Goal: Task Accomplishment & Management: Manage account settings

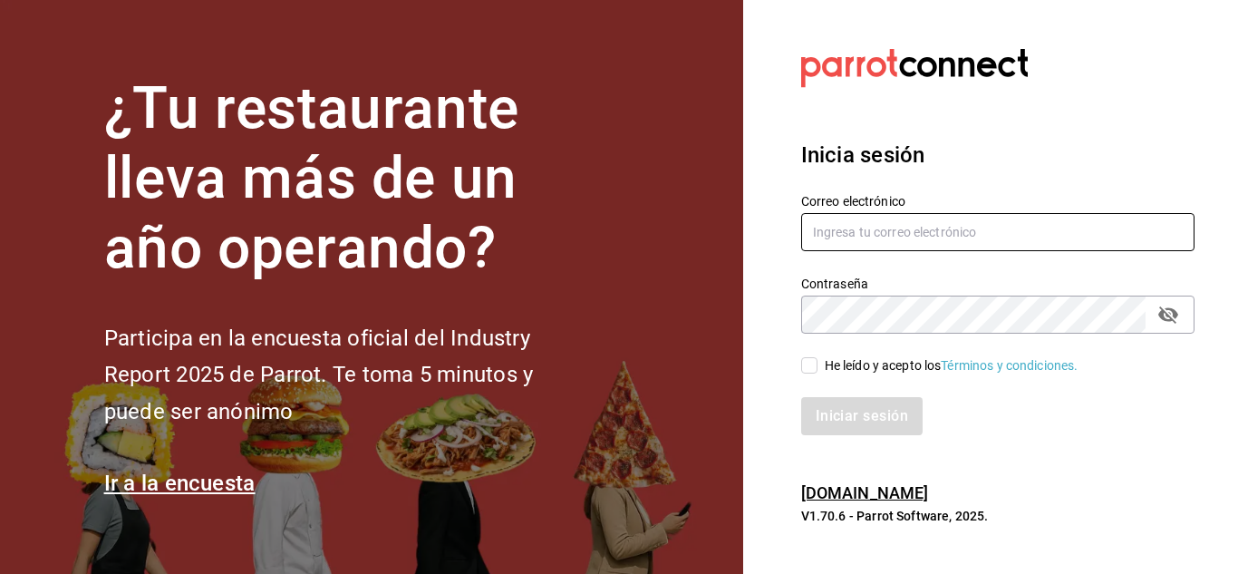
type input "hotcake@mty.com"
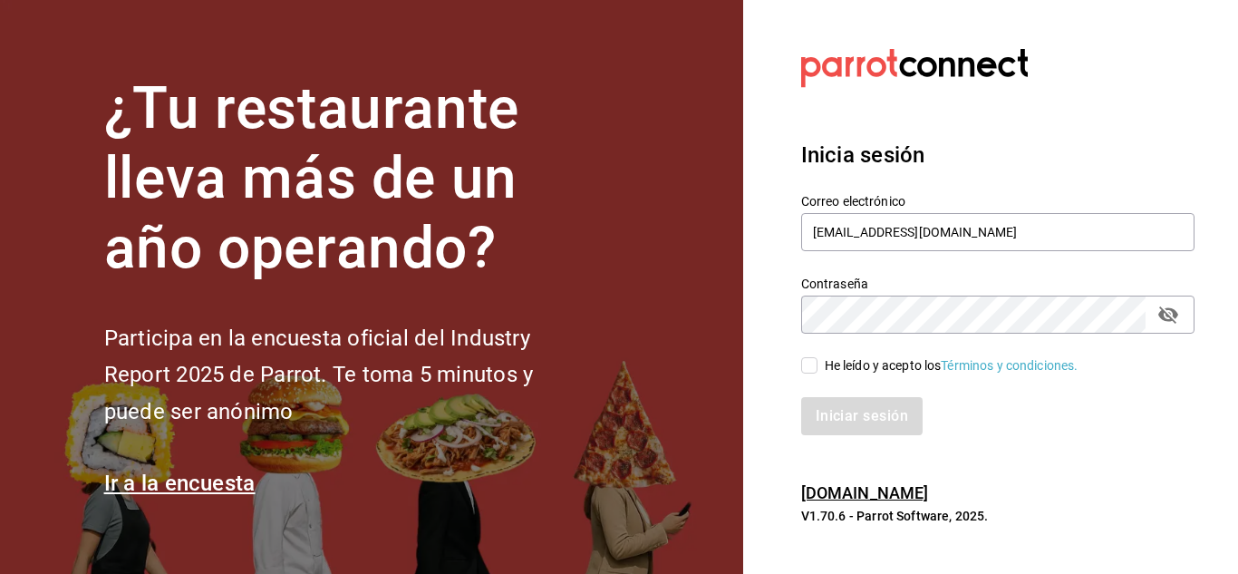
click at [809, 362] on input "He leído y acepto los Términos y condiciones." at bounding box center [809, 365] width 16 height 16
checkbox input "true"
click at [844, 425] on button "Iniciar sesión" at bounding box center [862, 416] width 123 height 38
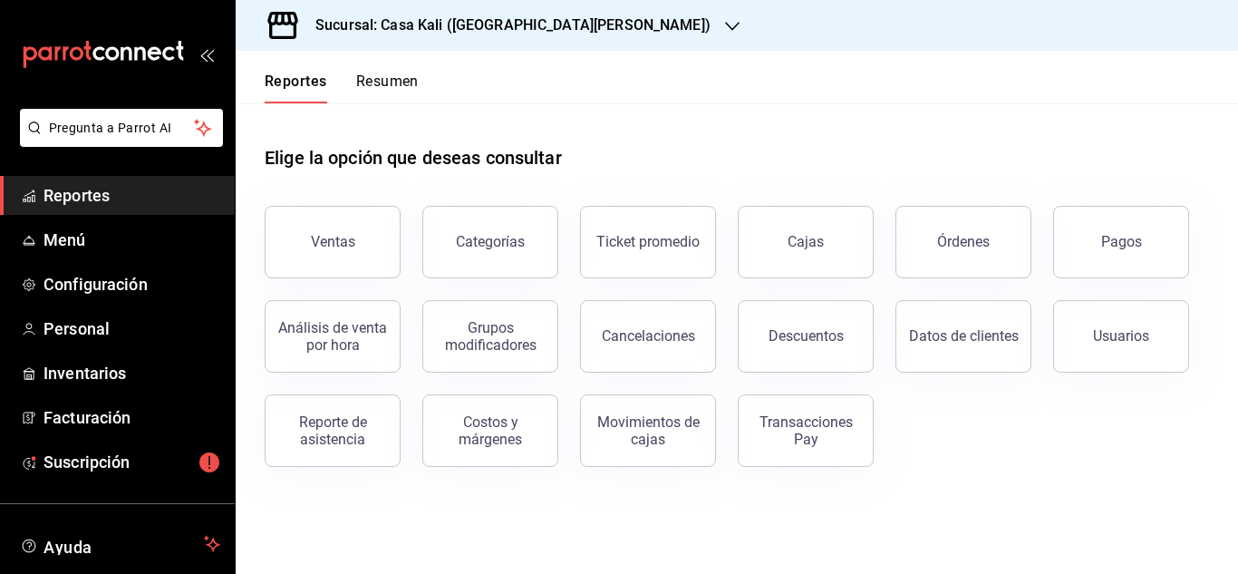
click at [411, 196] on div "Categorías" at bounding box center [479, 231] width 158 height 94
click at [68, 238] on span "Menú" at bounding box center [131, 239] width 177 height 24
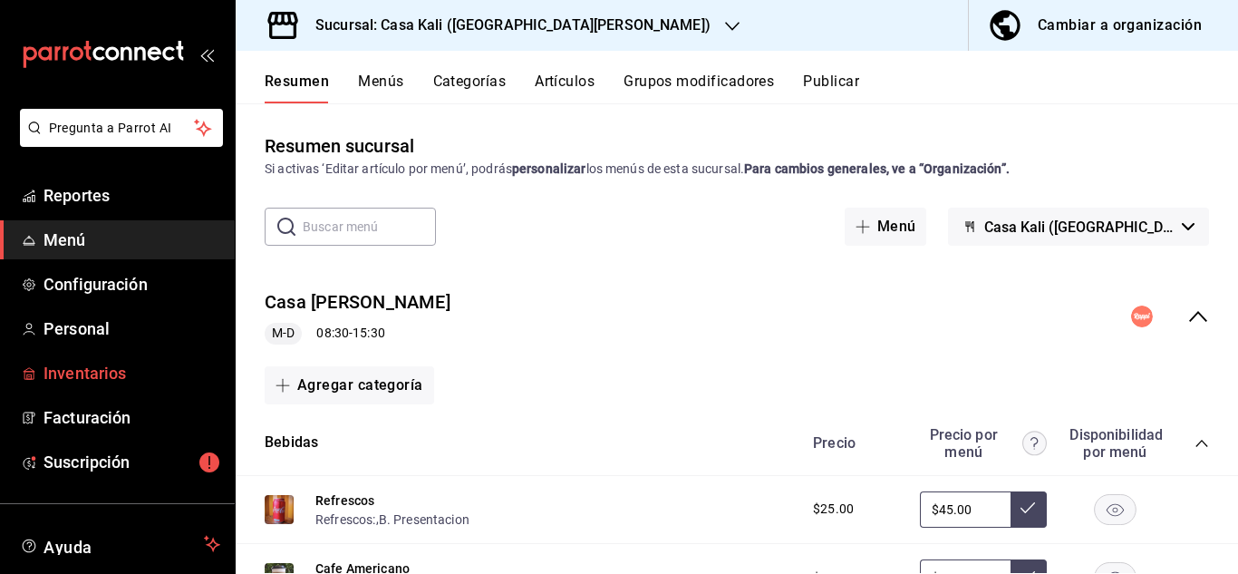
click at [97, 380] on span "Inventarios" at bounding box center [131, 373] width 177 height 24
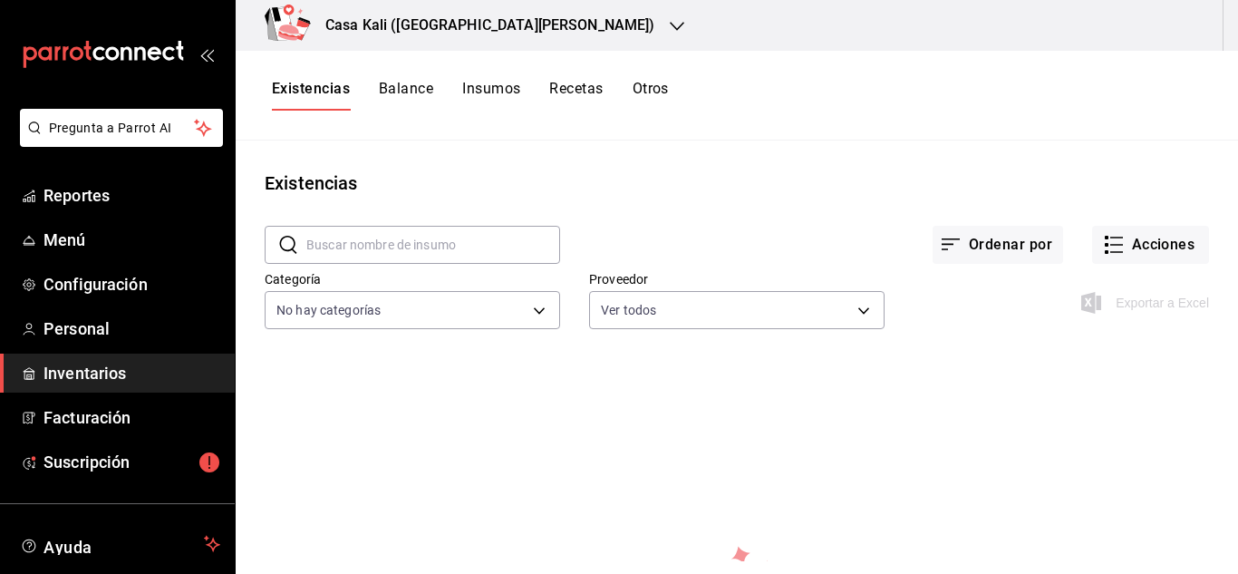
click at [418, 14] on h3 "Casa Kali (San Jerónimo)" at bounding box center [483, 25] width 344 height 22
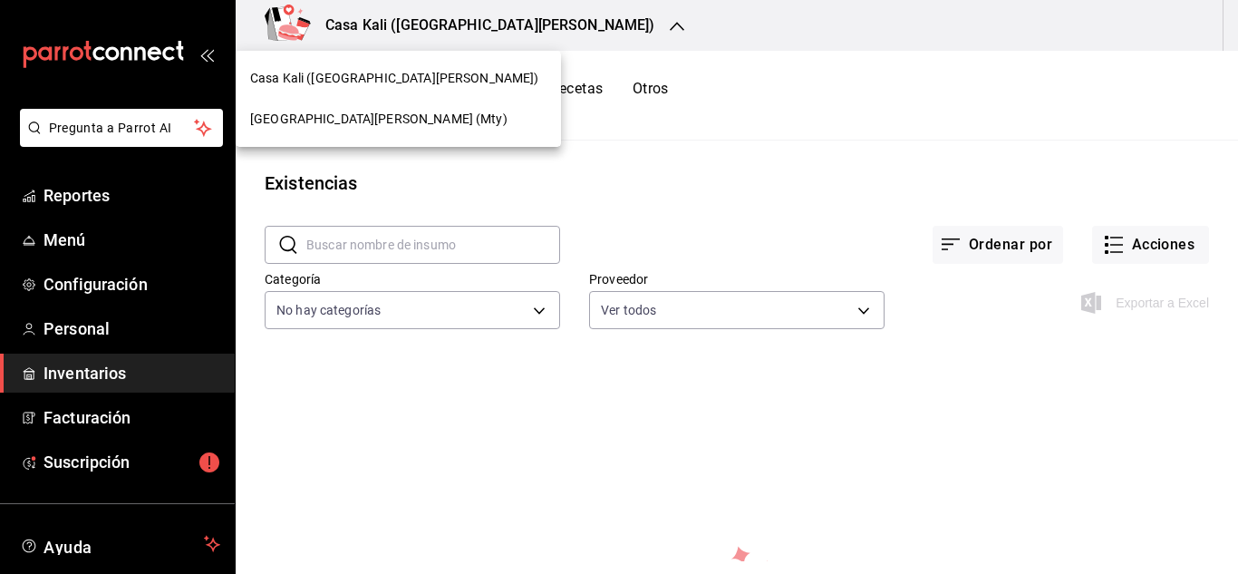
click at [372, 121] on span "Casa Kali Serranía (Mty)" at bounding box center [378, 119] width 257 height 19
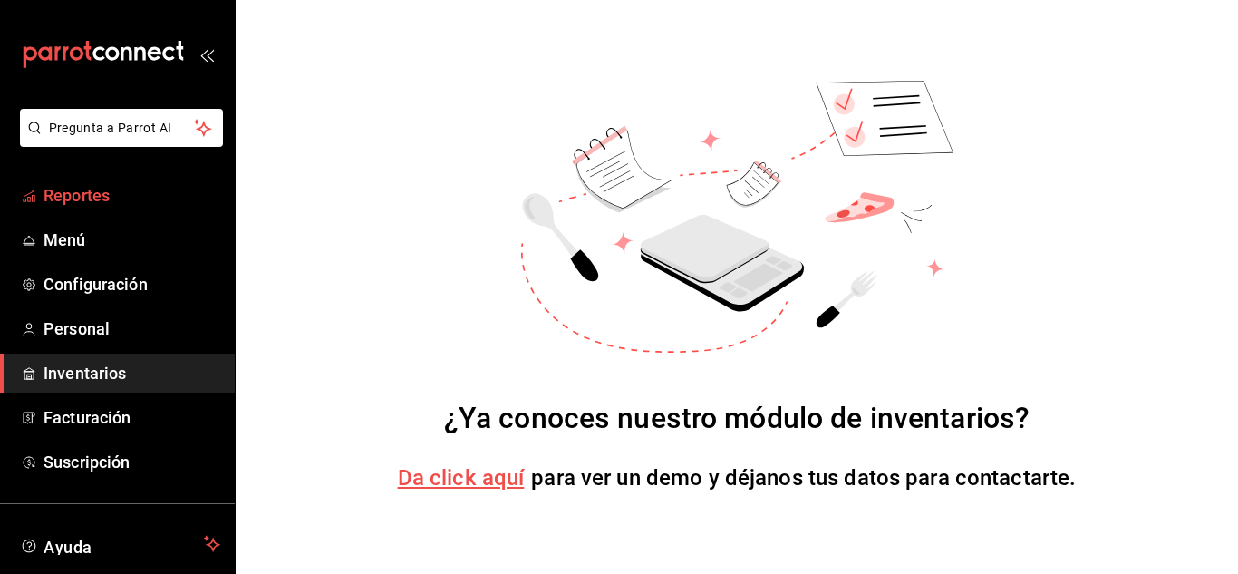
click at [77, 202] on span "Reportes" at bounding box center [131, 195] width 177 height 24
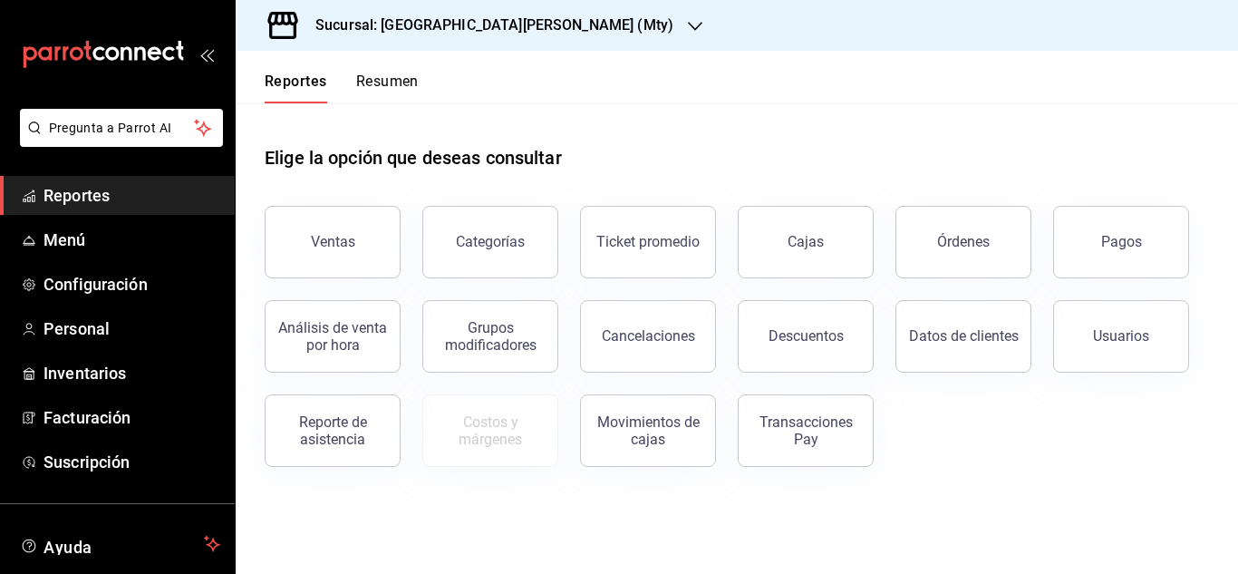
click at [464, 25] on h3 "Sucursal: [GEOGRAPHIC_DATA][PERSON_NAME] (Mty)" at bounding box center [487, 25] width 372 height 22
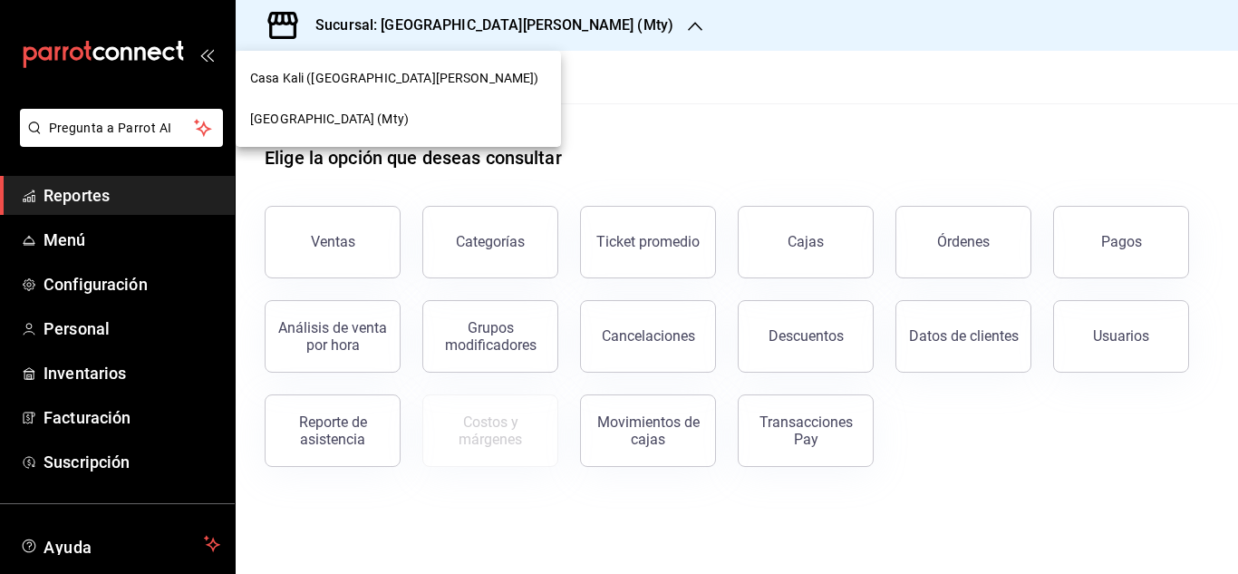
click at [442, 72] on div "Casa Kali ([GEOGRAPHIC_DATA][PERSON_NAME])" at bounding box center [398, 78] width 296 height 19
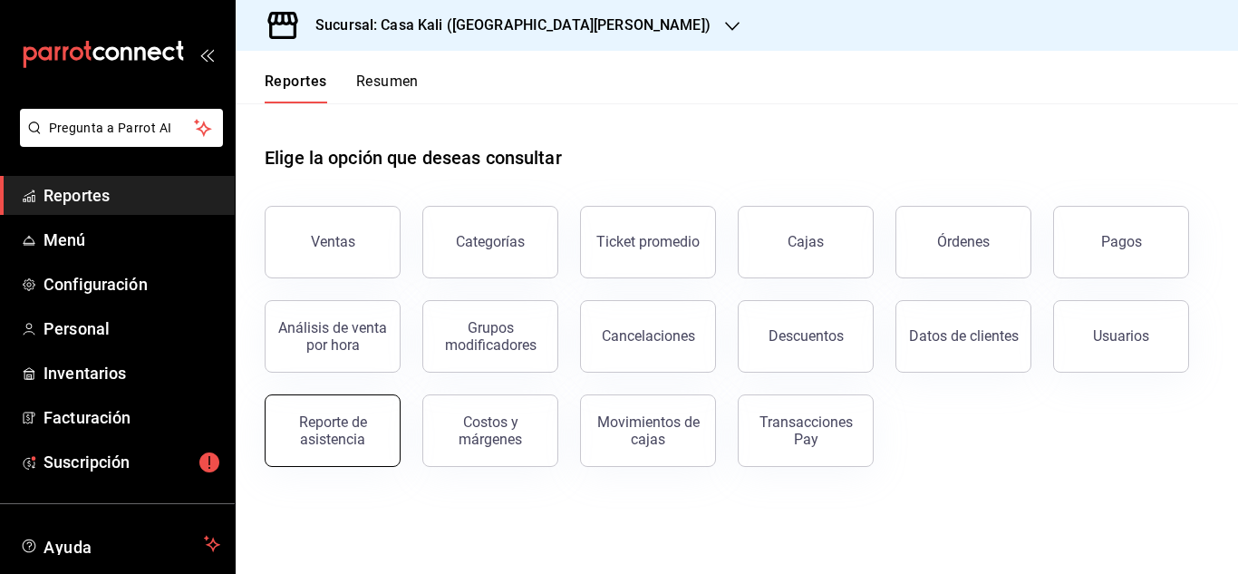
click at [347, 410] on button "Reporte de asistencia" at bounding box center [333, 430] width 136 height 72
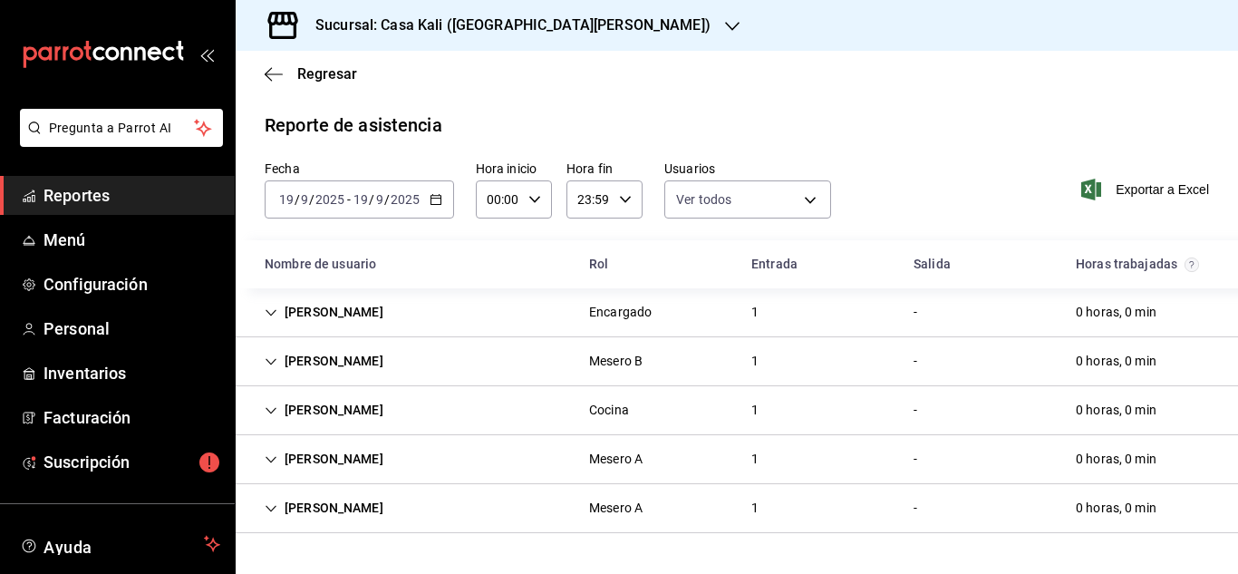
click at [279, 314] on div "Cecilia Garcia" at bounding box center [324, 312] width 148 height 34
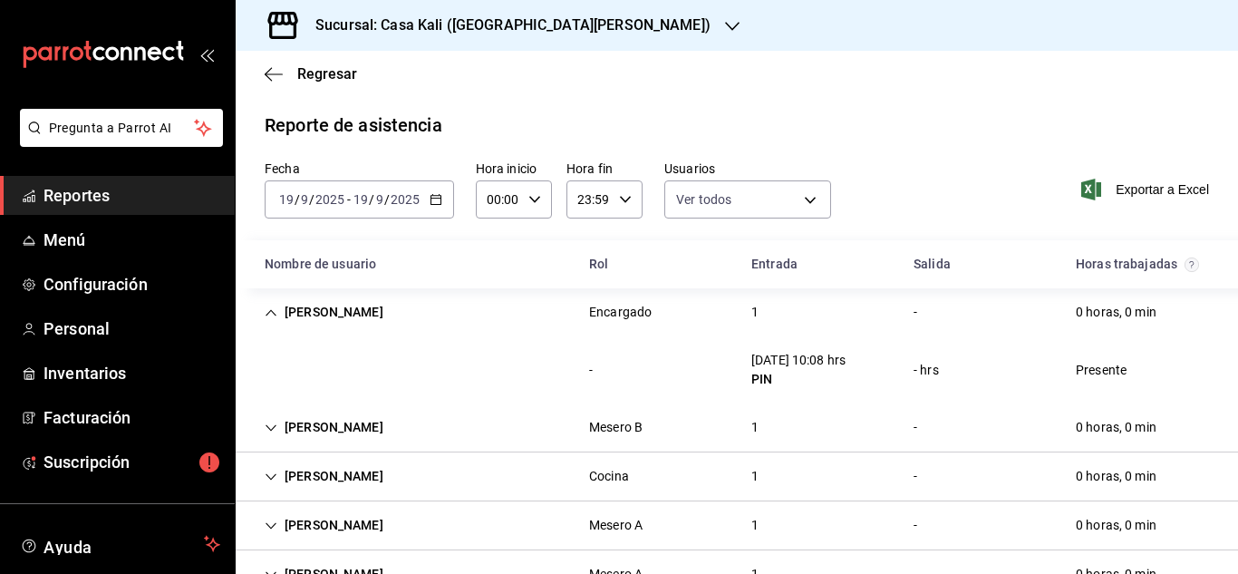
click at [279, 314] on div "Cecilia Garcia" at bounding box center [324, 312] width 148 height 34
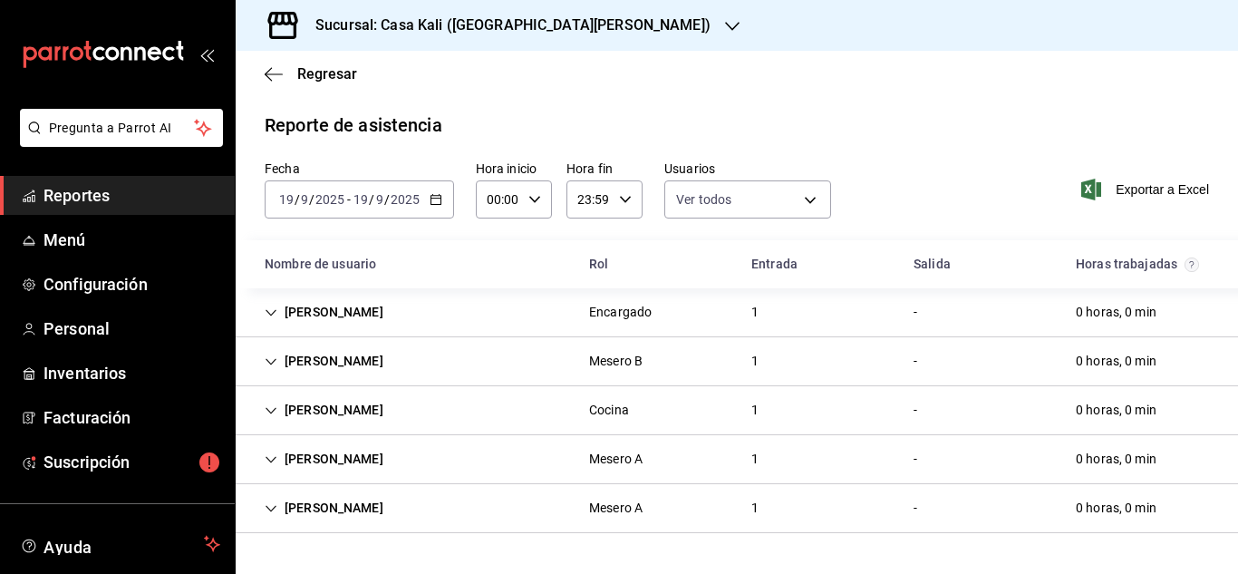
click at [279, 314] on div "[PERSON_NAME]" at bounding box center [324, 312] width 148 height 34
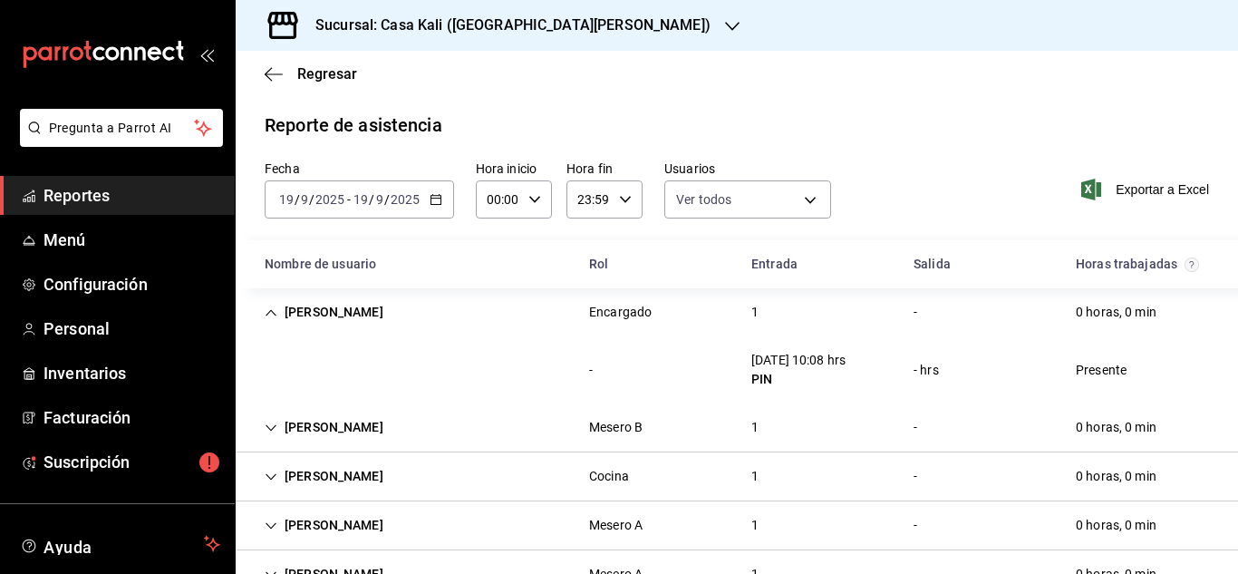
click at [279, 314] on div "[PERSON_NAME]" at bounding box center [324, 312] width 148 height 34
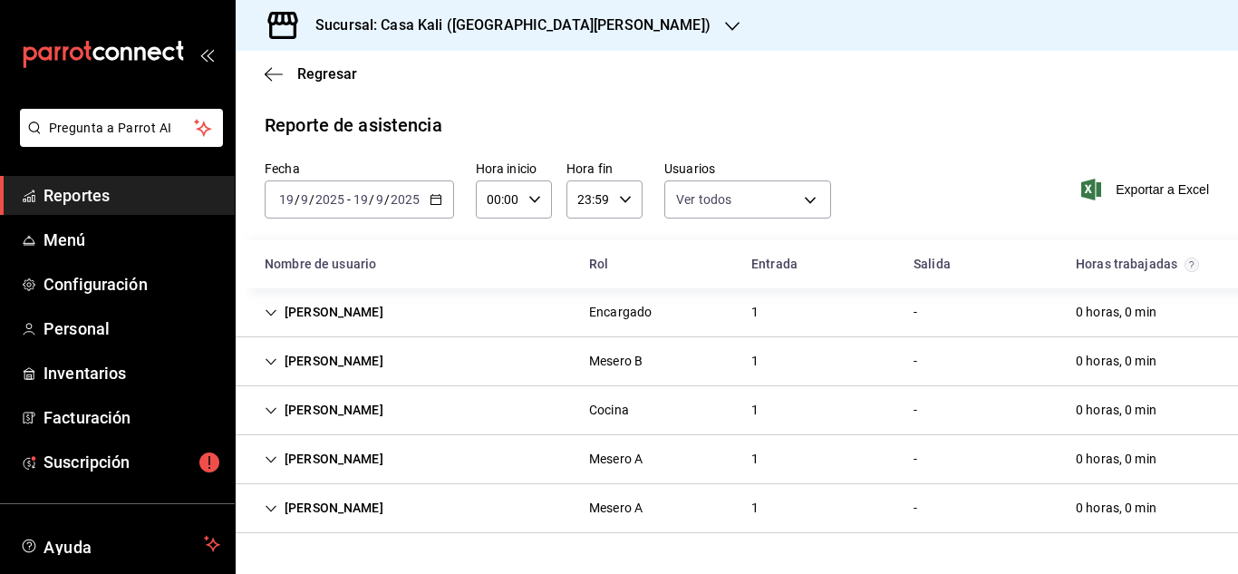
click at [431, 207] on div "2025-09-19 19 / 9 / 2025 - 2025-09-19 19 / 9 / 2025" at bounding box center [359, 199] width 189 height 38
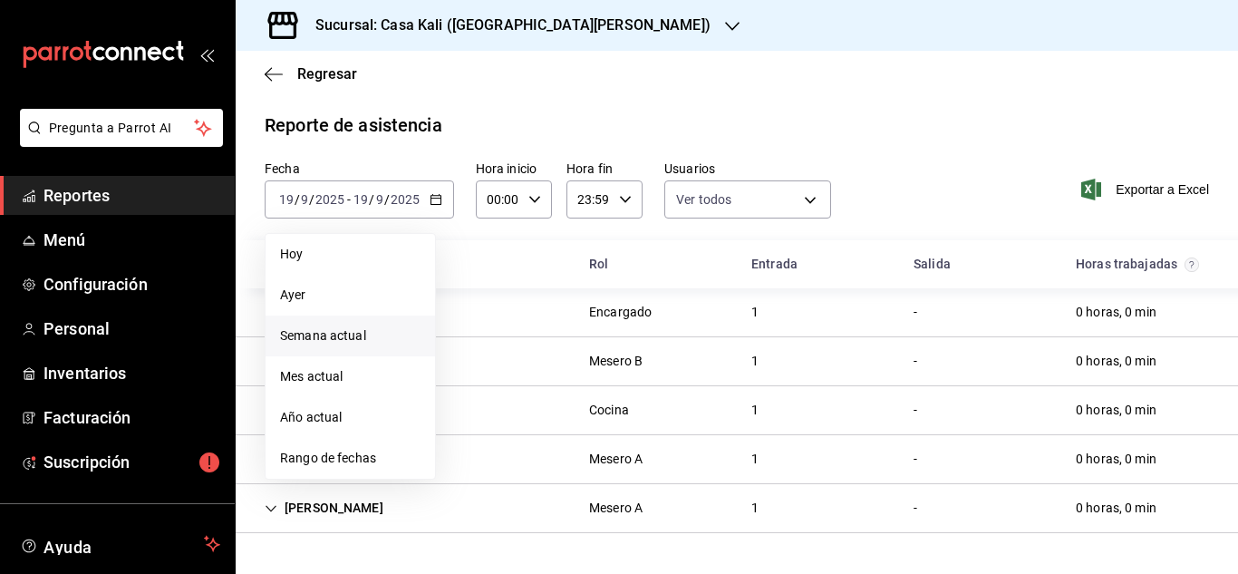
click at [331, 337] on span "Semana actual" at bounding box center [350, 335] width 140 height 19
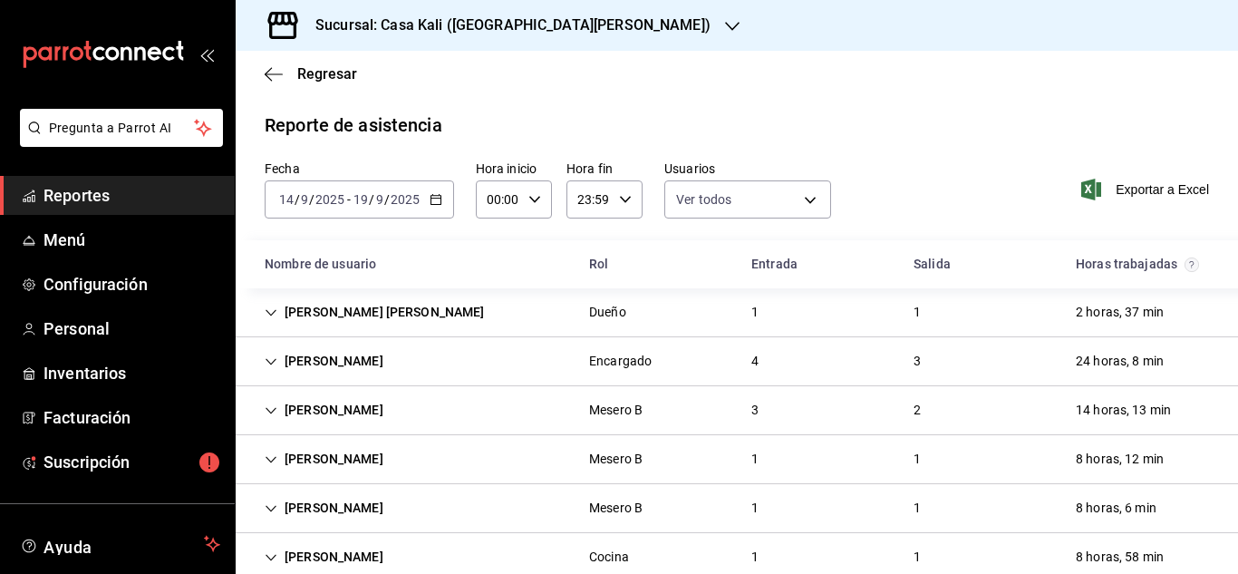
click at [279, 362] on div "[PERSON_NAME]" at bounding box center [324, 361] width 148 height 34
click at [268, 364] on icon "Cell" at bounding box center [271, 361] width 13 height 13
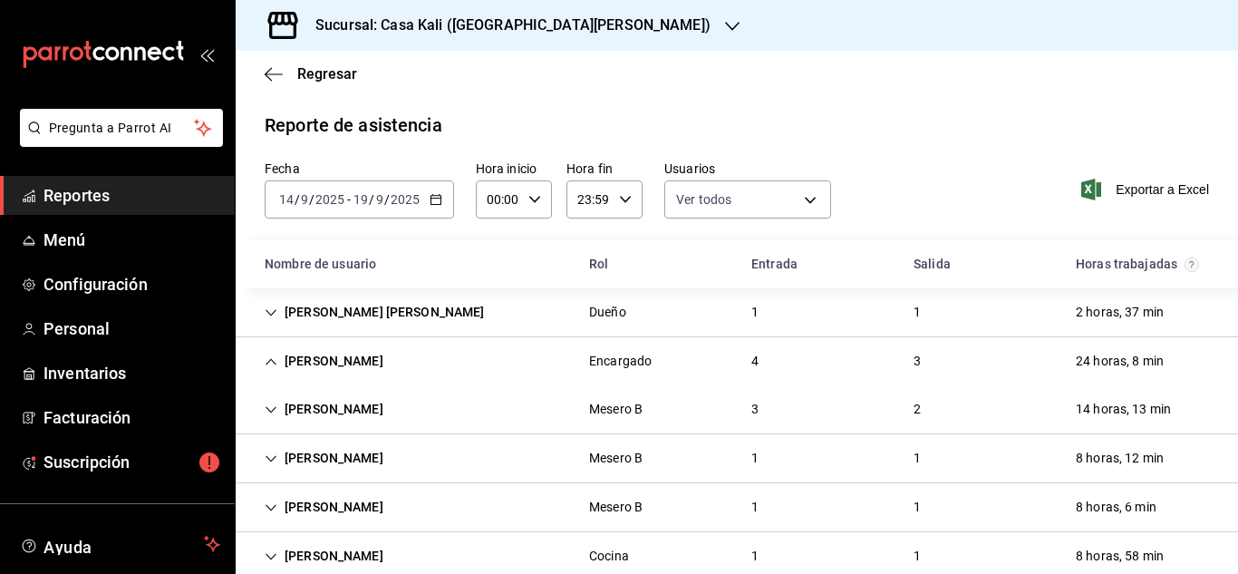
click at [295, 363] on div "[PERSON_NAME]" at bounding box center [324, 361] width 148 height 34
click at [602, 361] on div "Encargado" at bounding box center [620, 361] width 63 height 19
click at [321, 358] on div "[PERSON_NAME]" at bounding box center [324, 361] width 148 height 34
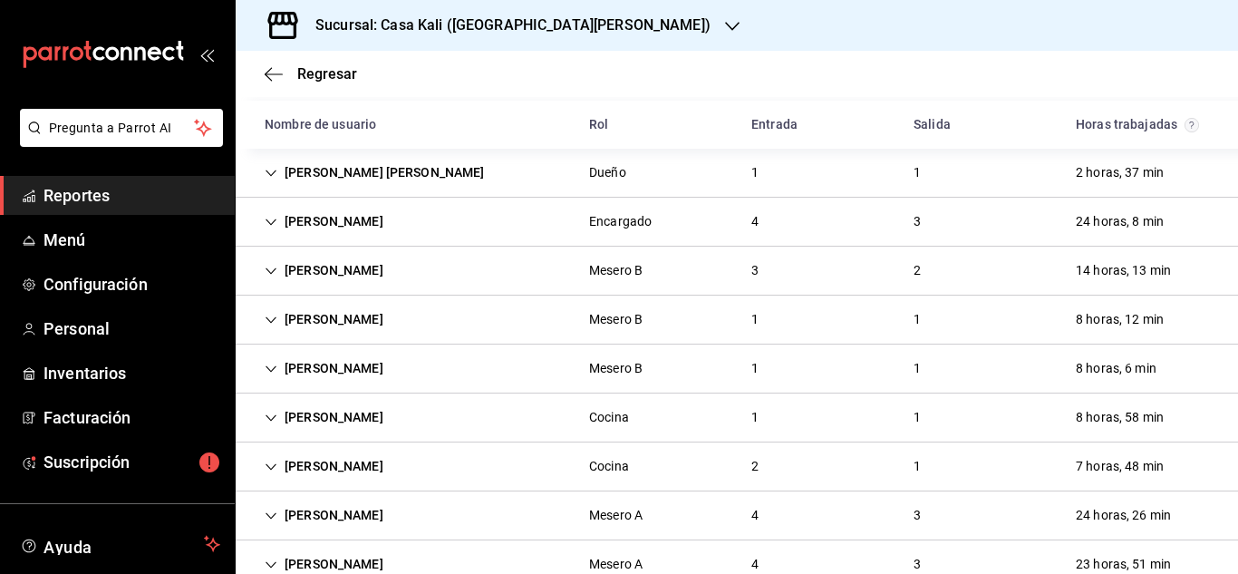
scroll to position [184, 0]
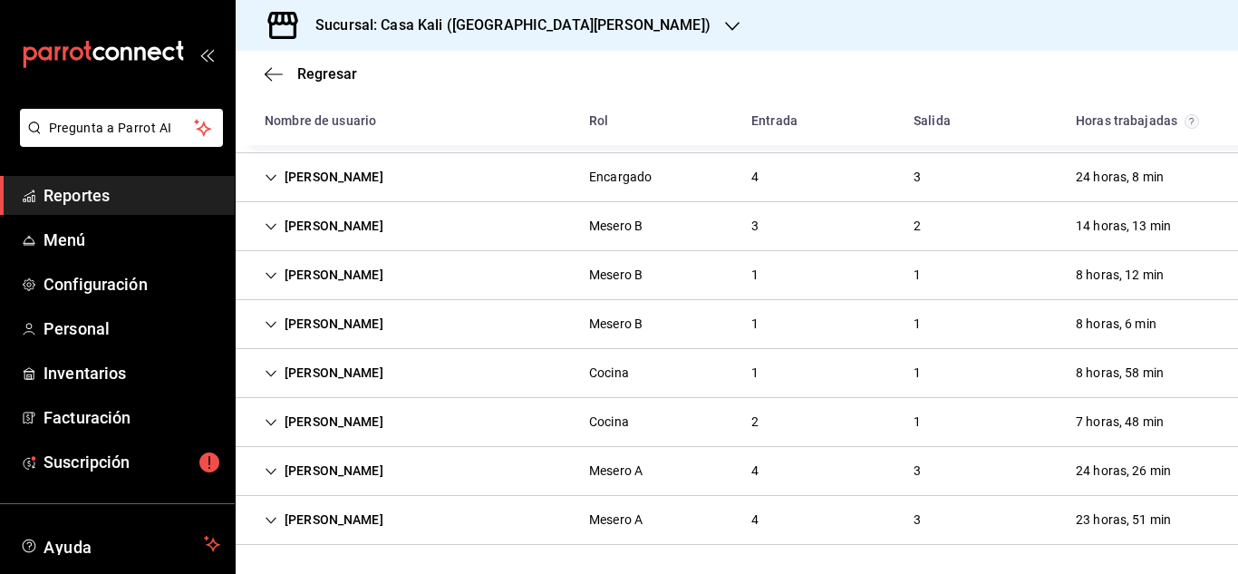
click at [272, 473] on icon "Cell" at bounding box center [271, 471] width 13 height 13
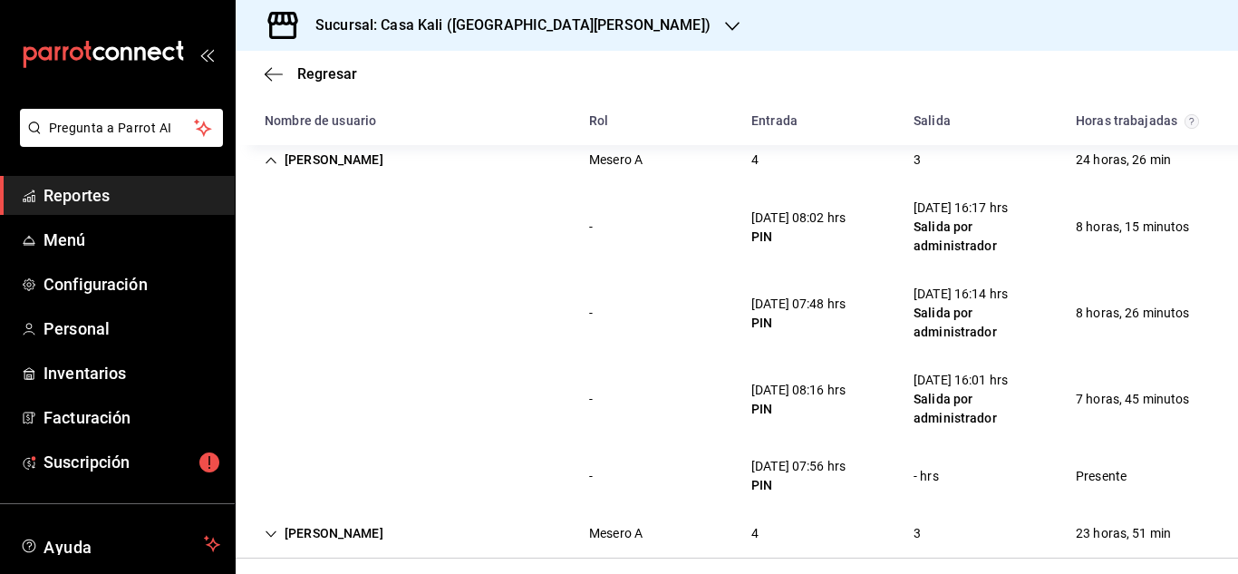
scroll to position [508, 0]
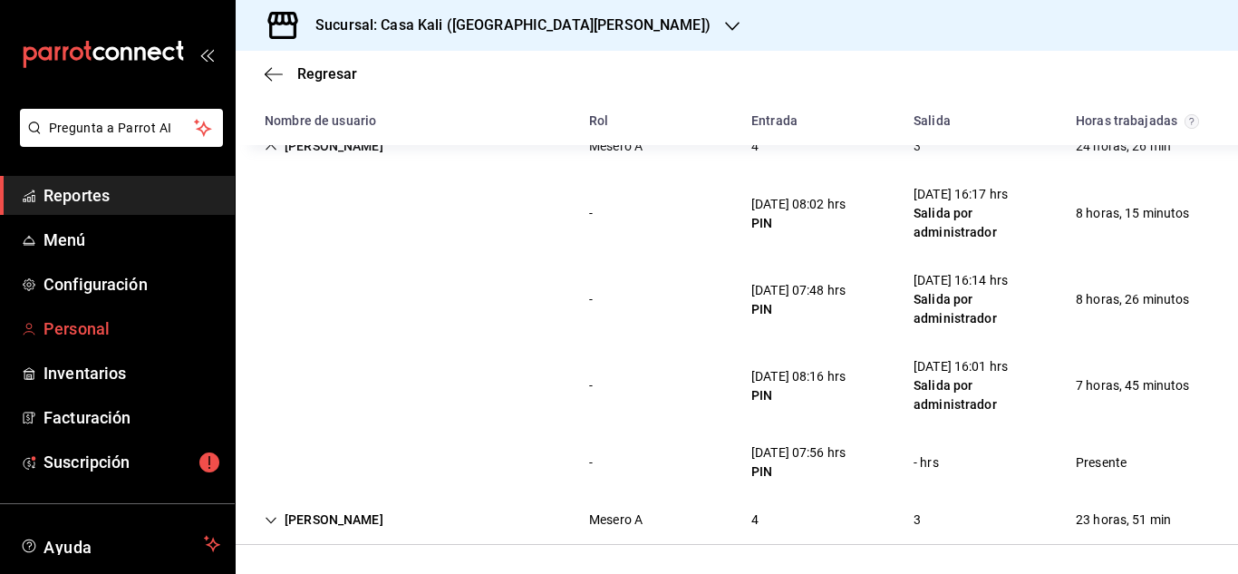
click at [75, 333] on span "Personal" at bounding box center [131, 328] width 177 height 24
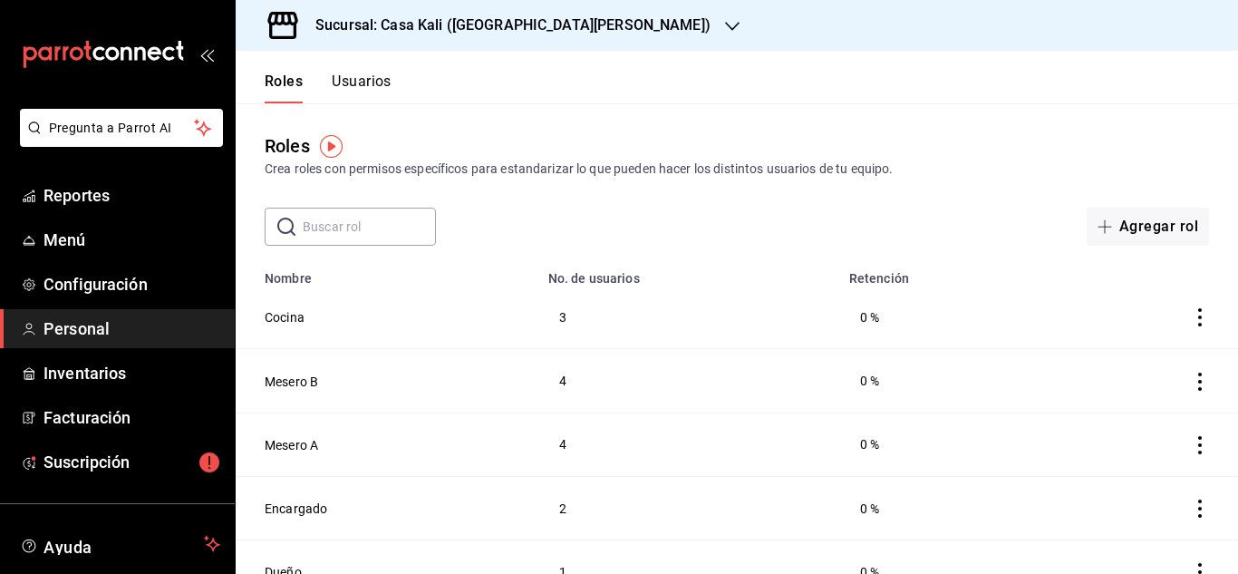
click at [374, 83] on button "Usuarios" at bounding box center [362, 87] width 60 height 31
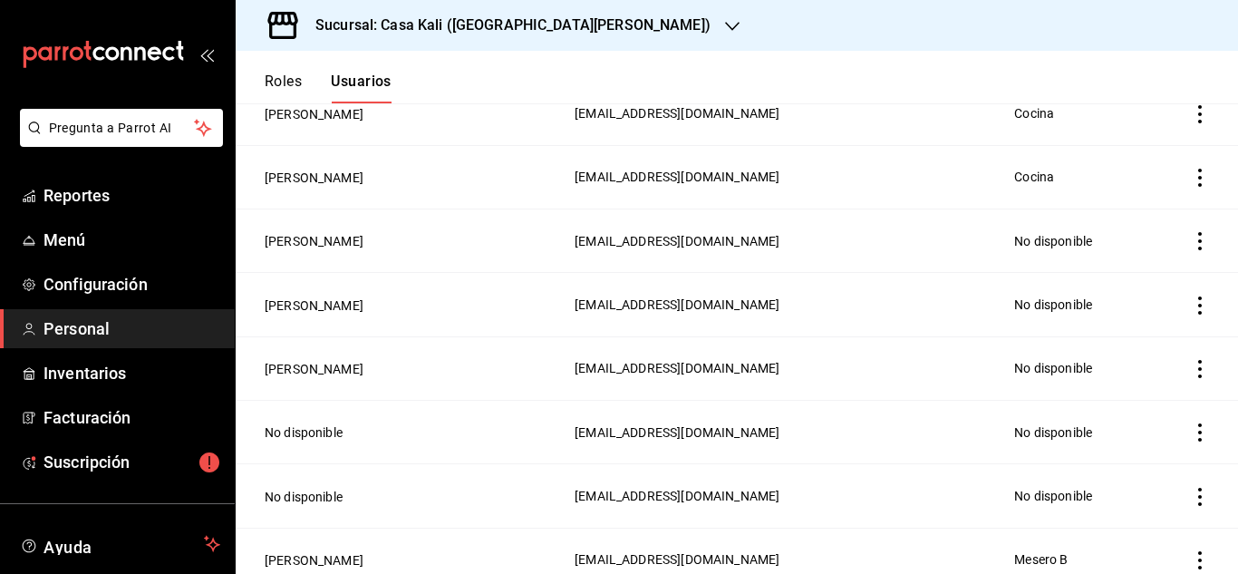
scroll to position [526, 0]
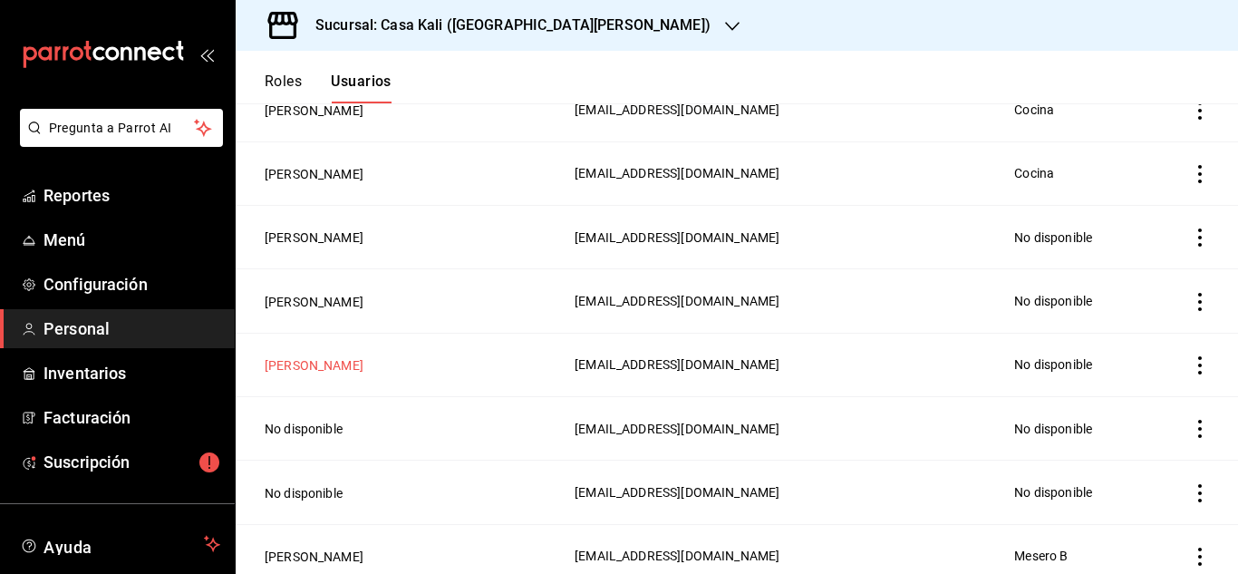
click at [363, 363] on button "[PERSON_NAME]" at bounding box center [314, 365] width 99 height 18
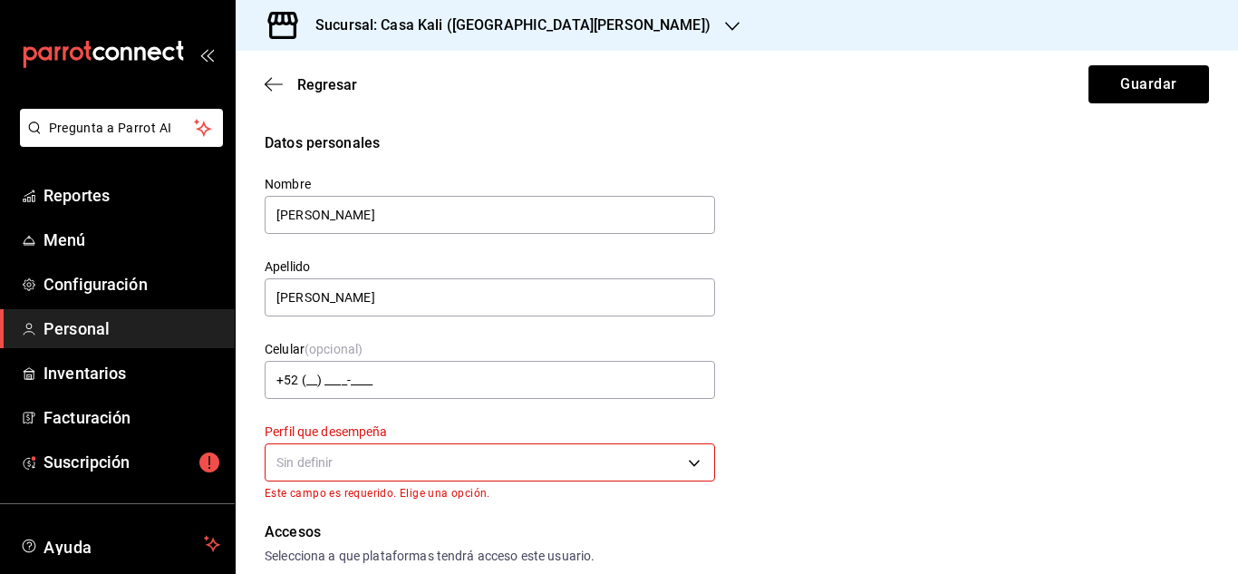
scroll to position [129, 0]
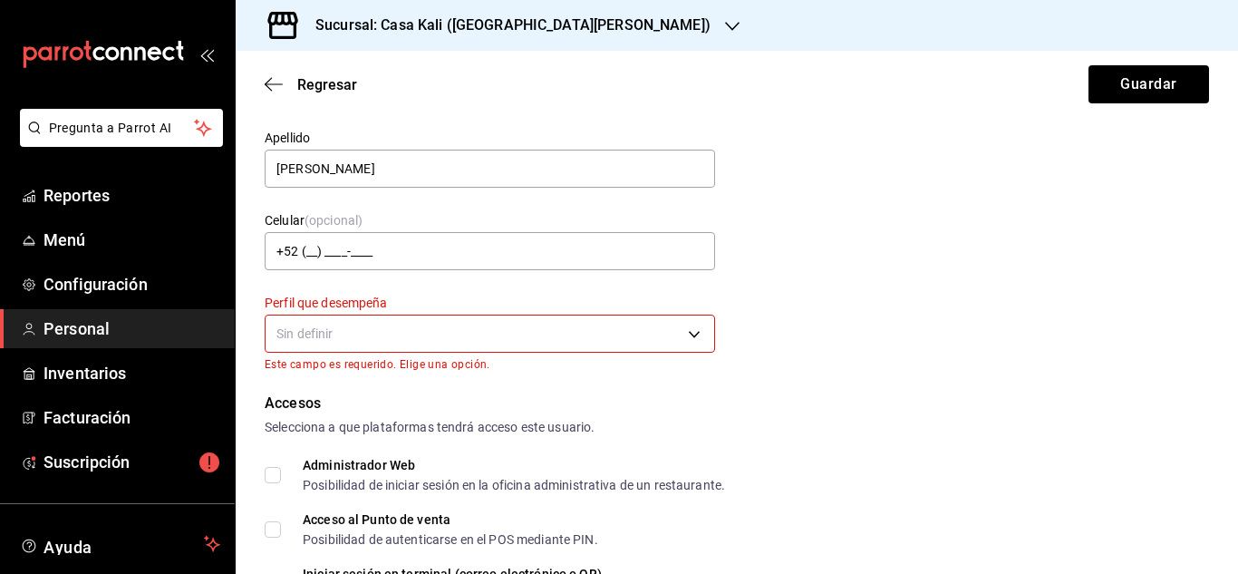
click at [405, 344] on body "Pregunta a Parrot AI Reportes Menú Configuración Personal Inventarios Facturaci…" at bounding box center [619, 287] width 1238 height 574
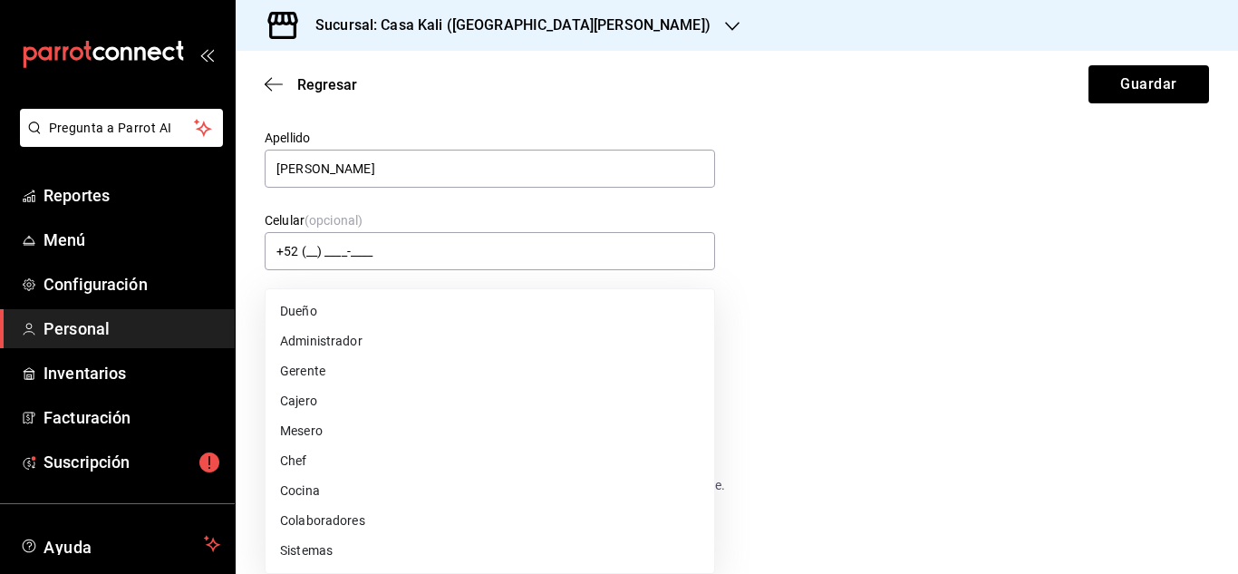
click at [420, 426] on li "Mesero" at bounding box center [489, 431] width 449 height 30
type input "WAITER"
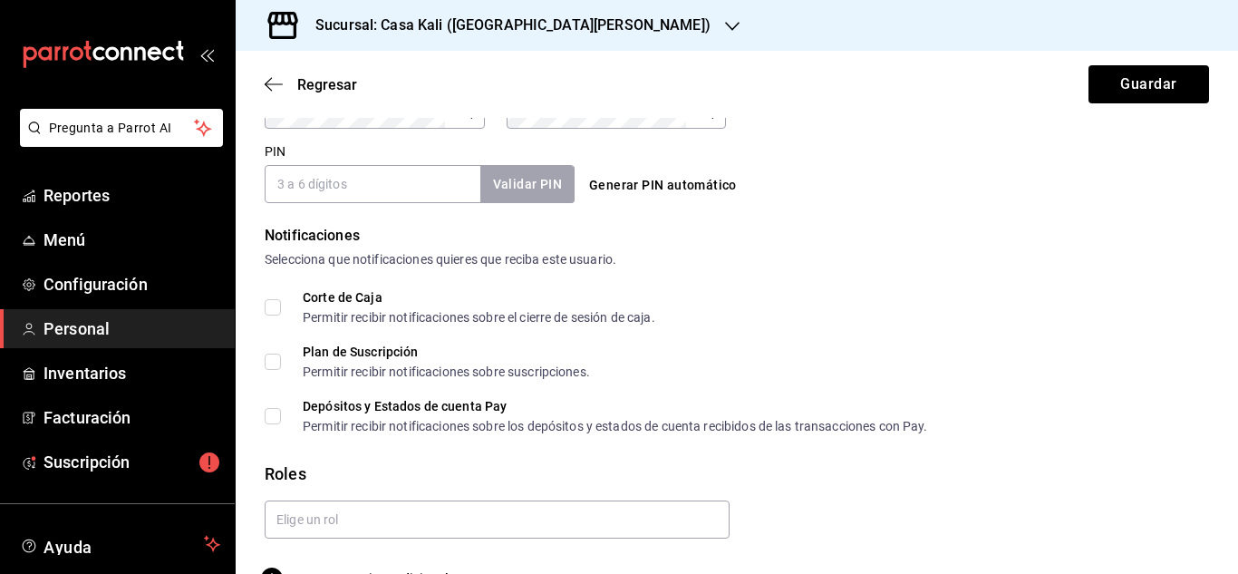
scroll to position [874, 0]
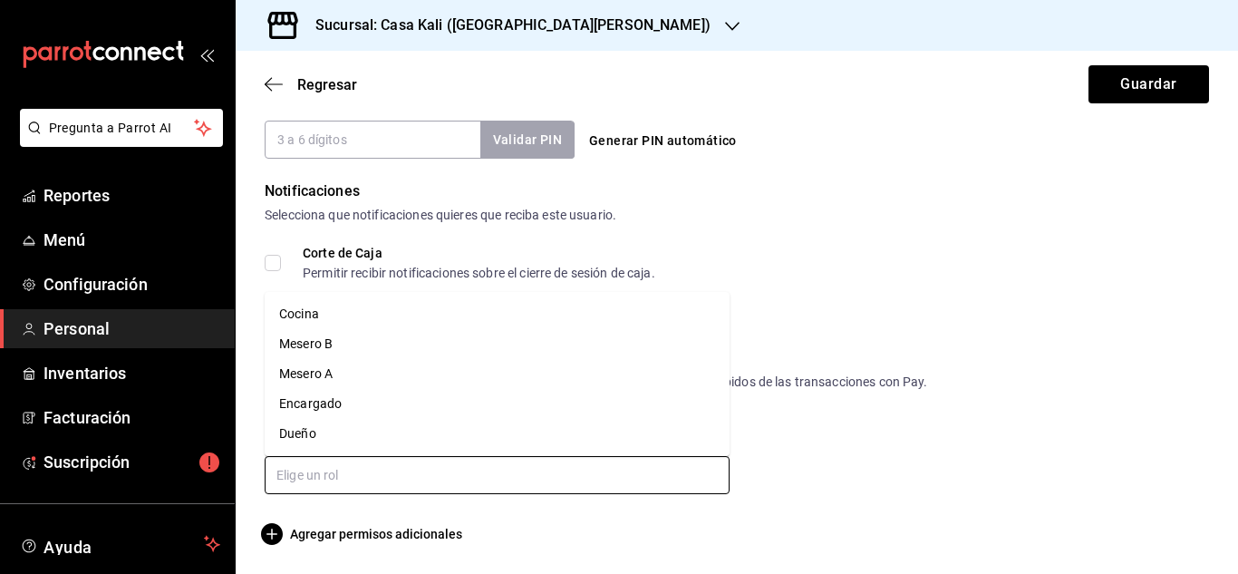
click at [377, 475] on input "text" at bounding box center [497, 475] width 465 height 38
click at [317, 372] on li "Mesero A" at bounding box center [497, 374] width 465 height 30
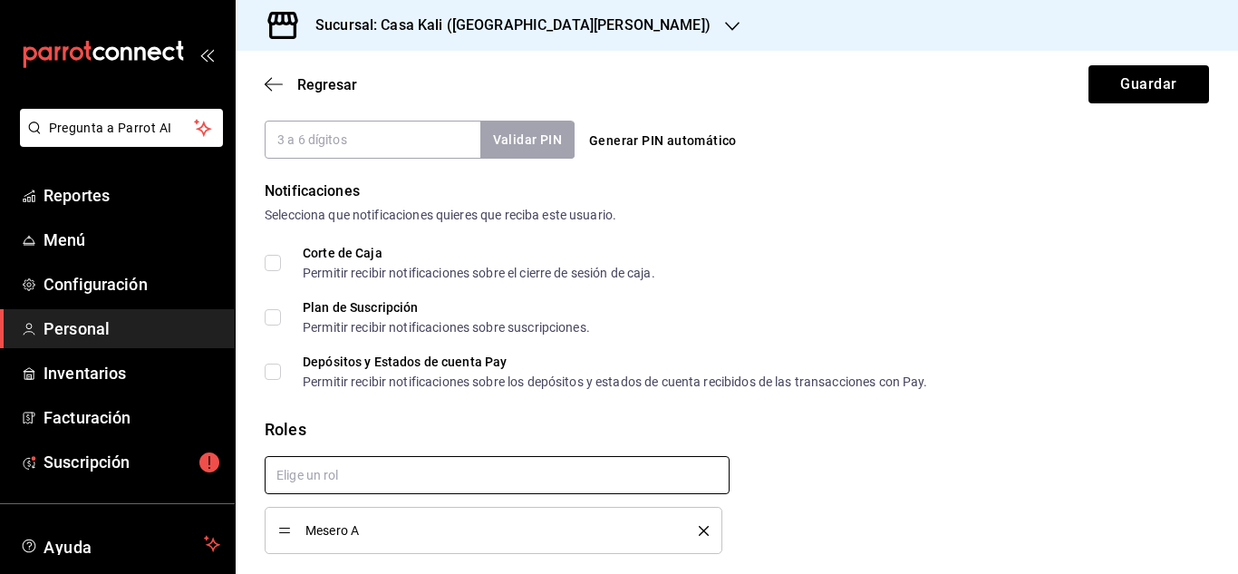
checkbox input "true"
click at [387, 432] on div "Roles" at bounding box center [737, 429] width 944 height 24
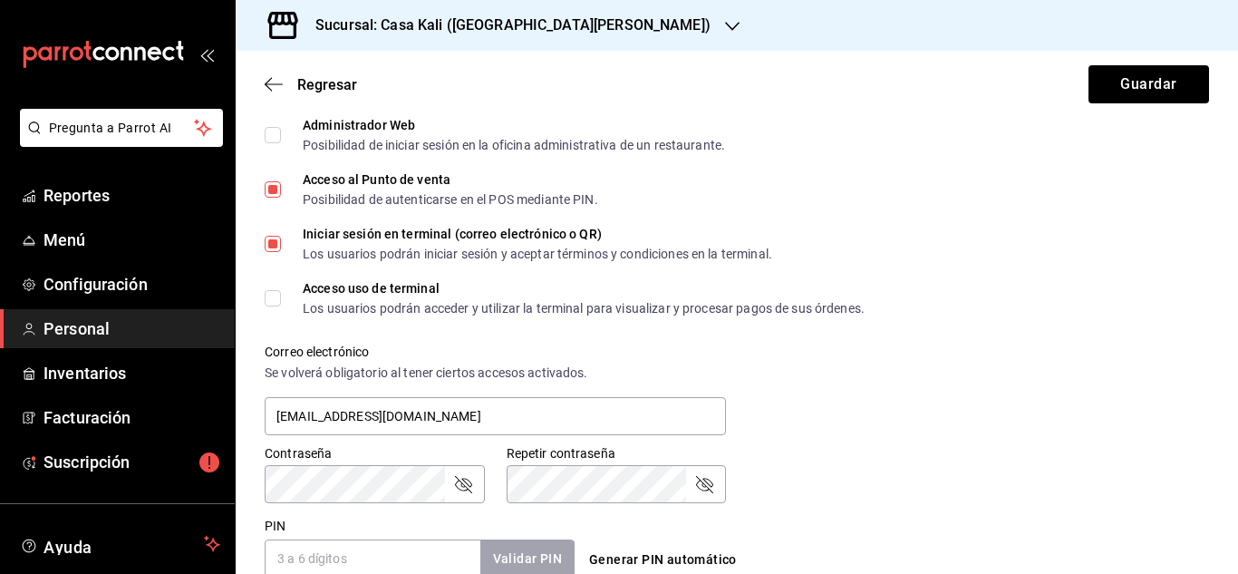
scroll to position [455, 0]
click at [276, 84] on icon "button" at bounding box center [274, 84] width 18 height 16
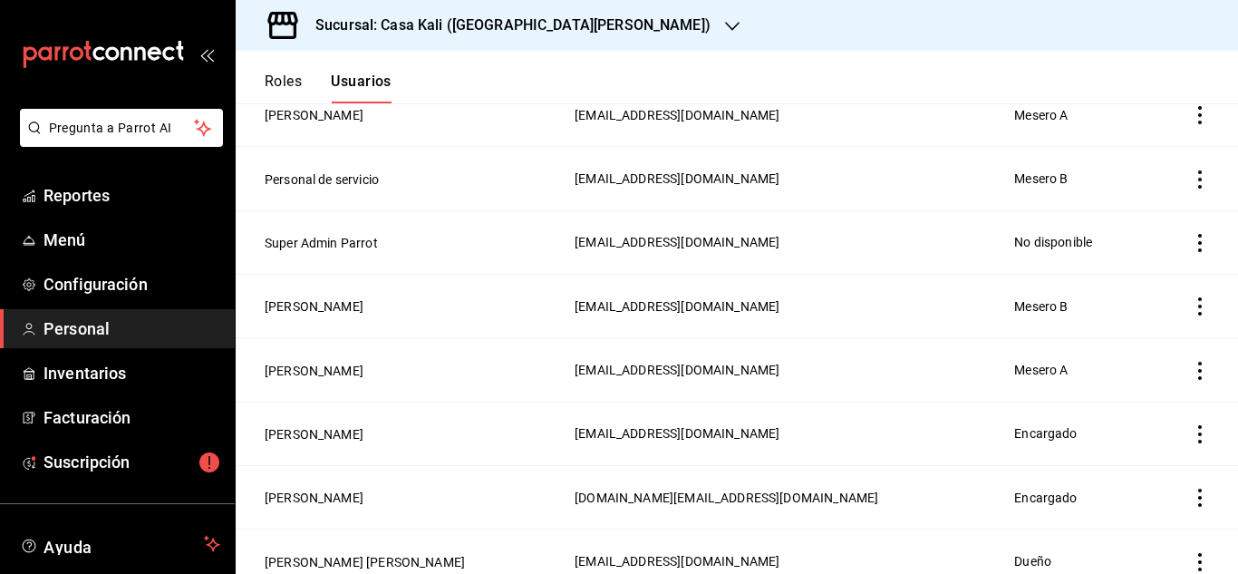
scroll to position [1176, 0]
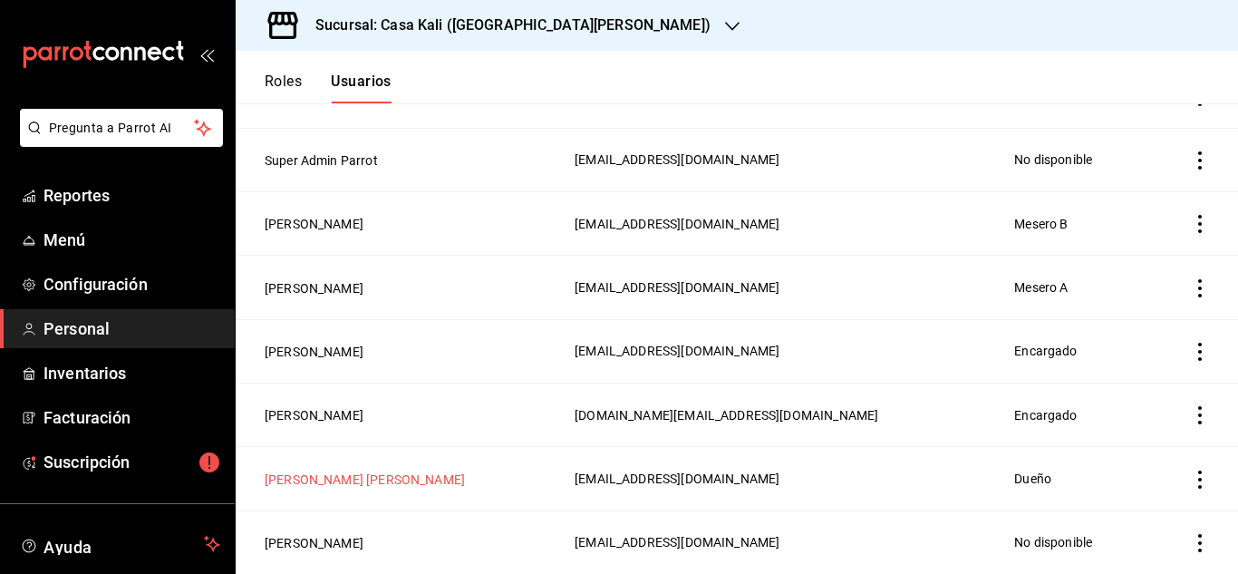
click at [371, 477] on button "[PERSON_NAME] [PERSON_NAME]" at bounding box center [365, 479] width 200 height 18
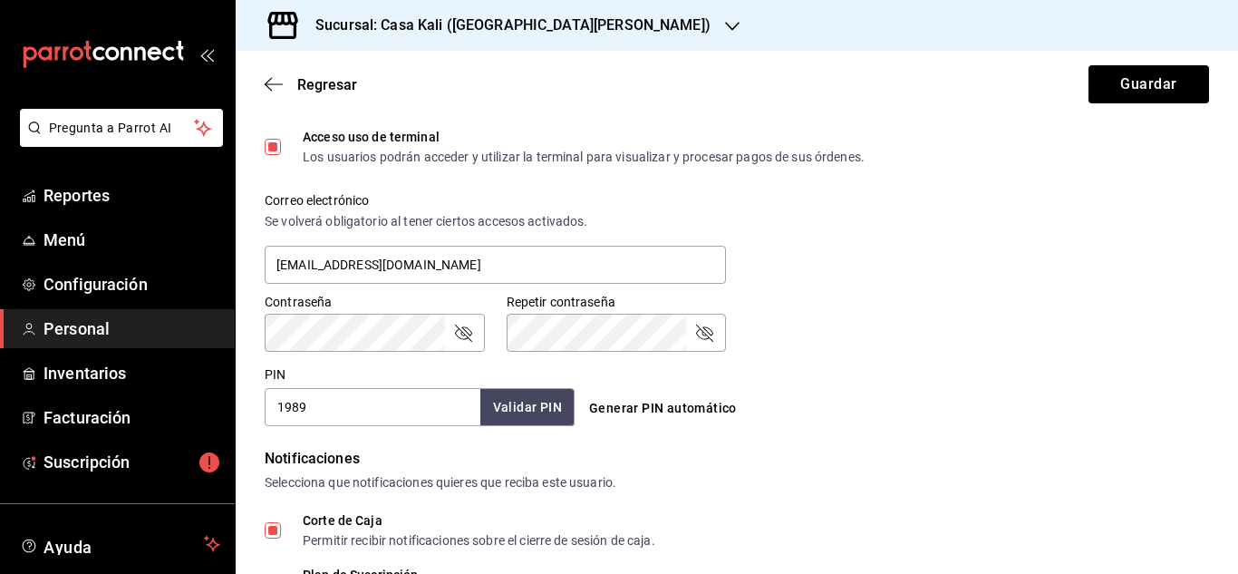
scroll to position [610, 0]
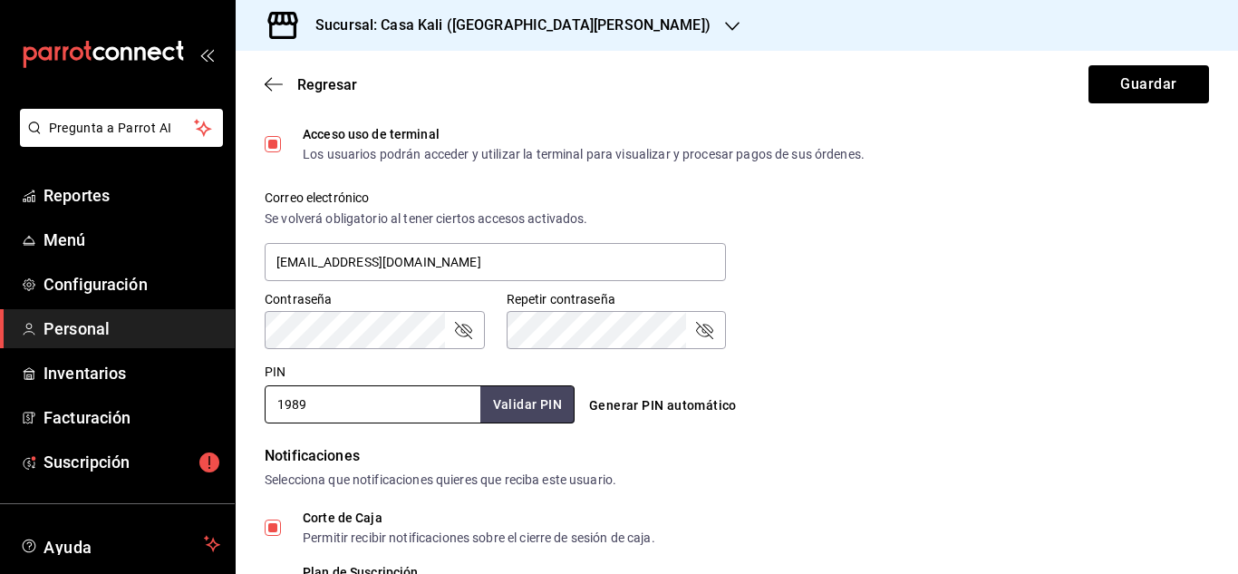
drag, startPoint x: 339, startPoint y: 400, endPoint x: 261, endPoint y: 401, distance: 77.9
click at [261, 401] on div "PIN 1989 Validar PIN ​" at bounding box center [415, 389] width 317 height 67
type input "2611"
click at [525, 414] on button "Validar PIN" at bounding box center [526, 404] width 96 height 39
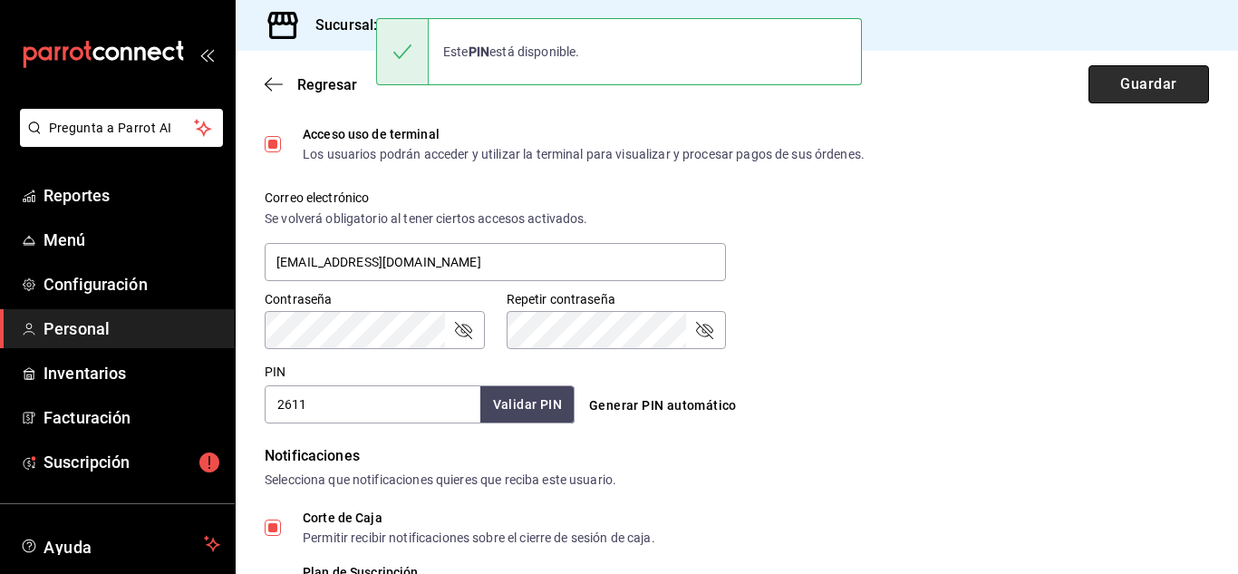
click at [1140, 74] on button "Guardar" at bounding box center [1148, 84] width 121 height 38
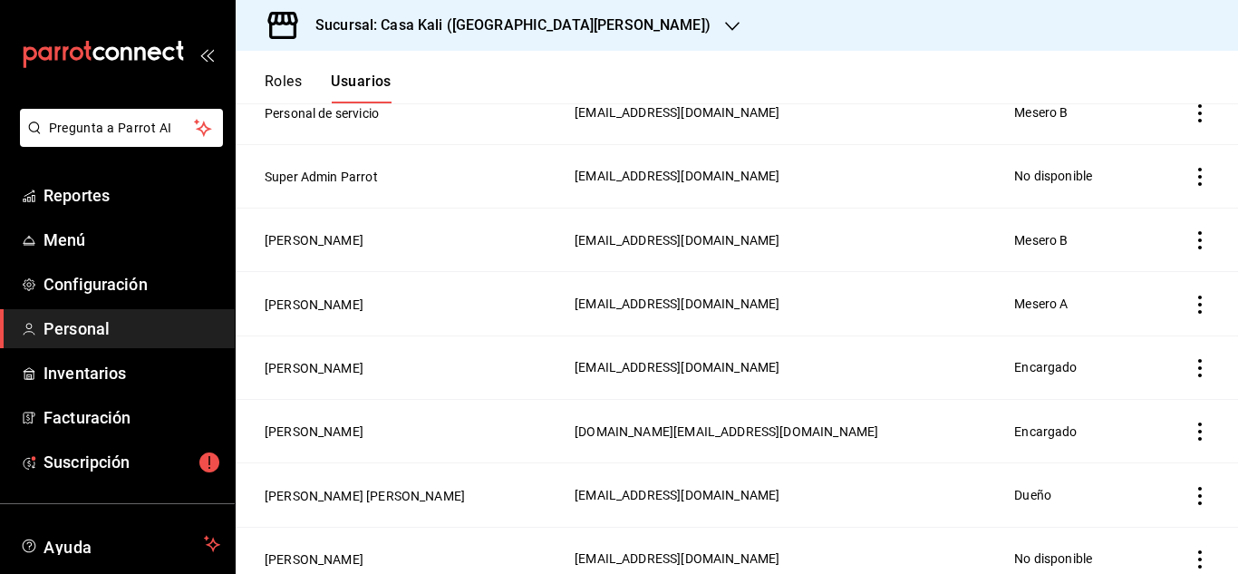
scroll to position [1176, 0]
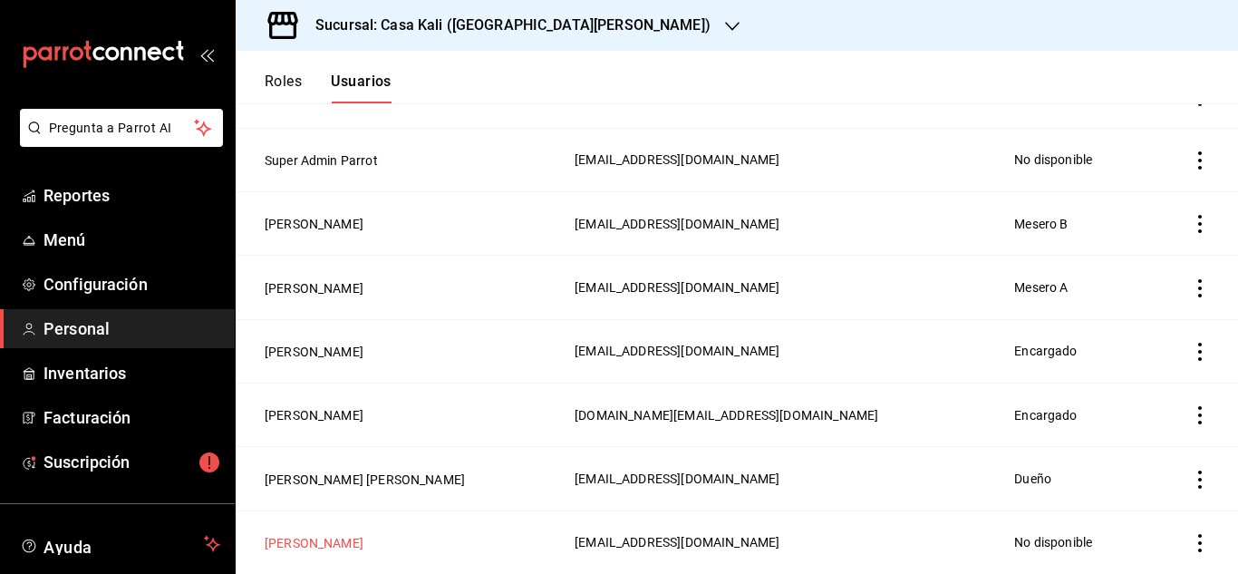
click at [356, 539] on button "[PERSON_NAME]" at bounding box center [314, 543] width 99 height 18
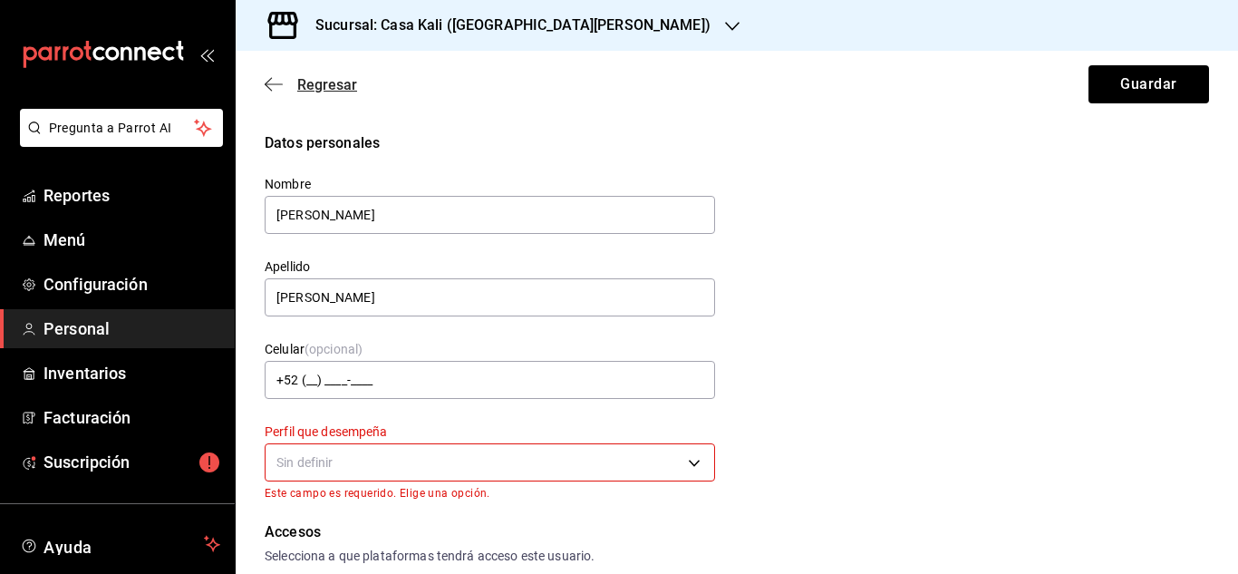
click at [275, 81] on icon "button" at bounding box center [274, 84] width 18 height 16
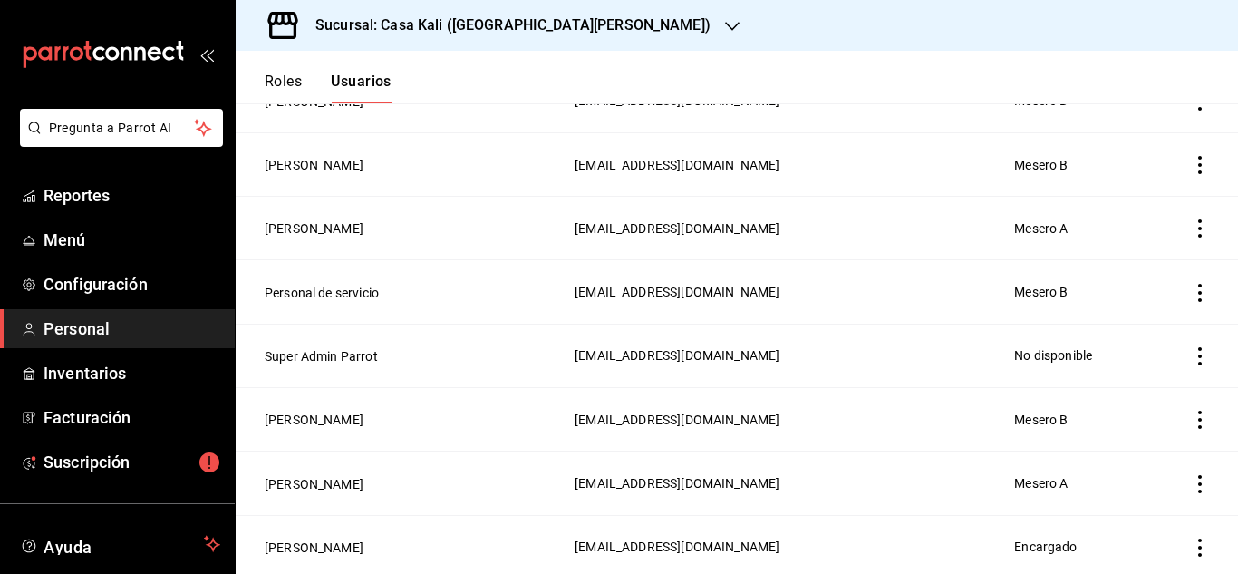
scroll to position [1176, 0]
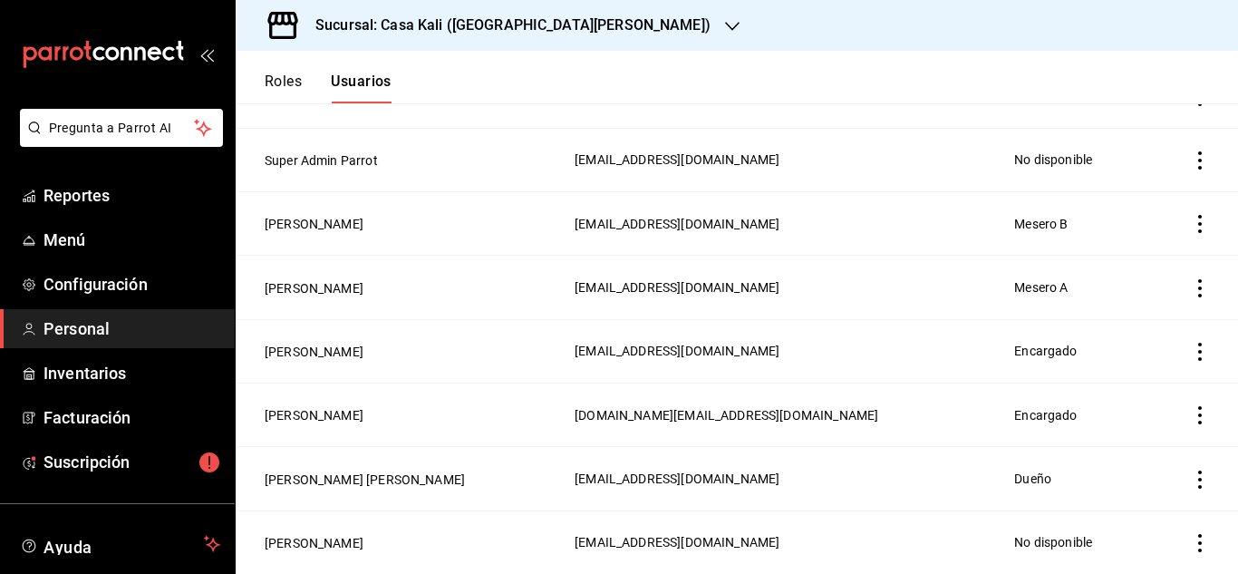
click at [1199, 542] on icon "actions" at bounding box center [1200, 543] width 4 height 18
click at [1123, 526] on span "Eliminar" at bounding box center [1134, 526] width 46 height 14
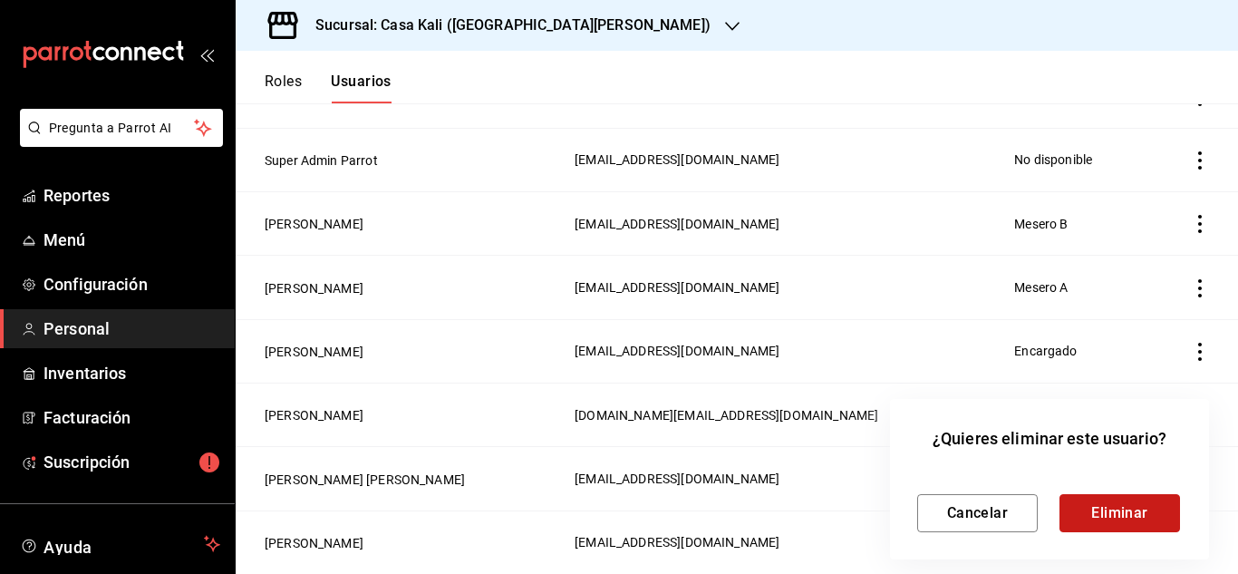
click at [1101, 517] on button "Eliminar" at bounding box center [1119, 513] width 121 height 38
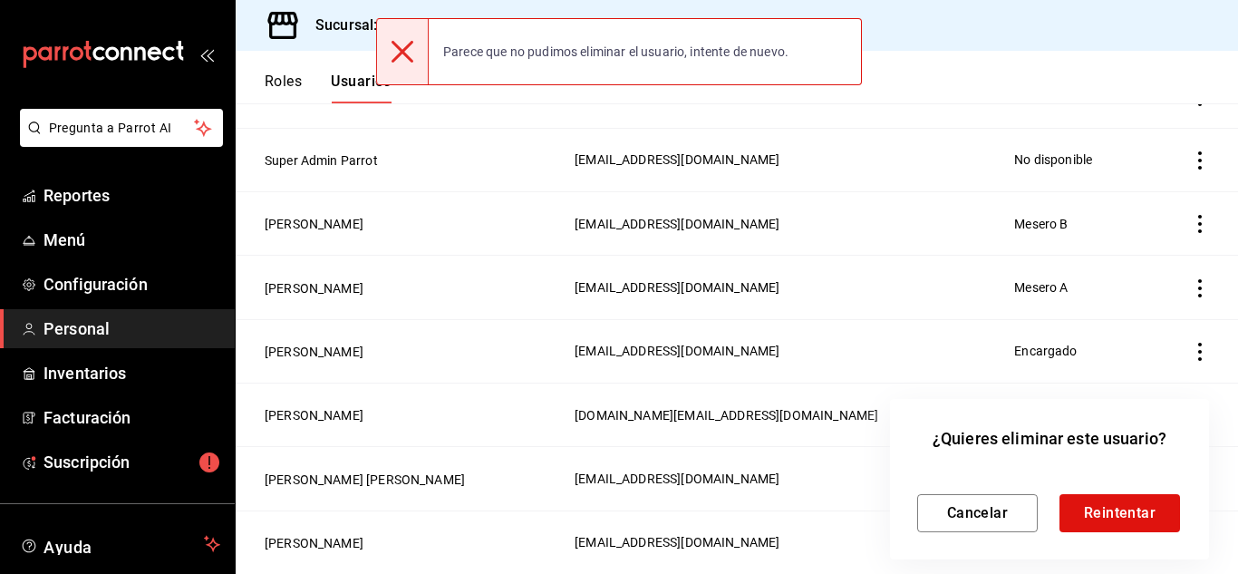
click at [866, 465] on div at bounding box center [619, 287] width 1238 height 574
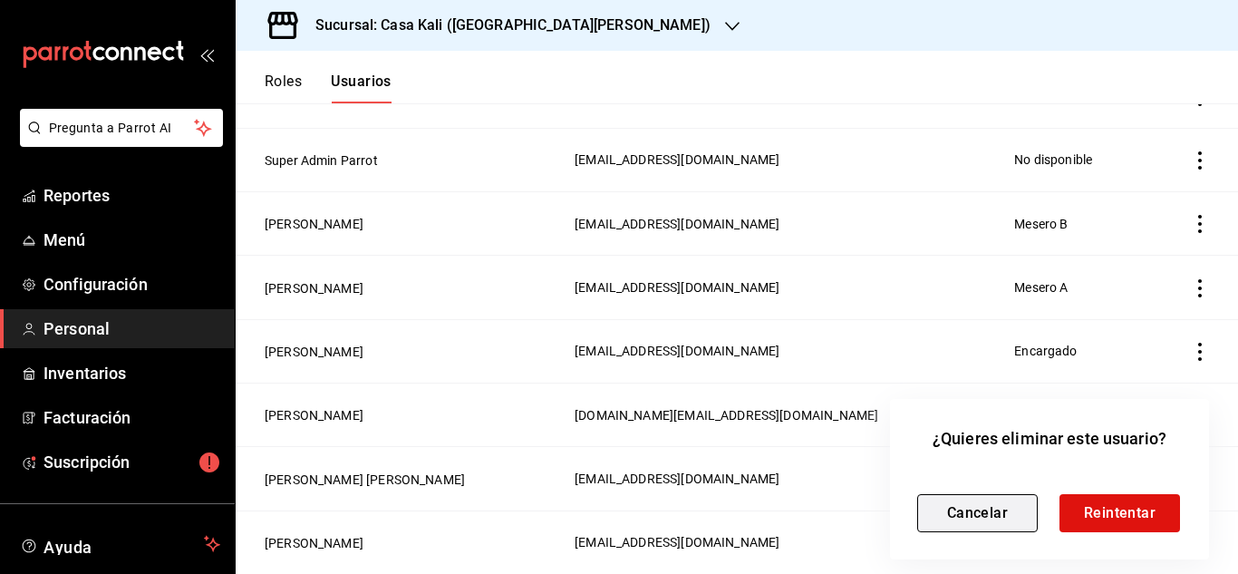
click at [944, 498] on button "Cancelar" at bounding box center [977, 513] width 121 height 38
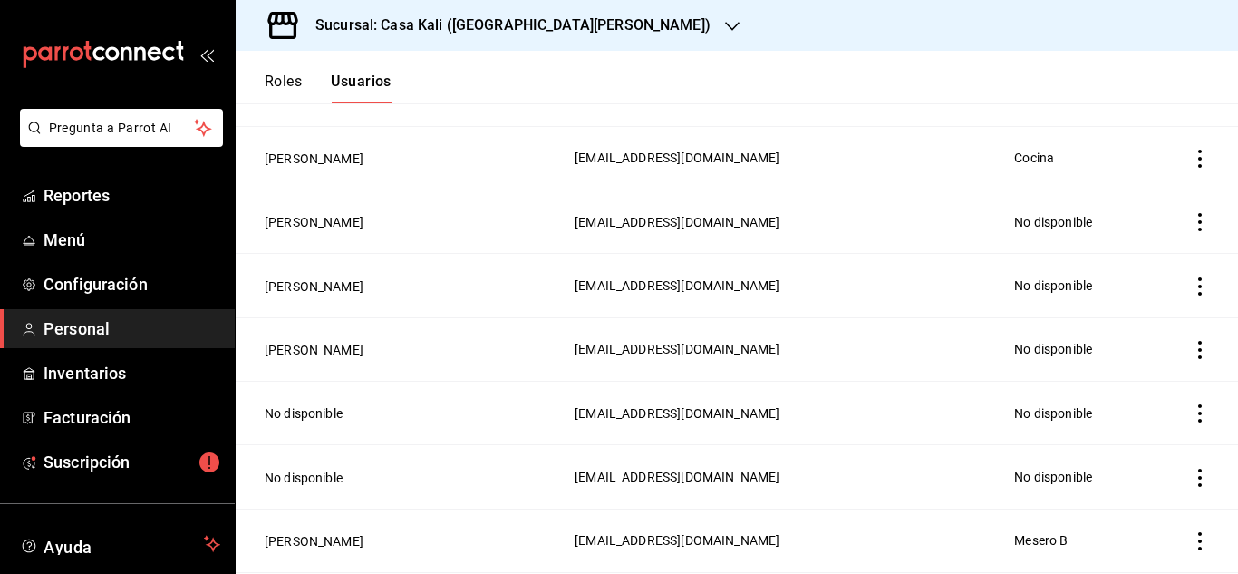
scroll to position [542, 0]
click at [88, 369] on span "Inventarios" at bounding box center [131, 373] width 177 height 24
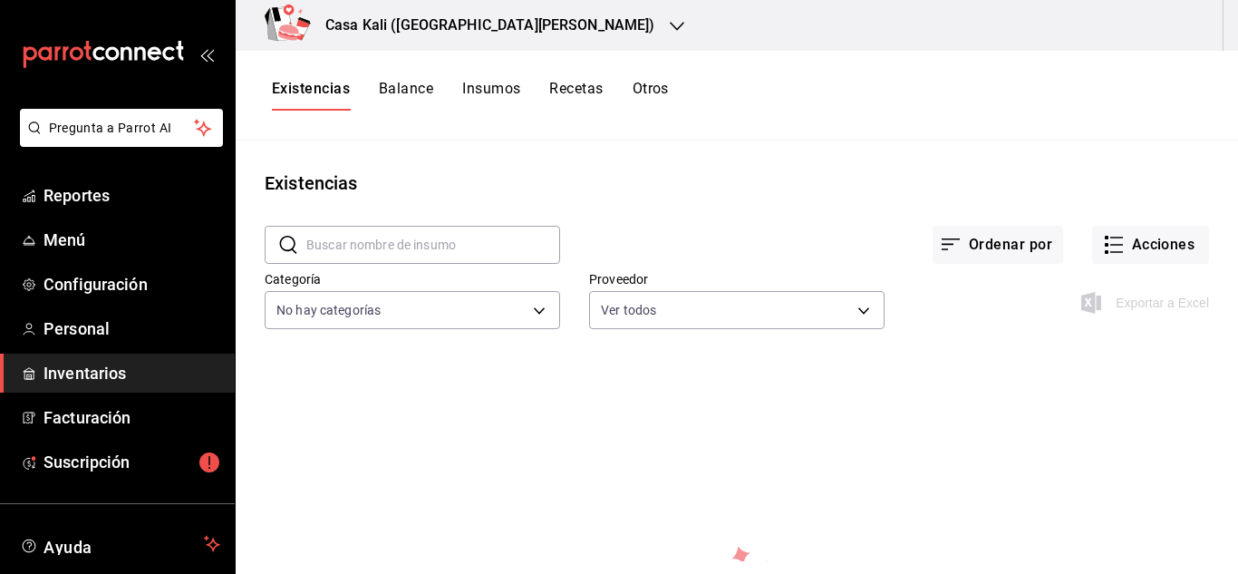
click at [407, 86] on button "Balance" at bounding box center [406, 95] width 54 height 31
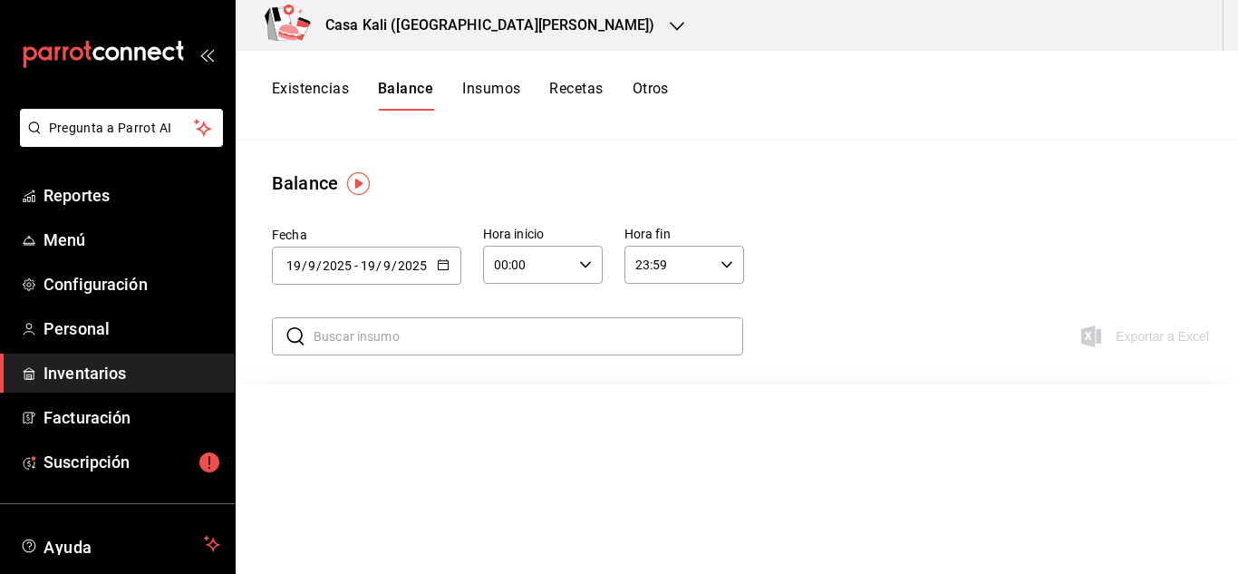
click at [299, 97] on button "Existencias" at bounding box center [310, 95] width 77 height 31
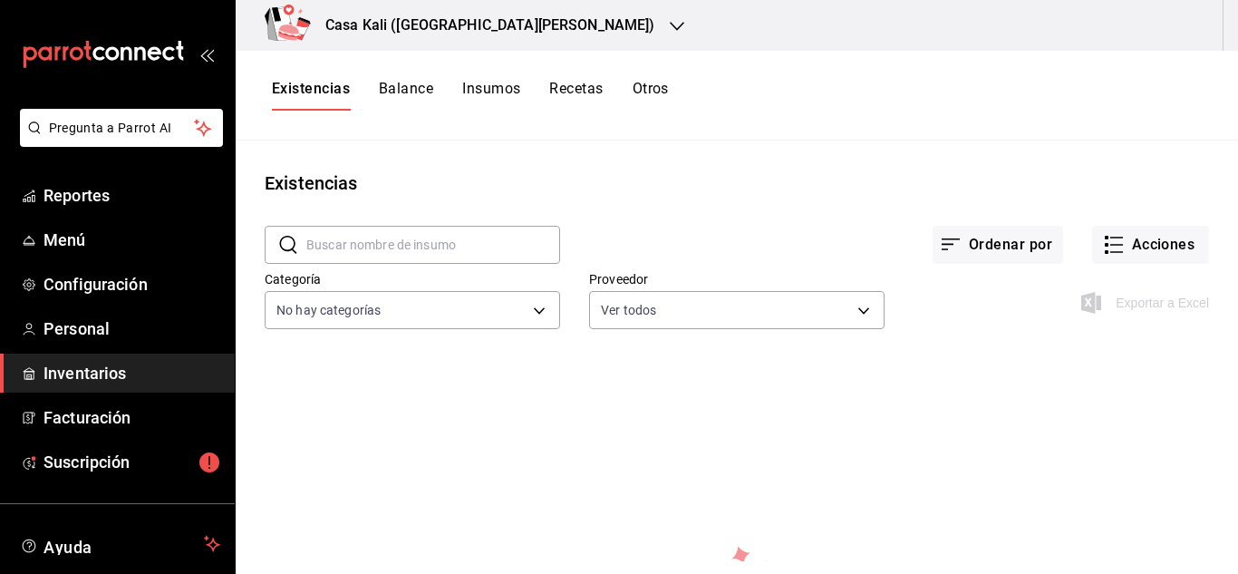
click at [412, 84] on button "Balance" at bounding box center [406, 95] width 54 height 31
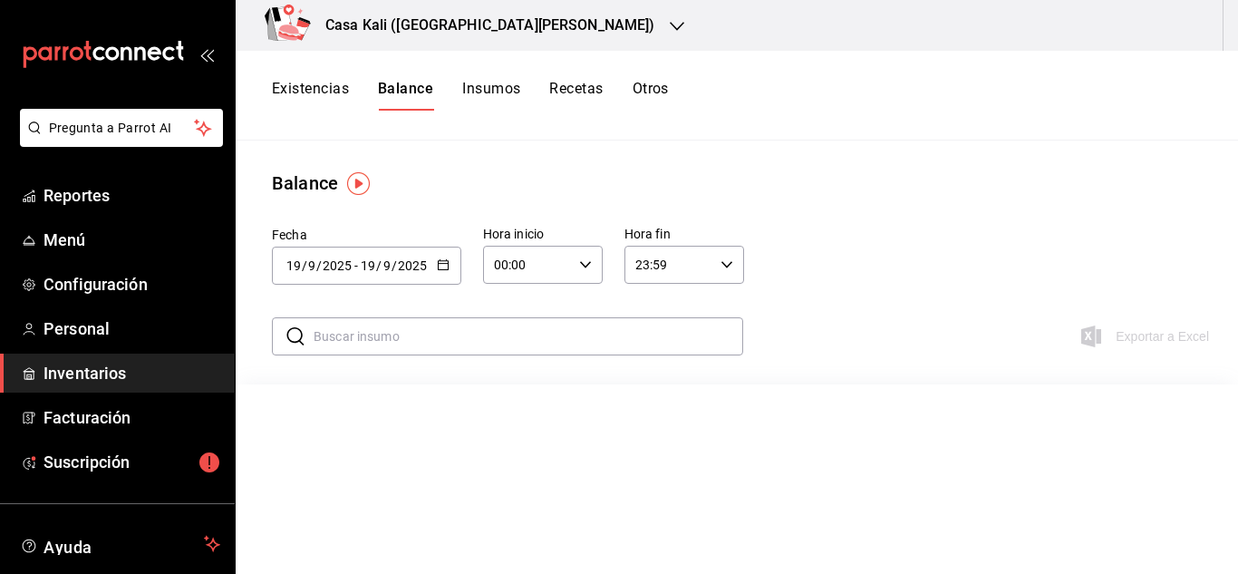
click at [358, 182] on img "button" at bounding box center [358, 183] width 23 height 23
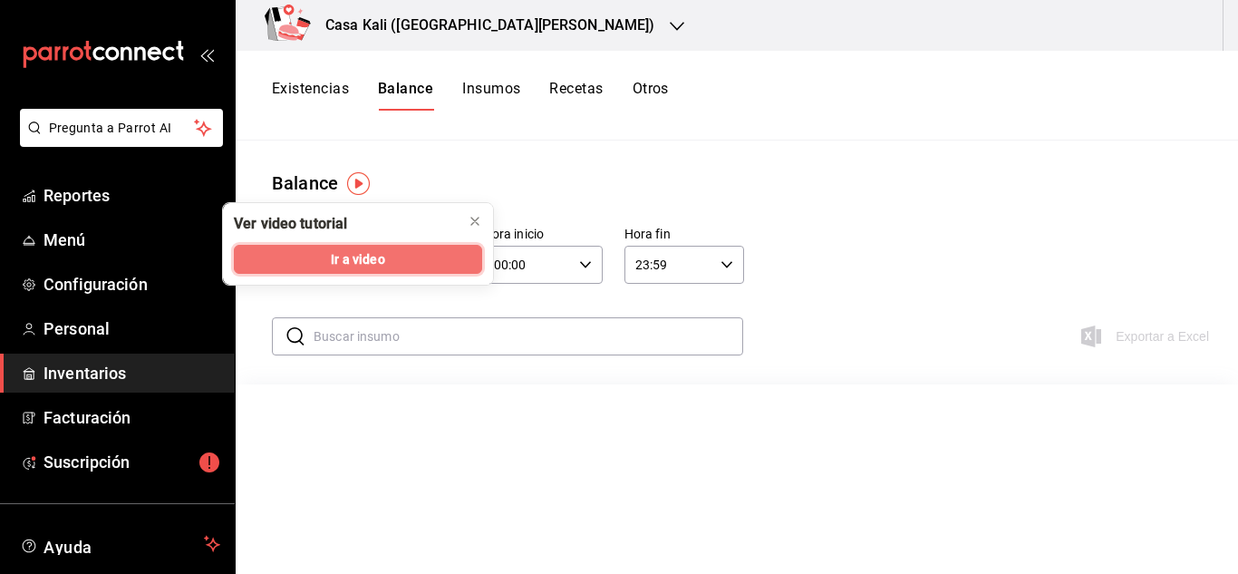
click at [372, 265] on span "Ir a video" at bounding box center [357, 259] width 53 height 19
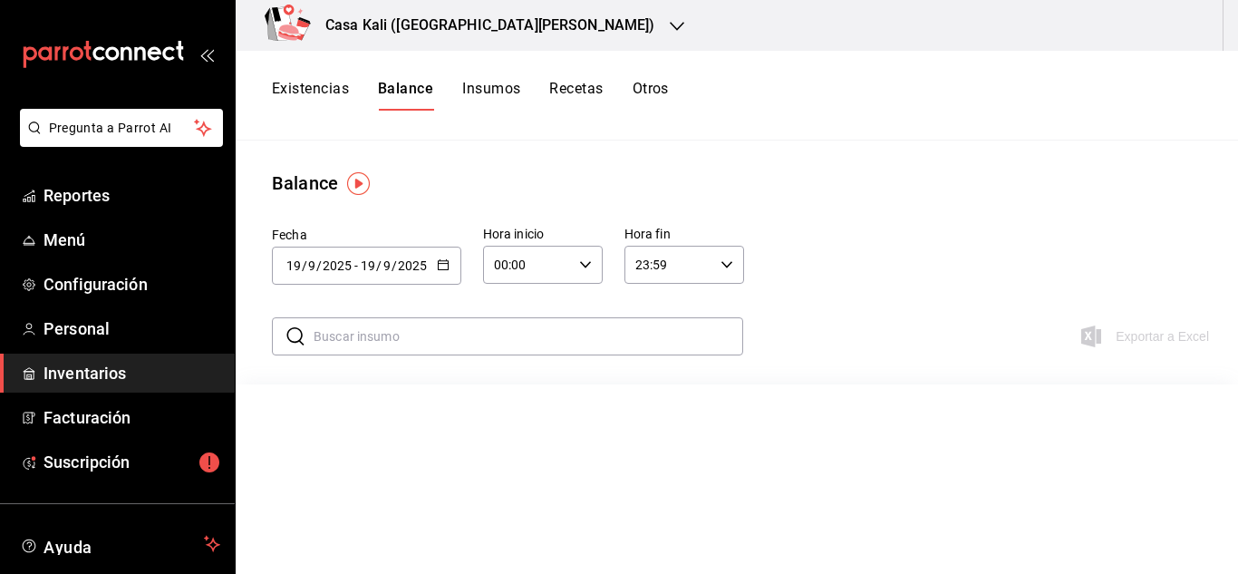
click at [489, 100] on button "Insumos" at bounding box center [491, 95] width 58 height 31
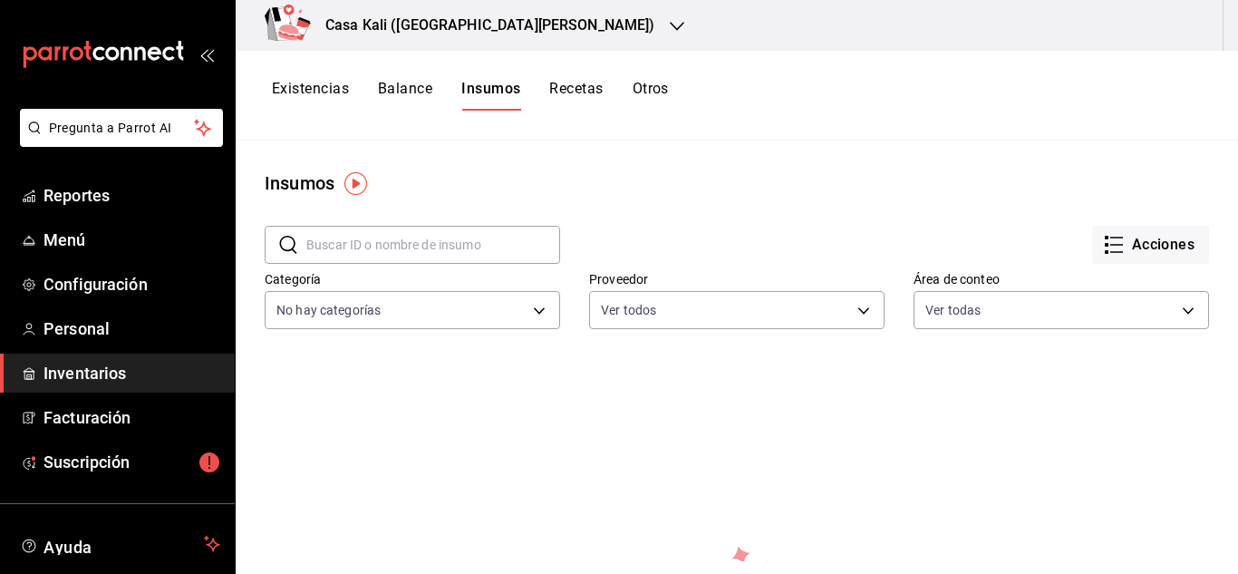
click at [352, 186] on img "button" at bounding box center [355, 183] width 23 height 23
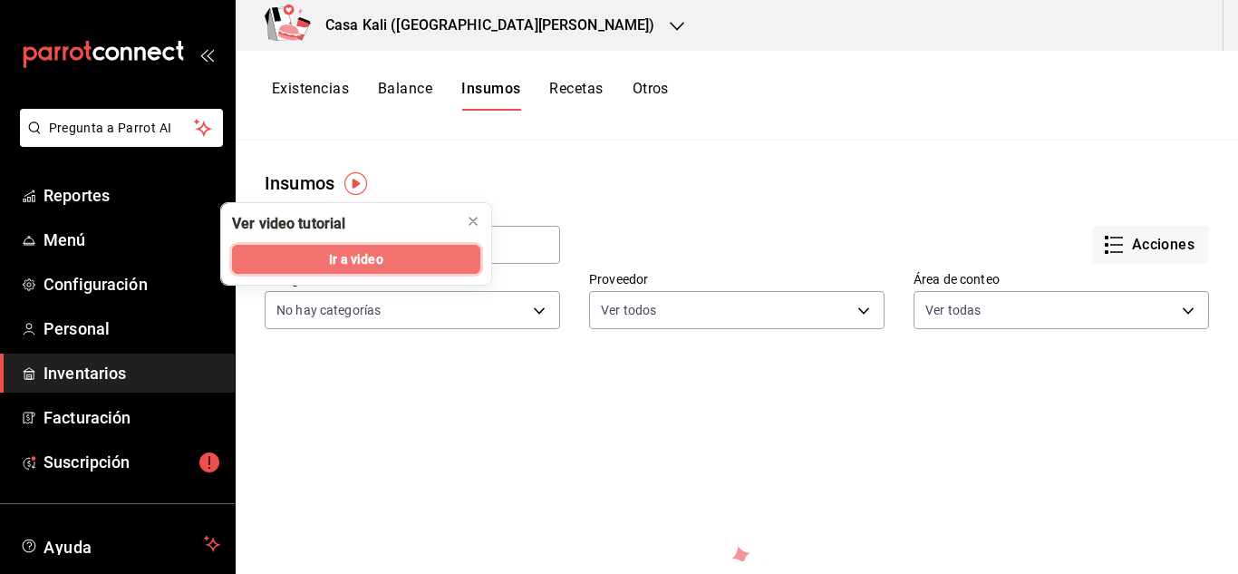
click at [343, 265] on span "Ir a video" at bounding box center [355, 259] width 53 height 19
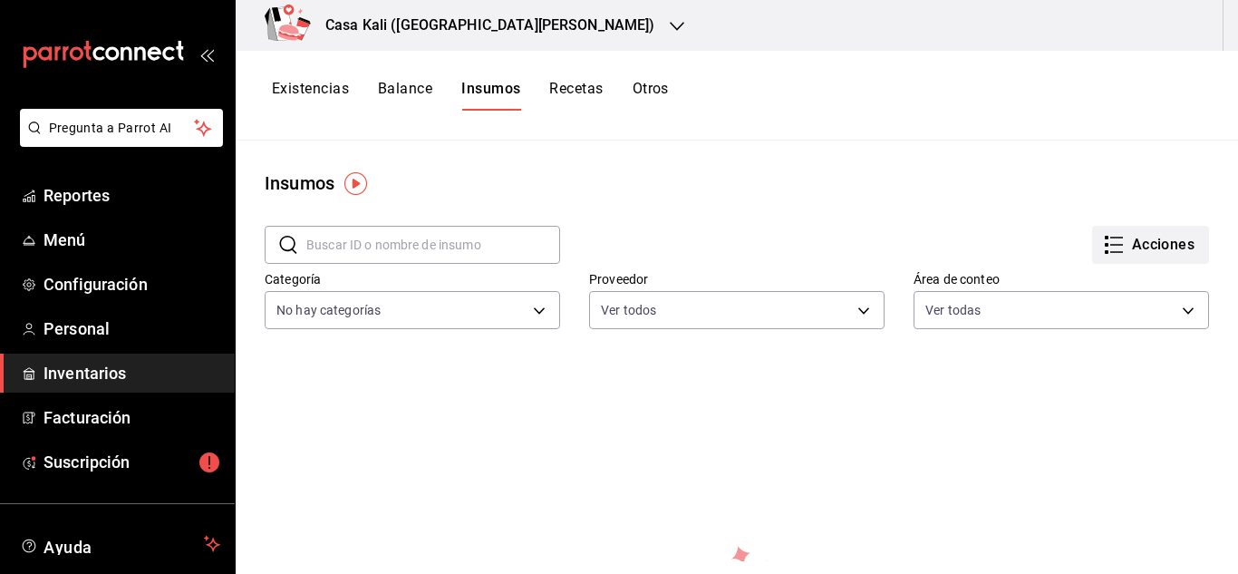
click at [1159, 254] on button "Acciones" at bounding box center [1150, 245] width 117 height 38
click at [1143, 235] on li "Importar lista de insumos" at bounding box center [1112, 223] width 189 height 48
click at [1094, 233] on li "Importar lista de insumos" at bounding box center [1112, 223] width 189 height 48
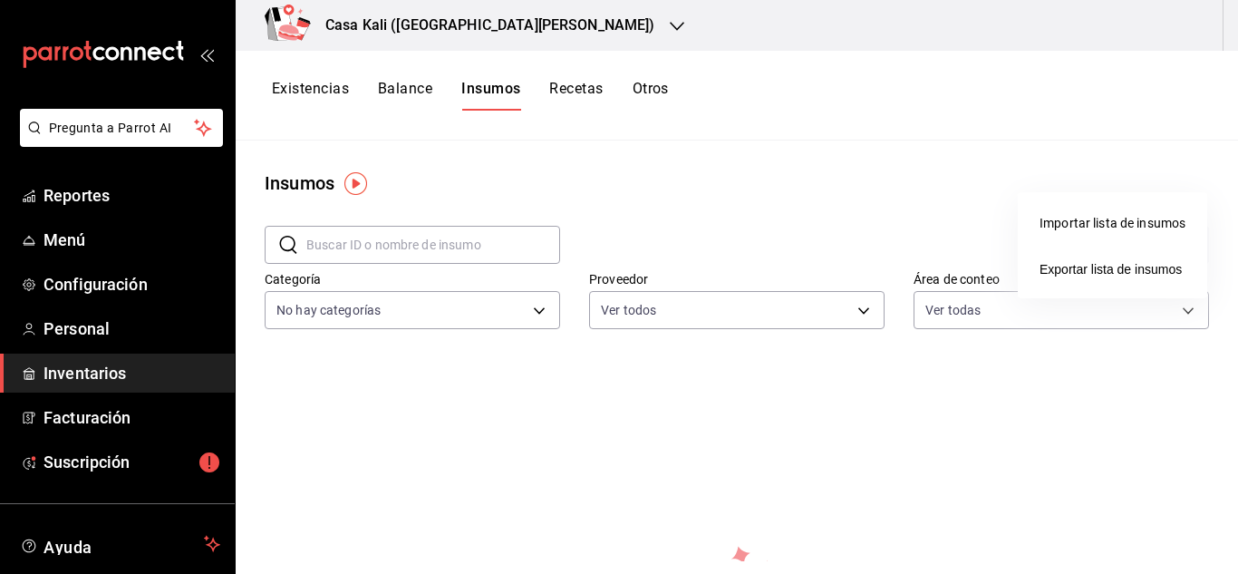
click at [1059, 227] on div "Importar lista de insumos" at bounding box center [1112, 223] width 146 height 19
click at [0, 0] on input "Importar lista de insumos" at bounding box center [0, 0] width 0 height 0
click at [715, 202] on div at bounding box center [619, 287] width 1238 height 574
click at [581, 101] on button "Recetas" at bounding box center [575, 95] width 53 height 31
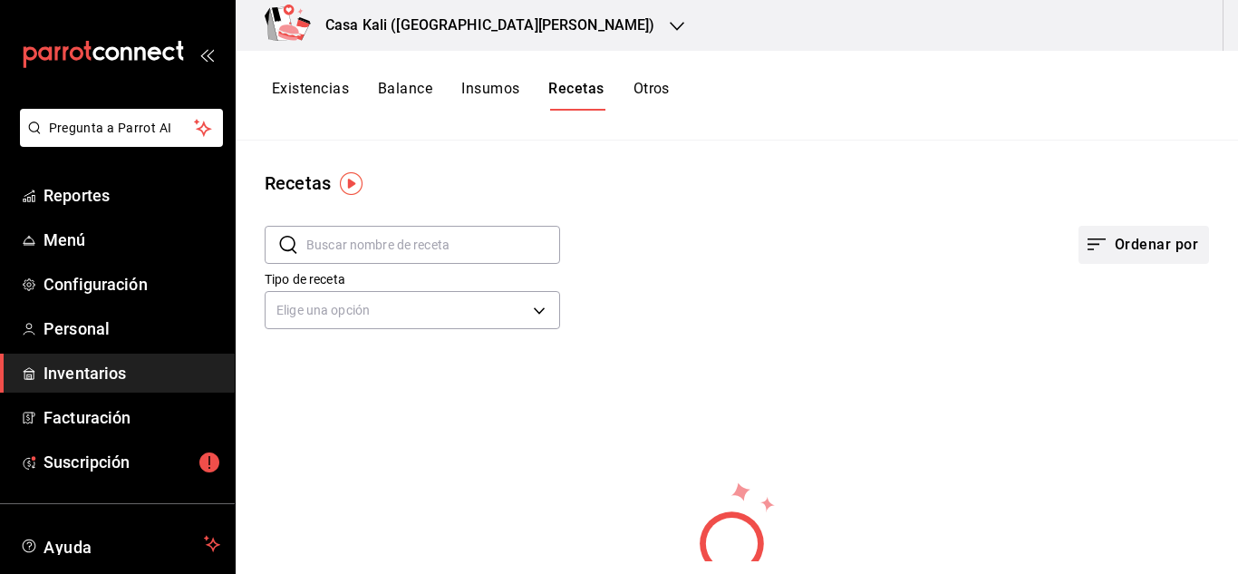
click at [1114, 233] on button "Ordenar por" at bounding box center [1143, 245] width 130 height 38
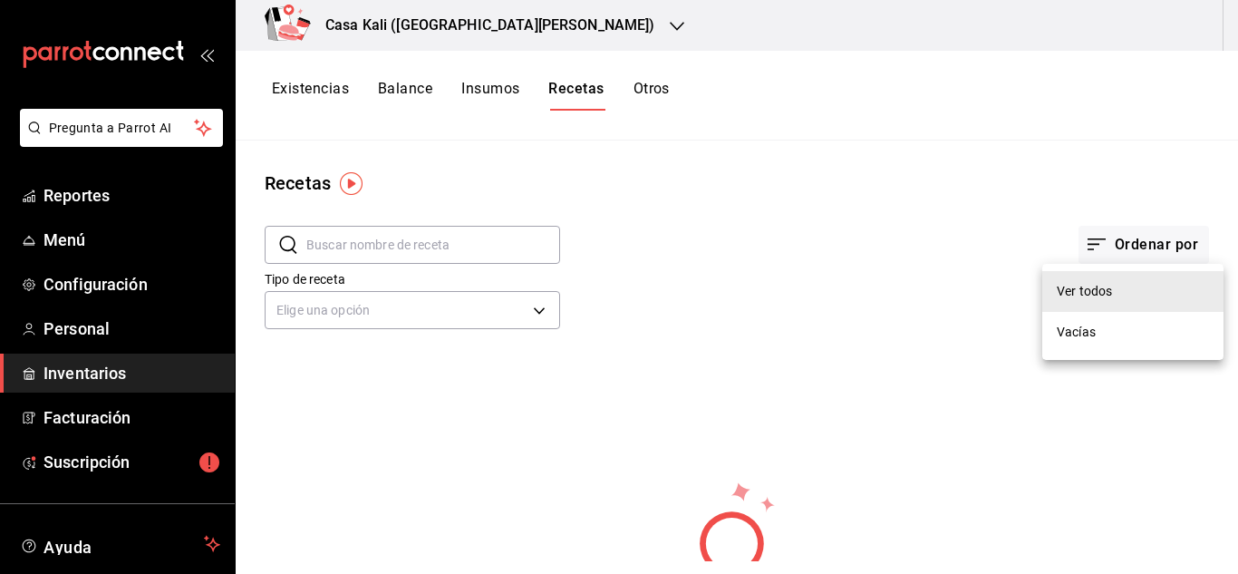
click at [840, 217] on div at bounding box center [619, 287] width 1238 height 574
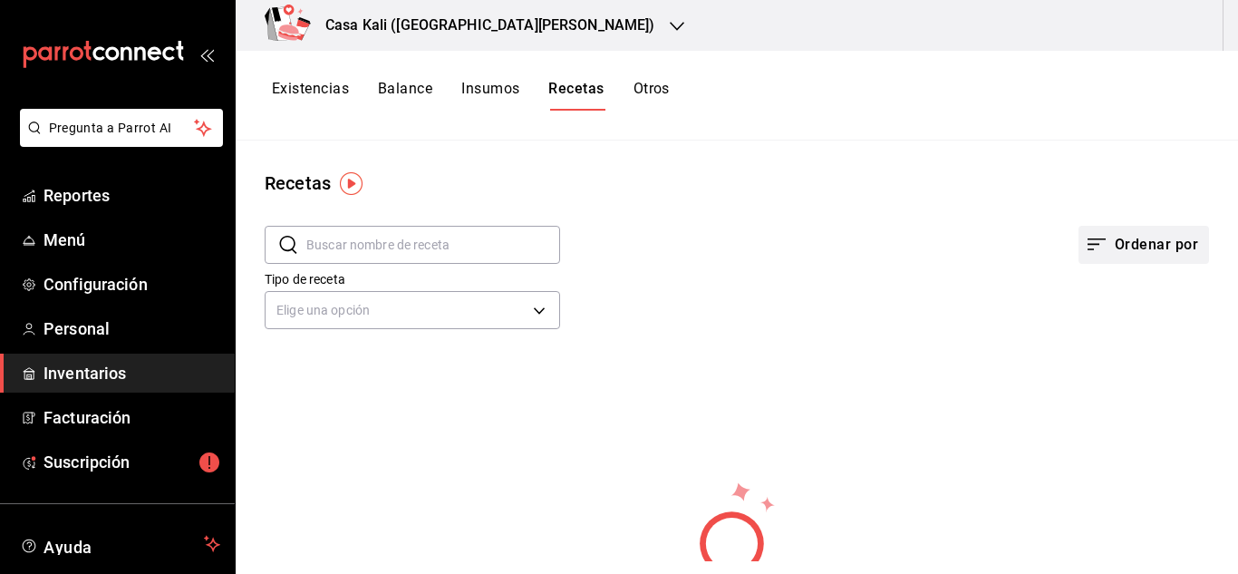
click at [1130, 230] on button "Ordenar por" at bounding box center [1143, 245] width 130 height 38
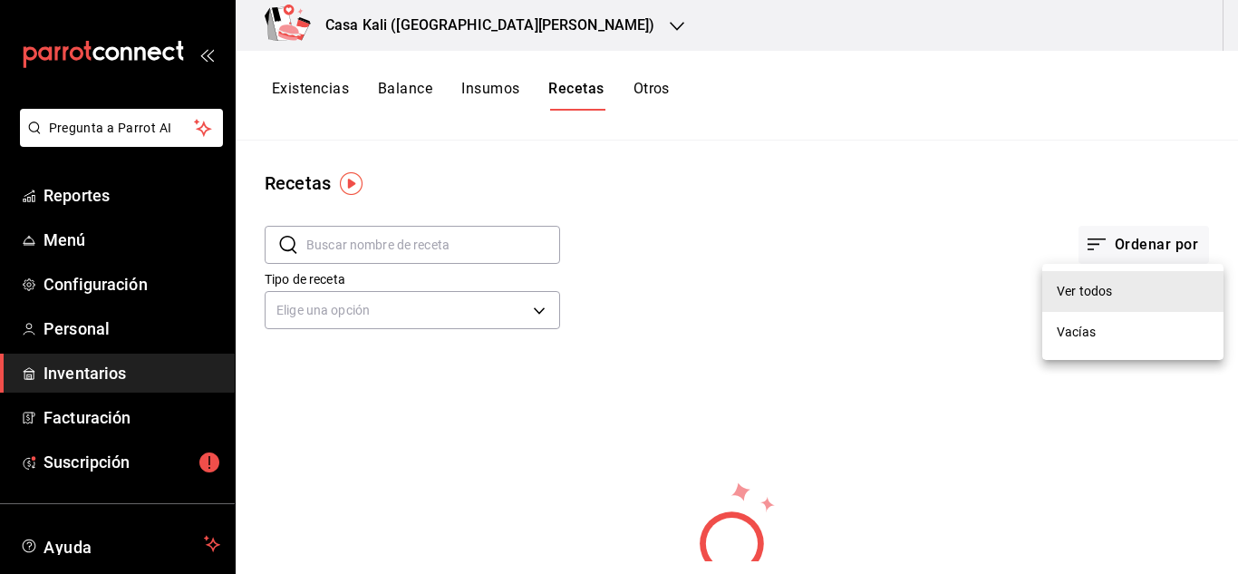
click at [753, 248] on div at bounding box center [619, 287] width 1238 height 574
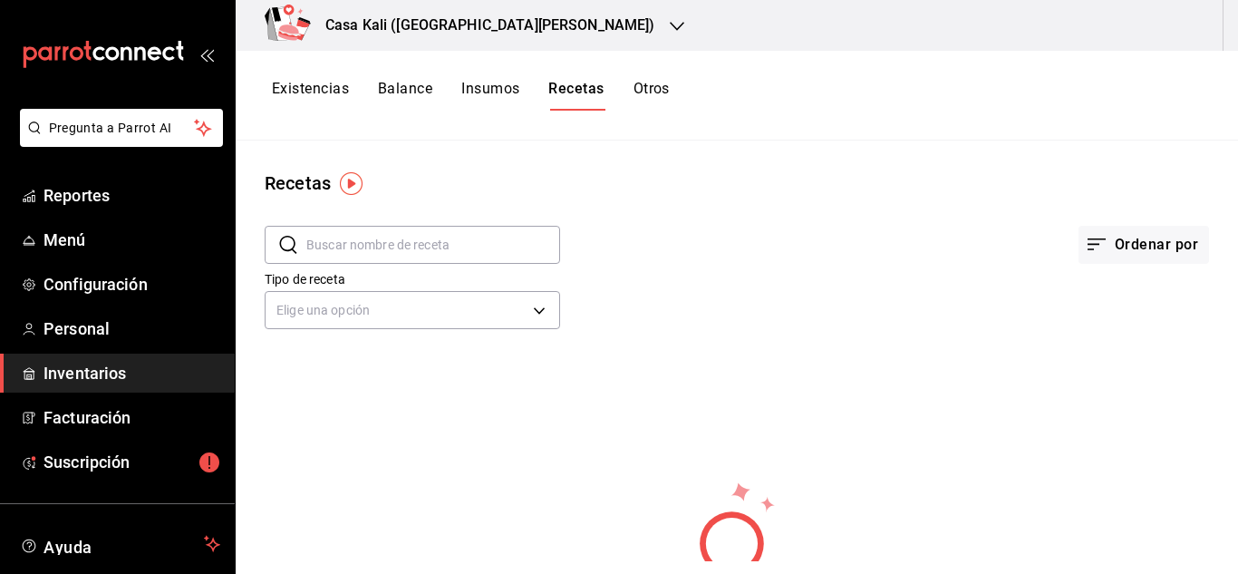
click at [344, 183] on img "button" at bounding box center [351, 183] width 23 height 23
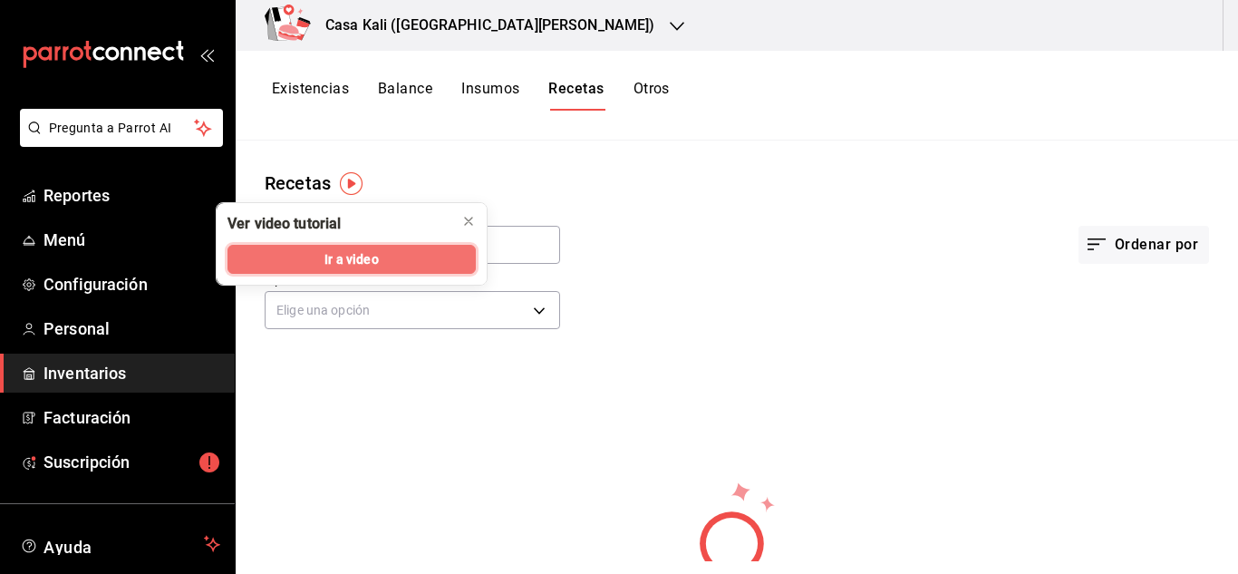
click at [365, 255] on span "Ir a video" at bounding box center [350, 259] width 53 height 19
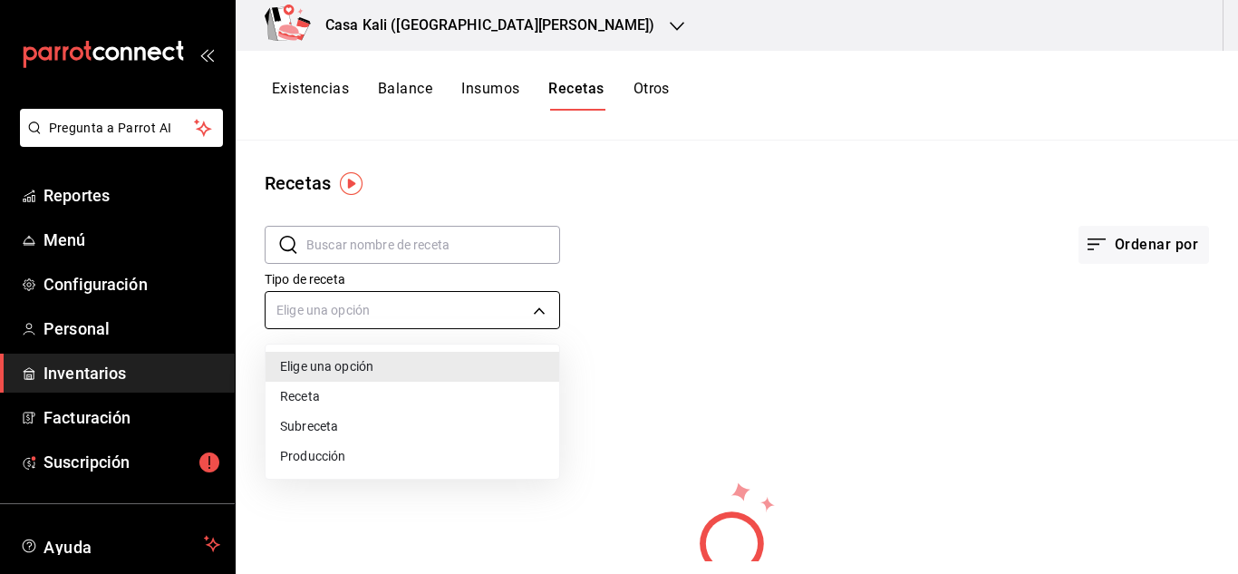
click at [505, 314] on body "Pregunta a Parrot AI Reportes Menú Configuración Personal Inventarios Facturaci…" at bounding box center [619, 280] width 1238 height 561
click at [346, 390] on li "Receta" at bounding box center [412, 396] width 294 height 30
type input "PRODUCT"
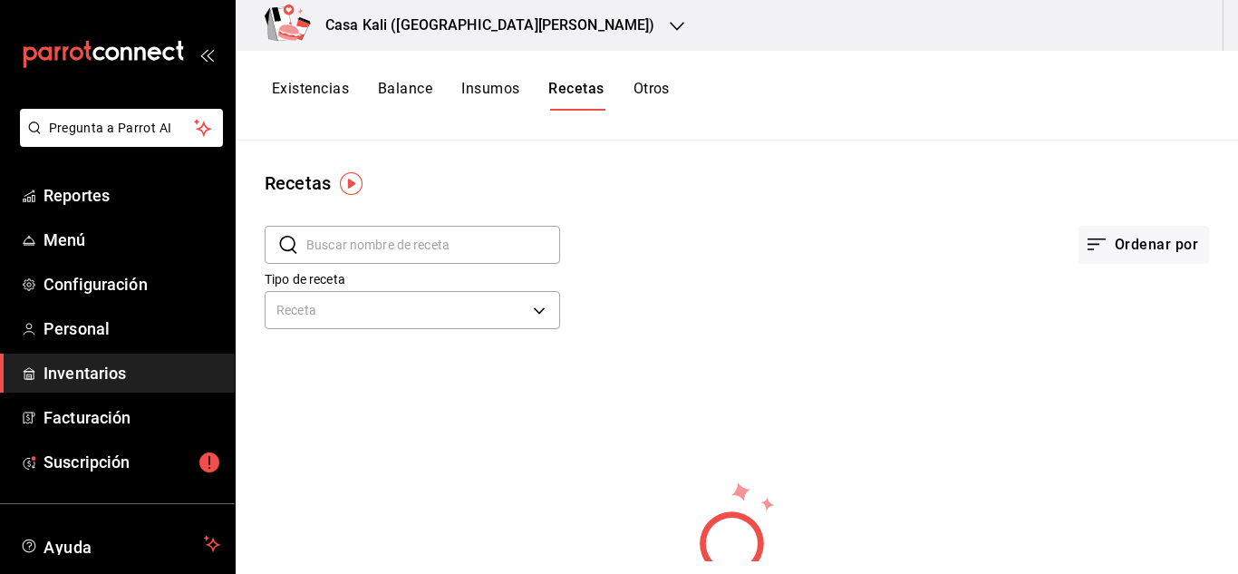
click at [823, 290] on div "Tipo de receta Receta PRODUCT" at bounding box center [722, 285] width 973 height 100
click at [497, 90] on button "Insumos" at bounding box center [490, 95] width 58 height 31
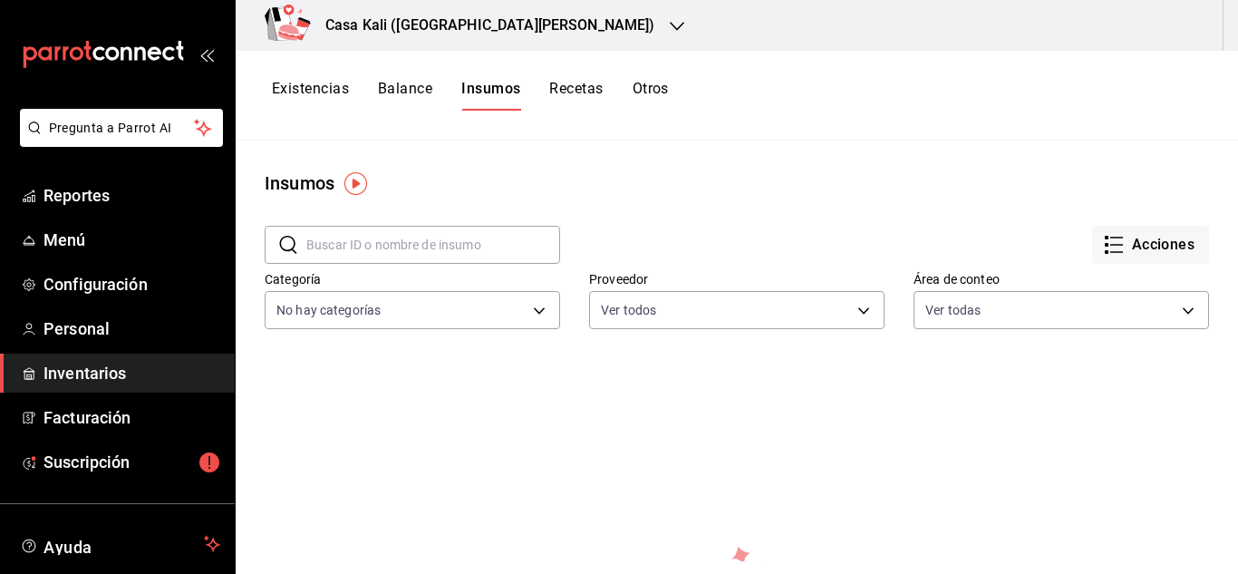
click at [854, 240] on div "Acciones" at bounding box center [884, 230] width 649 height 67
click at [1120, 242] on icon "button" at bounding box center [1114, 245] width 22 height 22
click at [955, 236] on div at bounding box center [619, 287] width 1238 height 574
click at [645, 103] on button "Otros" at bounding box center [650, 95] width 36 height 31
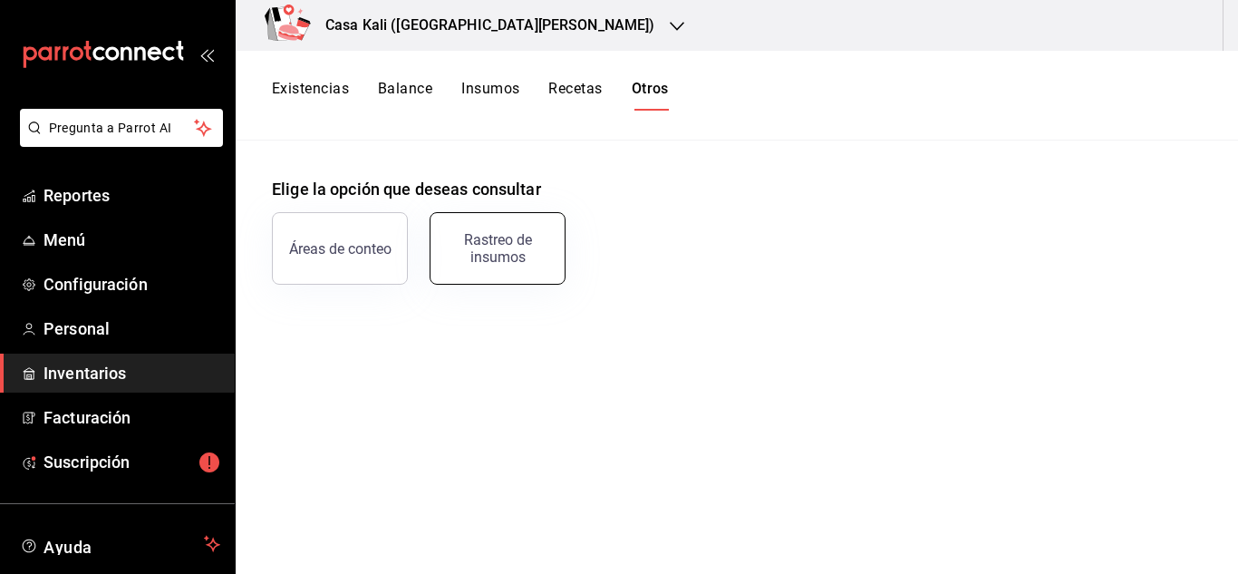
click at [522, 275] on button "Rastreo de insumos" at bounding box center [497, 248] width 136 height 72
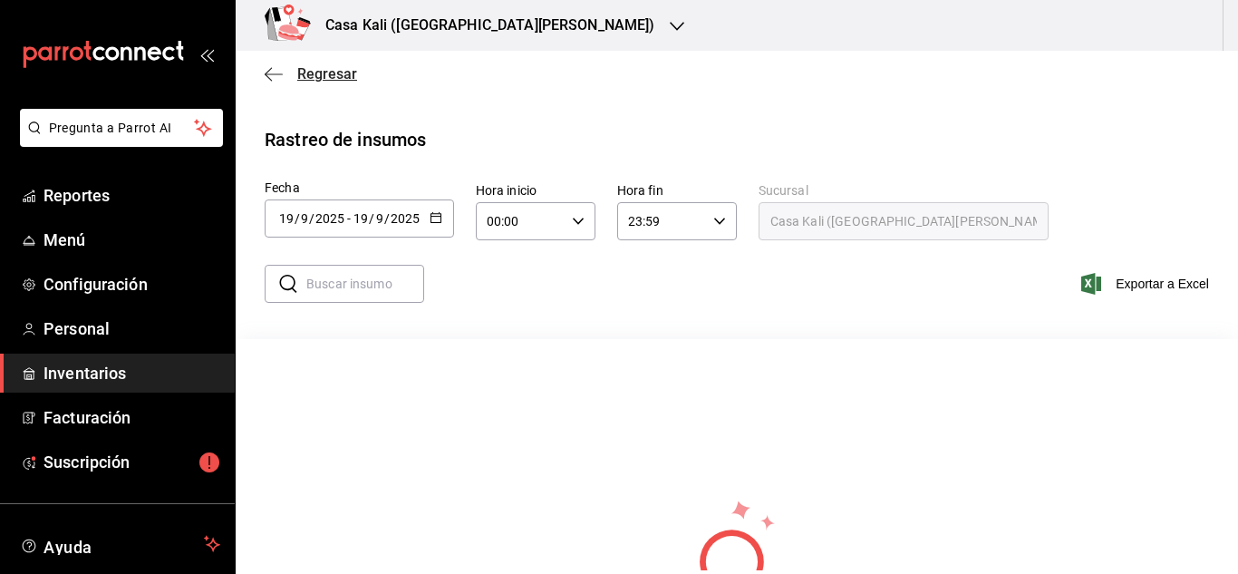
click at [265, 67] on icon "button" at bounding box center [274, 74] width 18 height 16
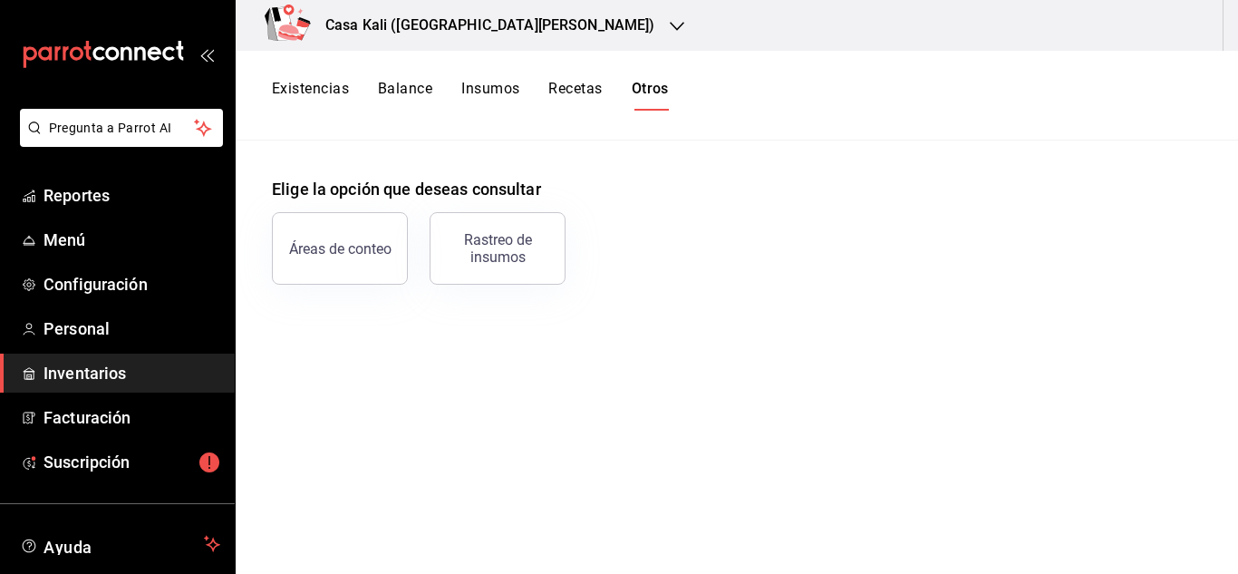
click at [307, 86] on button "Existencias" at bounding box center [310, 95] width 77 height 31
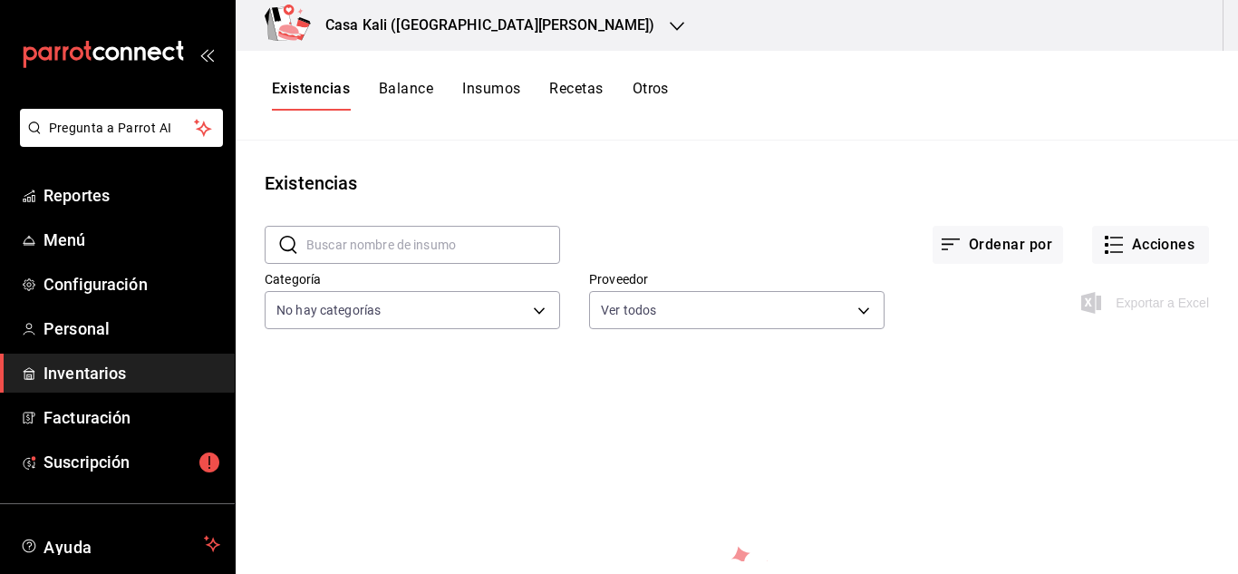
click at [410, 100] on button "Balance" at bounding box center [406, 95] width 54 height 31
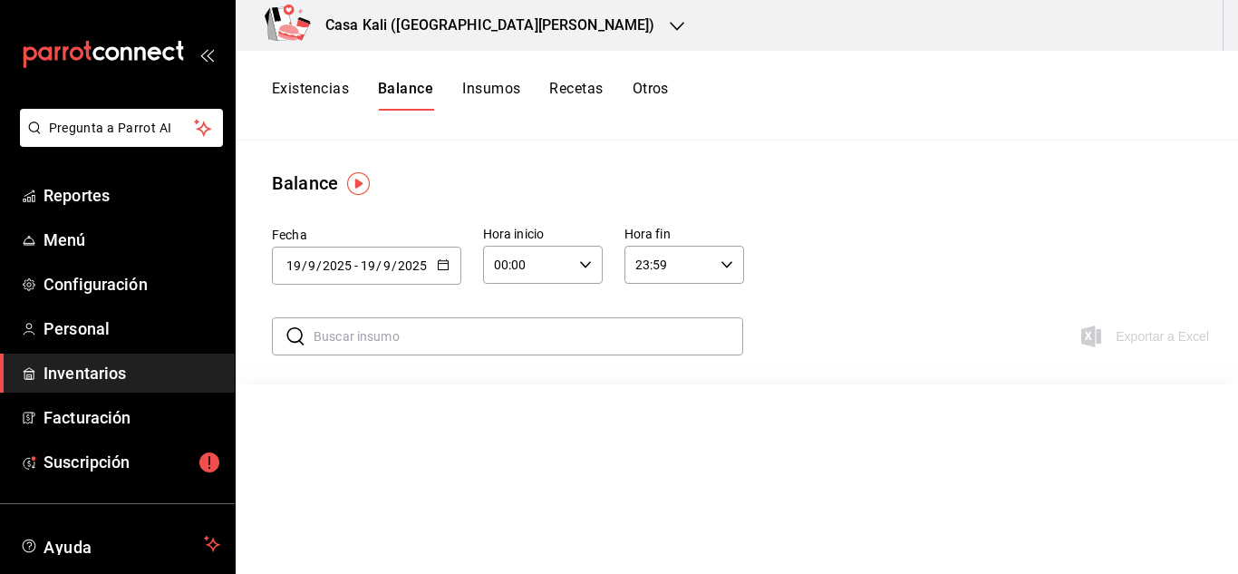
click at [295, 92] on button "Existencias" at bounding box center [310, 95] width 77 height 31
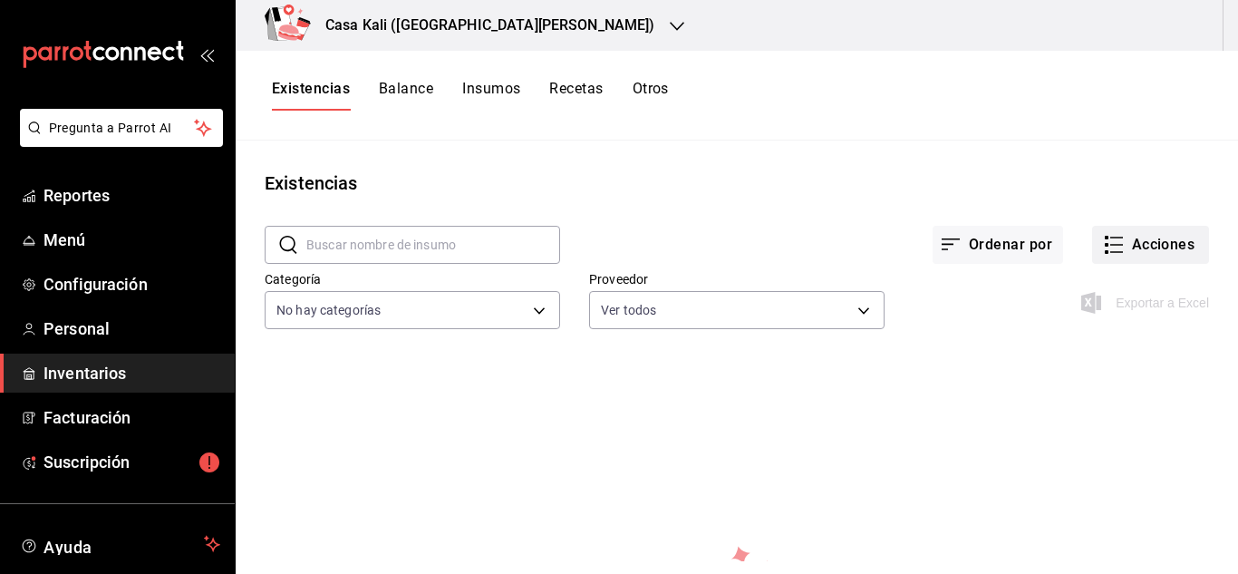
click at [1142, 246] on button "Acciones" at bounding box center [1150, 245] width 117 height 38
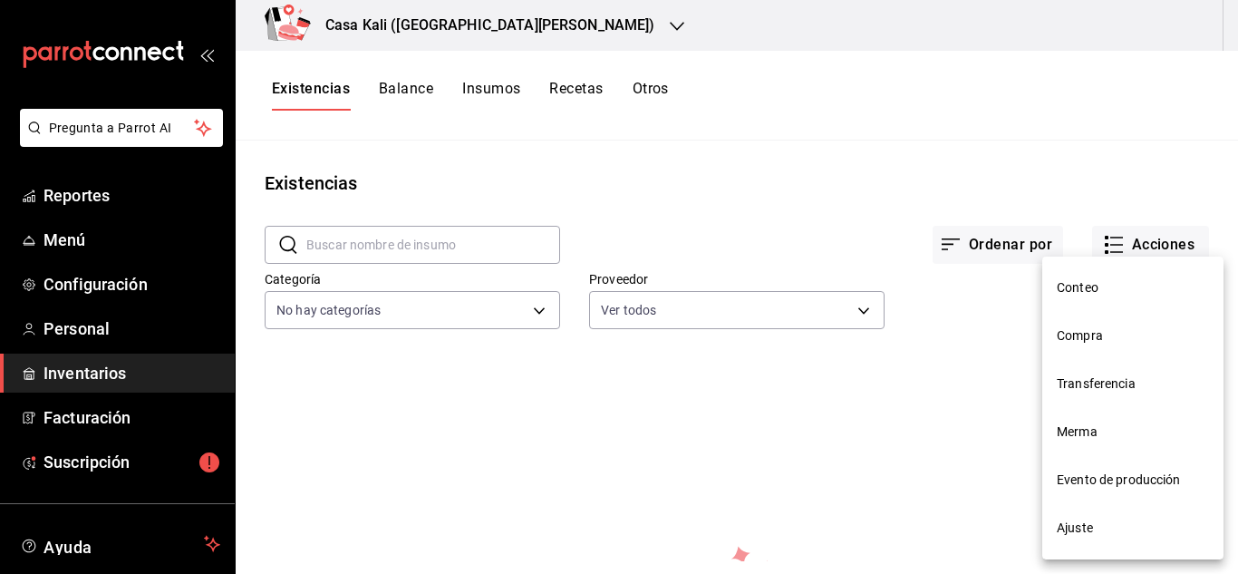
click at [996, 351] on div at bounding box center [619, 287] width 1238 height 574
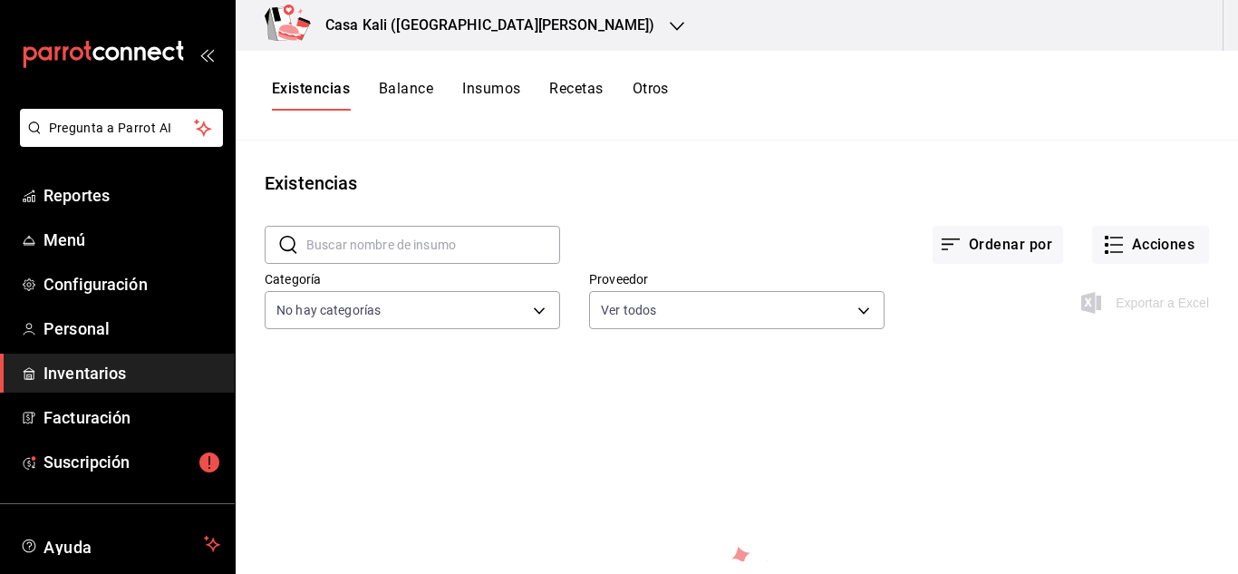
click at [483, 88] on button "Insumos" at bounding box center [491, 95] width 58 height 31
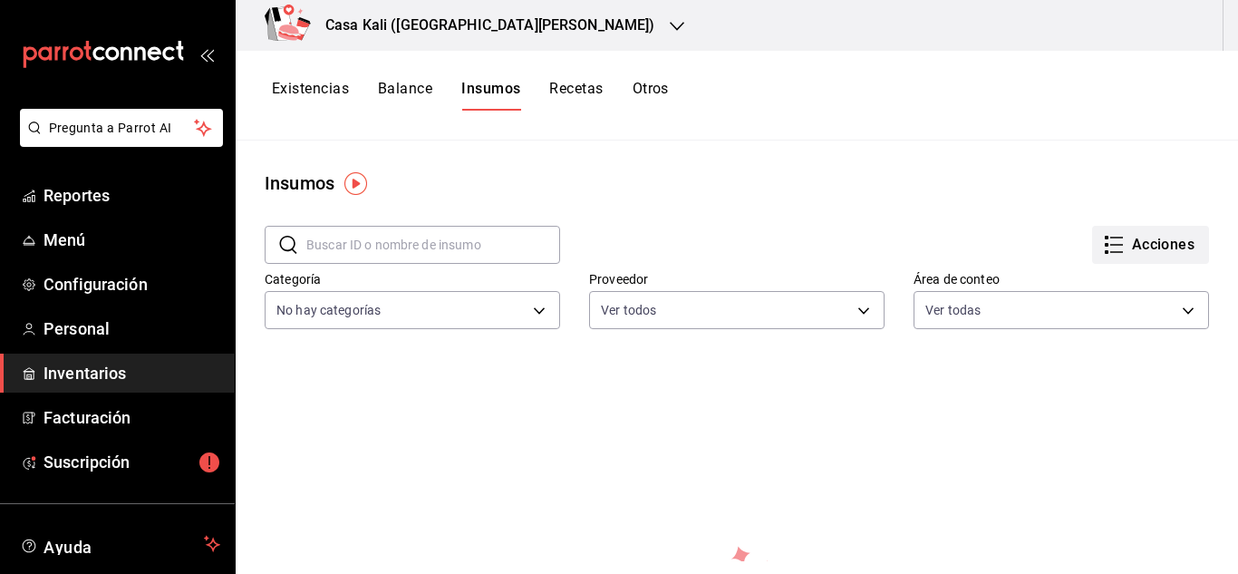
click at [1099, 231] on button "Acciones" at bounding box center [1150, 245] width 117 height 38
click at [947, 222] on div at bounding box center [619, 287] width 1238 height 574
click at [571, 106] on button "Recetas" at bounding box center [575, 95] width 53 height 31
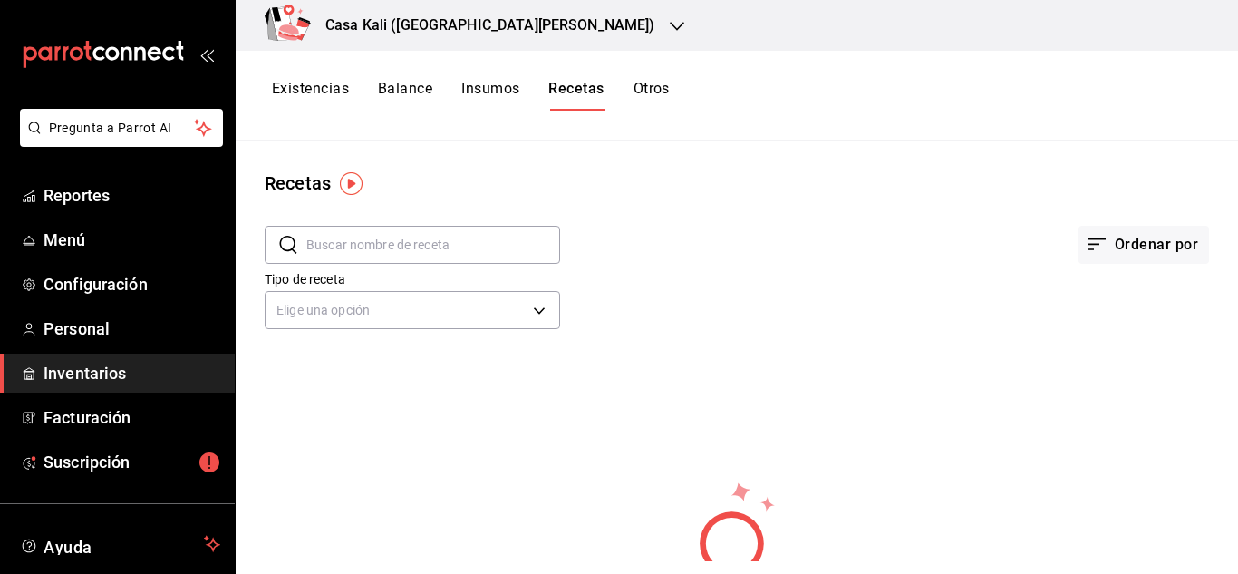
click at [628, 211] on div "Ordenar por" at bounding box center [884, 230] width 649 height 67
click at [1159, 240] on button "Ordenar por" at bounding box center [1143, 245] width 130 height 38
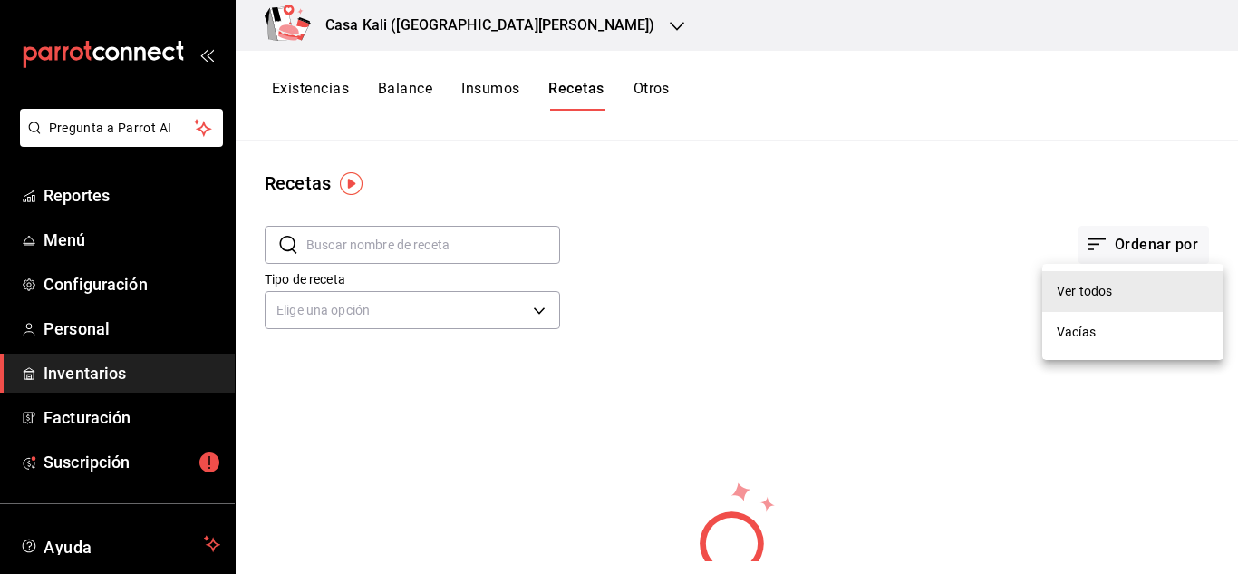
click at [803, 448] on div at bounding box center [619, 287] width 1238 height 574
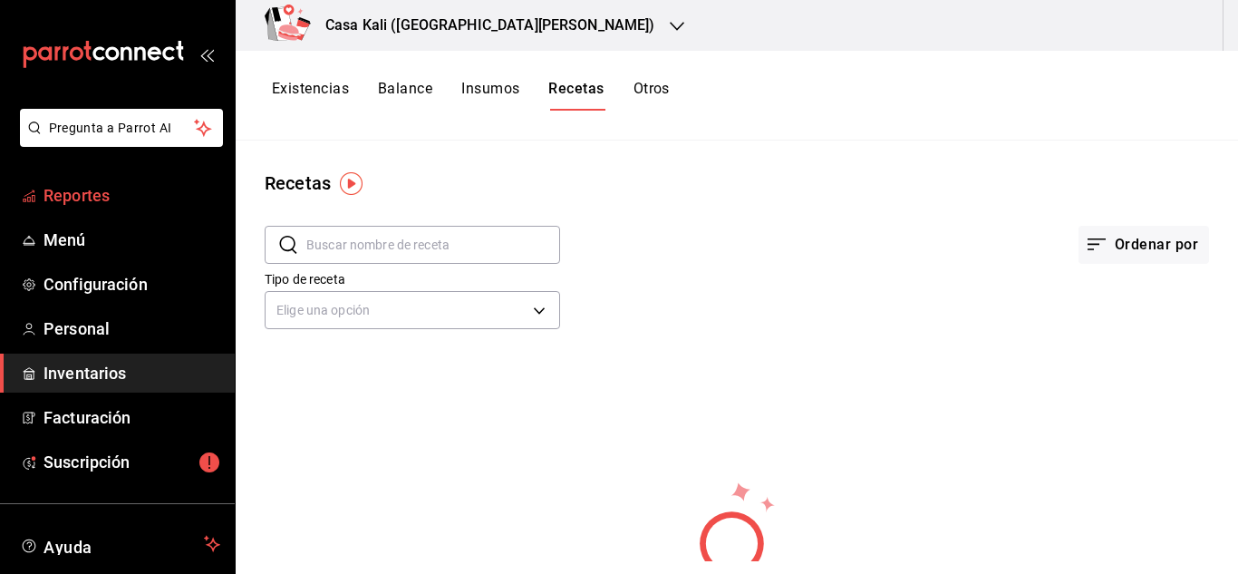
click at [84, 210] on link "Reportes" at bounding box center [117, 195] width 235 height 39
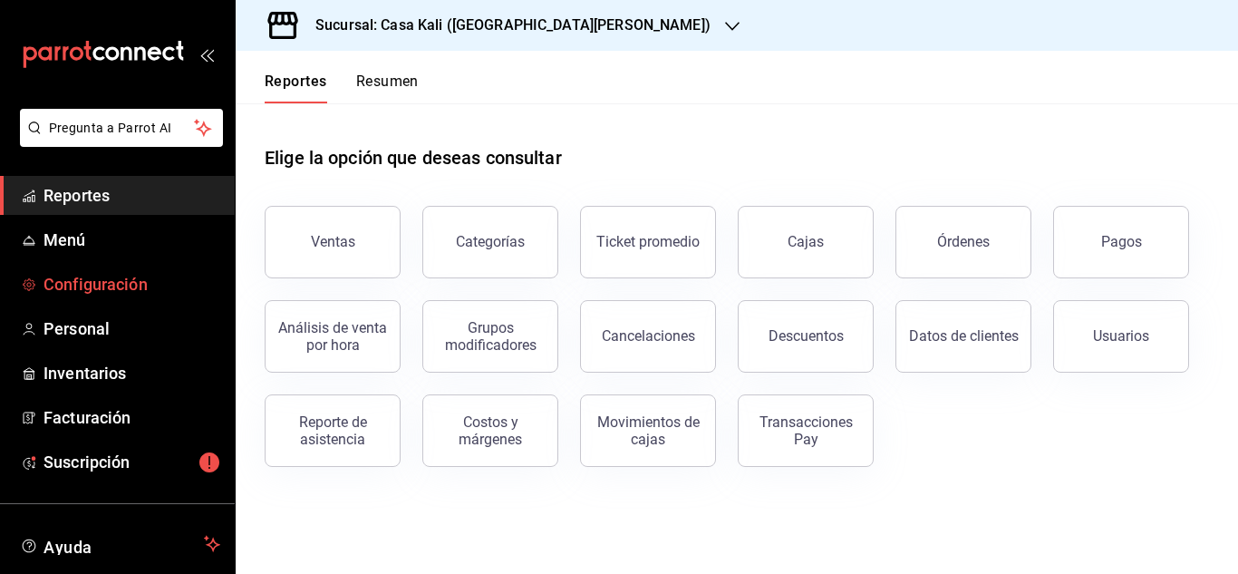
click at [90, 272] on span "Configuración" at bounding box center [131, 284] width 177 height 24
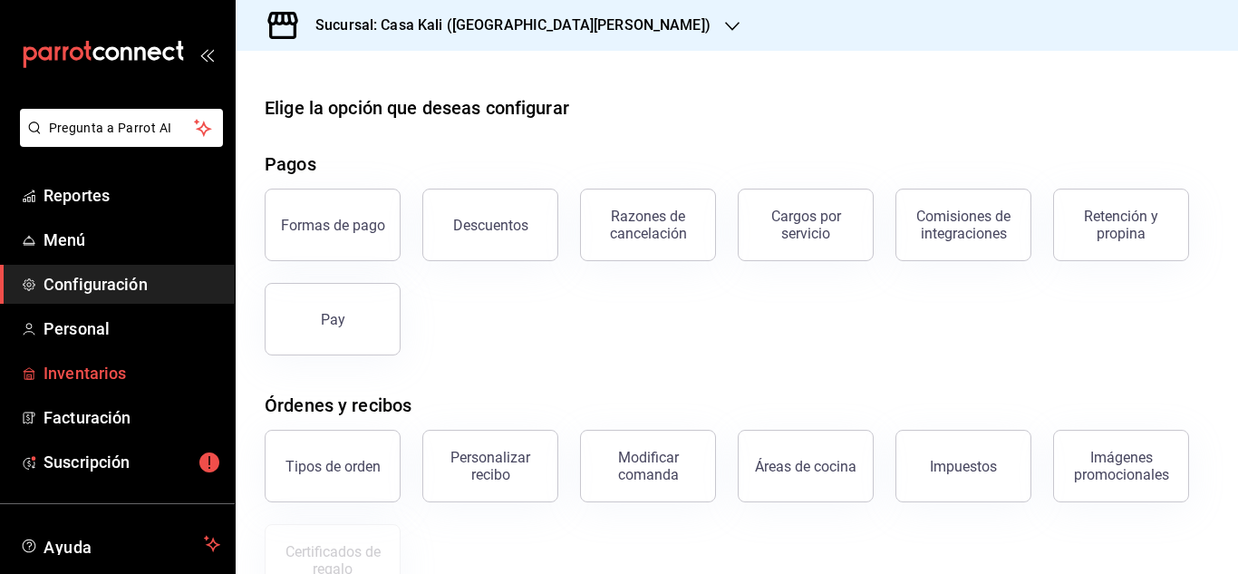
click at [101, 377] on span "Inventarios" at bounding box center [131, 373] width 177 height 24
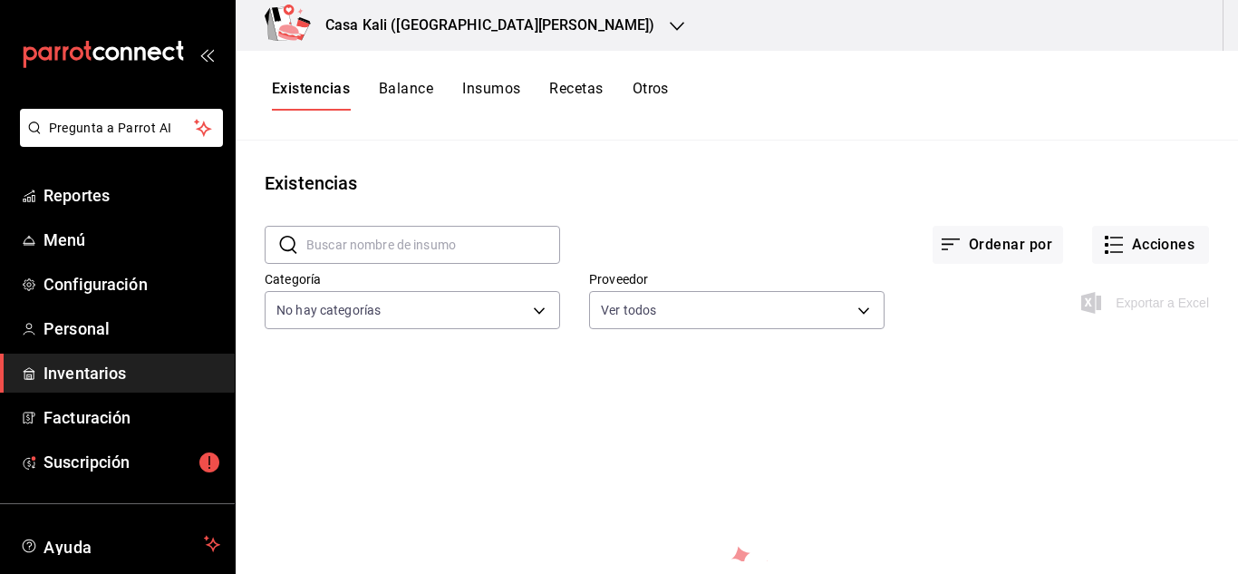
click at [1237, 14] on div "Casa Kali ([GEOGRAPHIC_DATA][PERSON_NAME])" at bounding box center [737, 25] width 1002 height 51
click at [516, 93] on button "Insumos" at bounding box center [491, 95] width 58 height 31
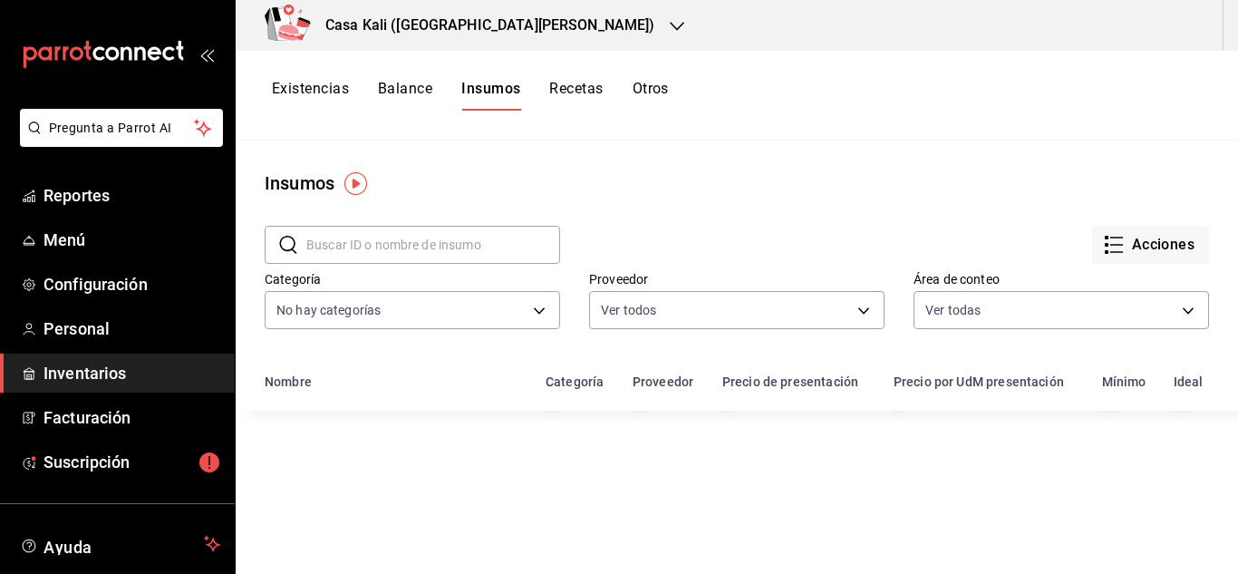
click at [391, 32] on h3 "Casa Kali ([GEOGRAPHIC_DATA][PERSON_NAME])" at bounding box center [483, 25] width 344 height 22
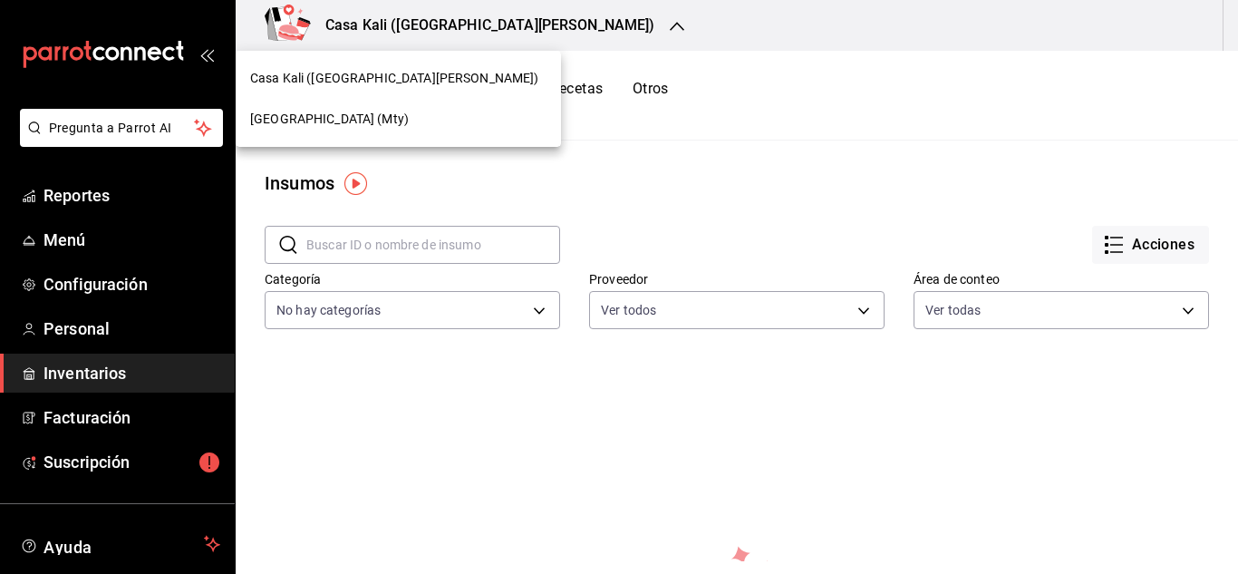
click at [831, 238] on div at bounding box center [619, 287] width 1238 height 574
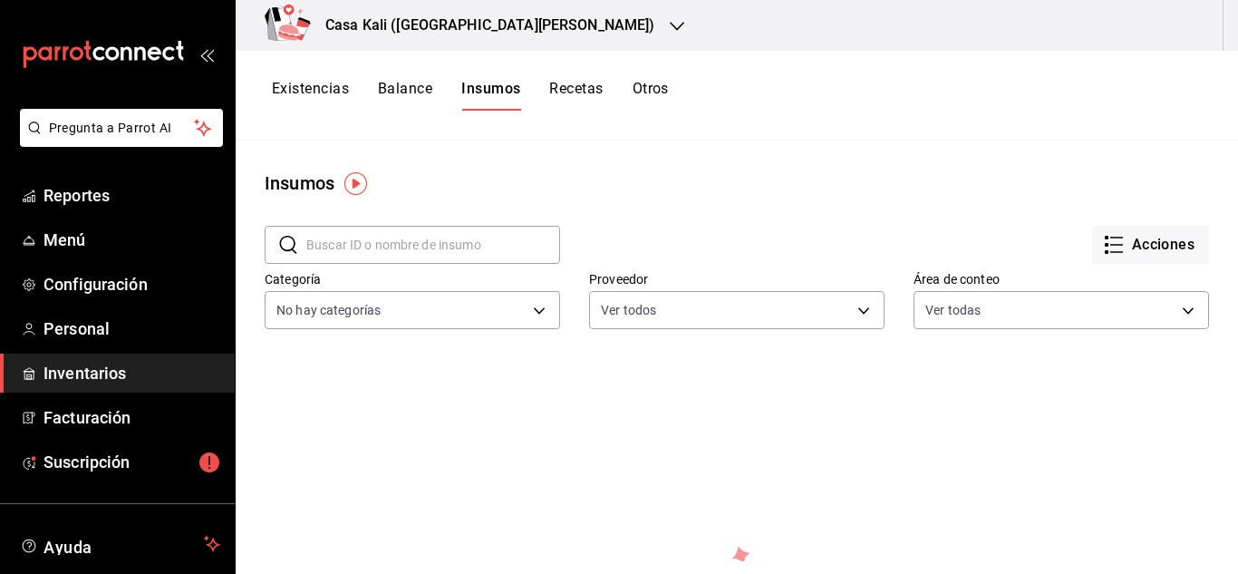
click at [516, 171] on div "Insumos" at bounding box center [737, 182] width 1002 height 27
click at [50, 189] on span "Reportes" at bounding box center [131, 195] width 177 height 24
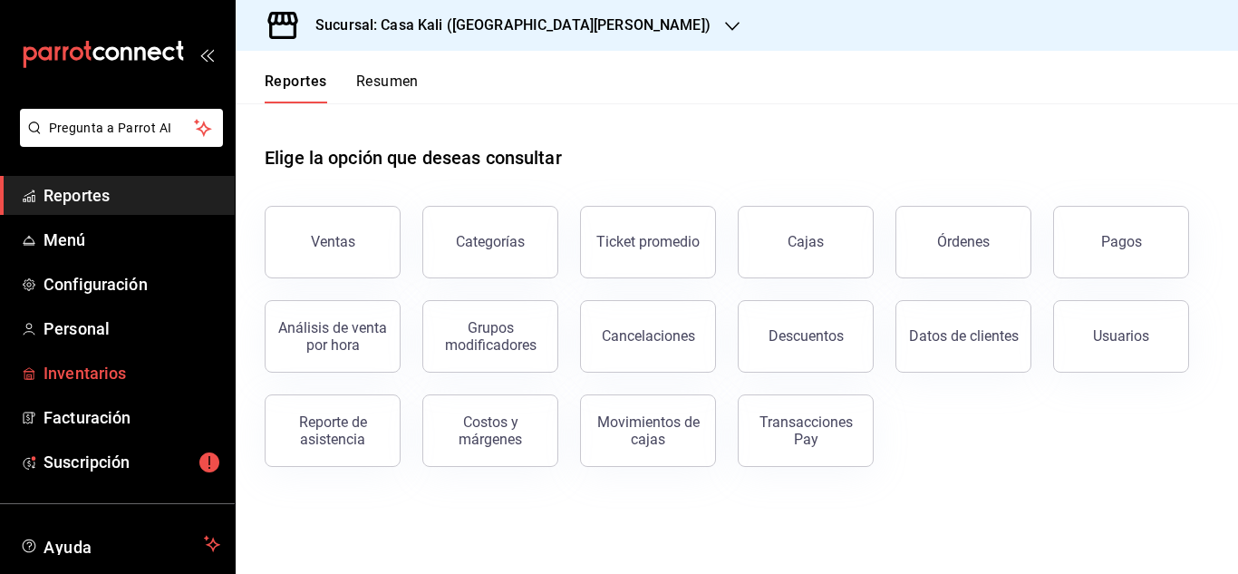
click at [94, 384] on span "Inventarios" at bounding box center [131, 373] width 177 height 24
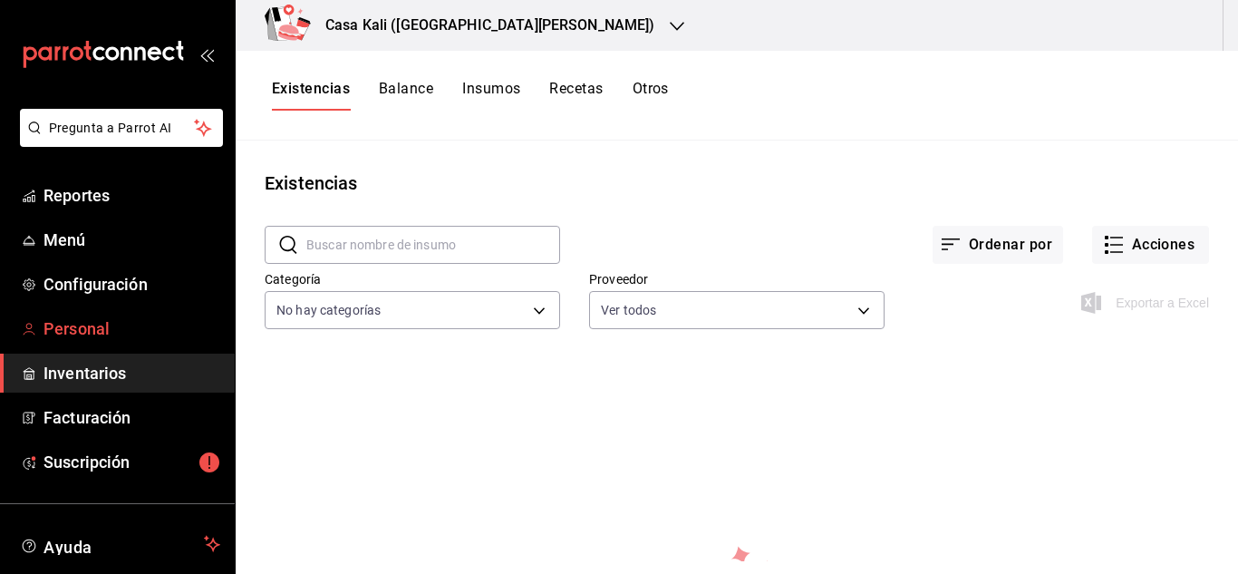
click at [96, 312] on link "Personal" at bounding box center [117, 328] width 235 height 39
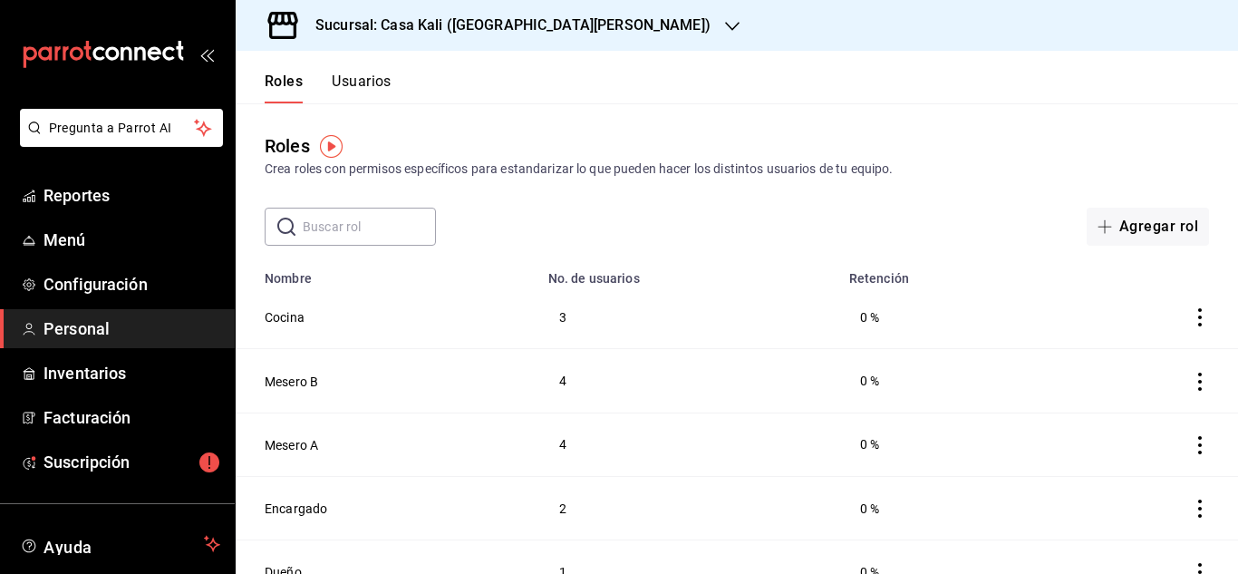
click at [366, 93] on button "Usuarios" at bounding box center [362, 87] width 60 height 31
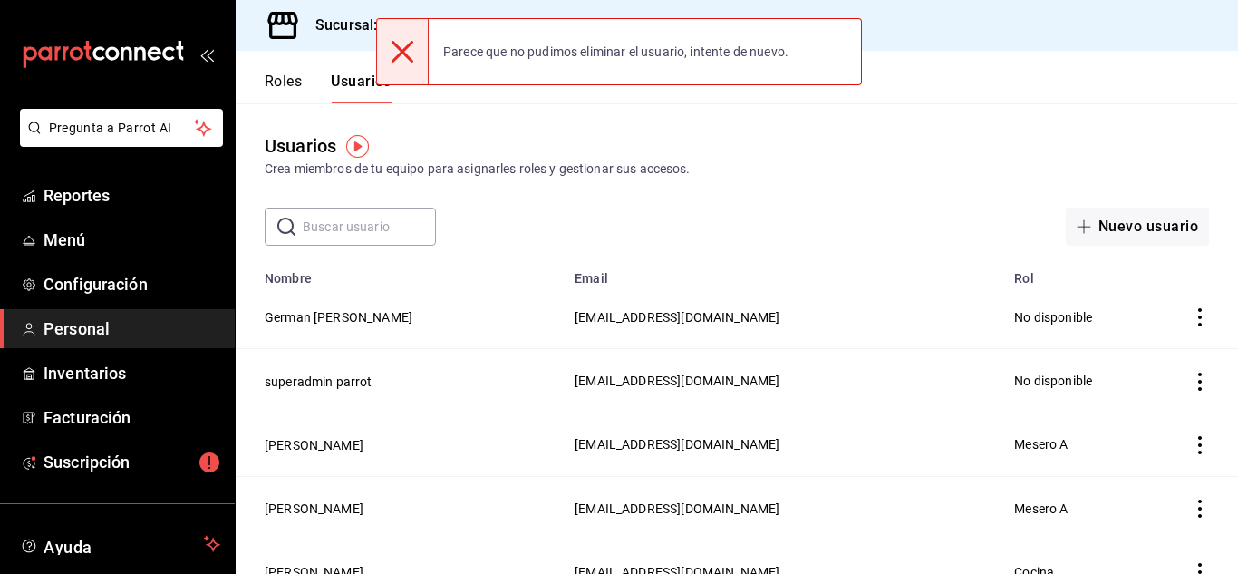
click at [593, 111] on div "Usuarios Crea miembros de tu equipo para asignarles roles y gestionar sus acces…" at bounding box center [737, 174] width 1002 height 142
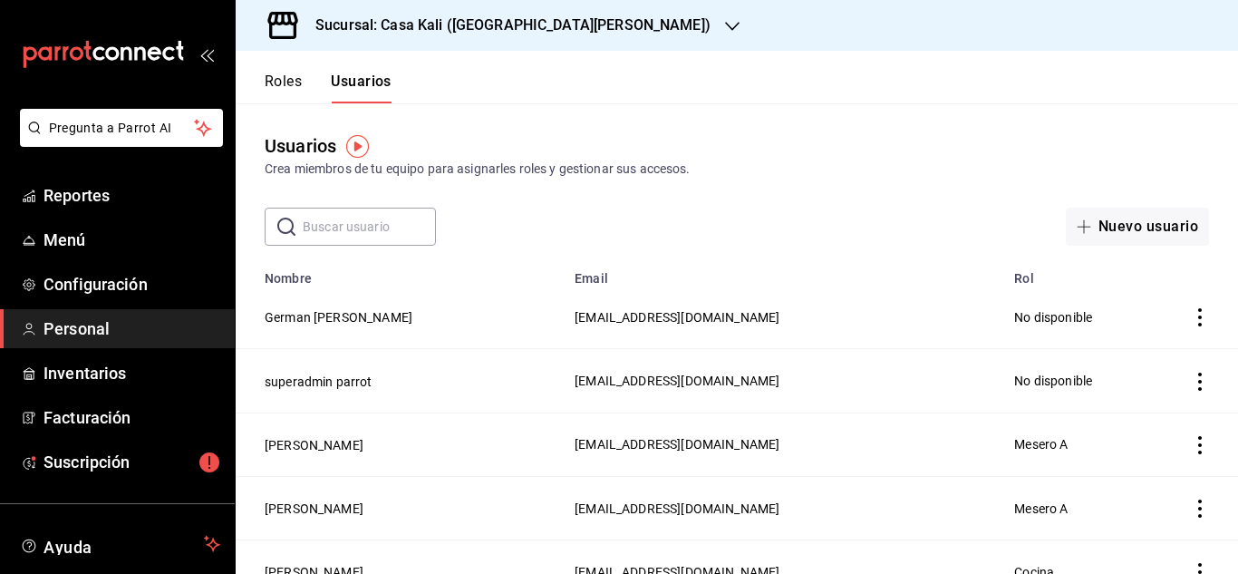
click at [441, 26] on h3 "Sucursal: Casa Kali ([GEOGRAPHIC_DATA][PERSON_NAME])" at bounding box center [506, 25] width 410 height 22
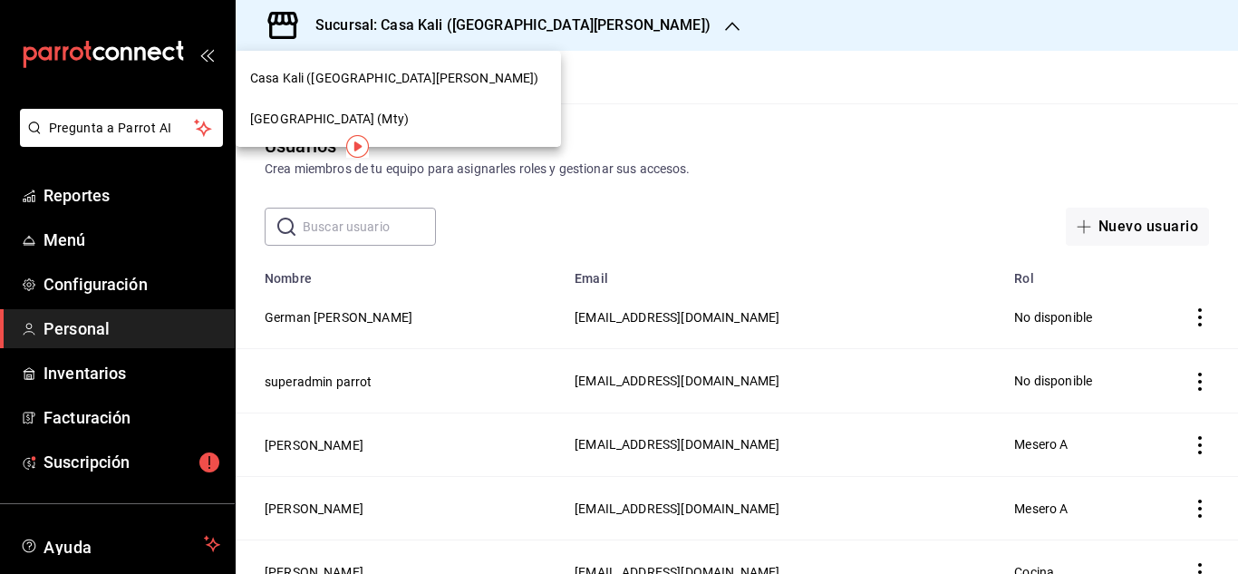
click at [372, 124] on span "Casa Kali Serranía (Mty)" at bounding box center [329, 119] width 159 height 19
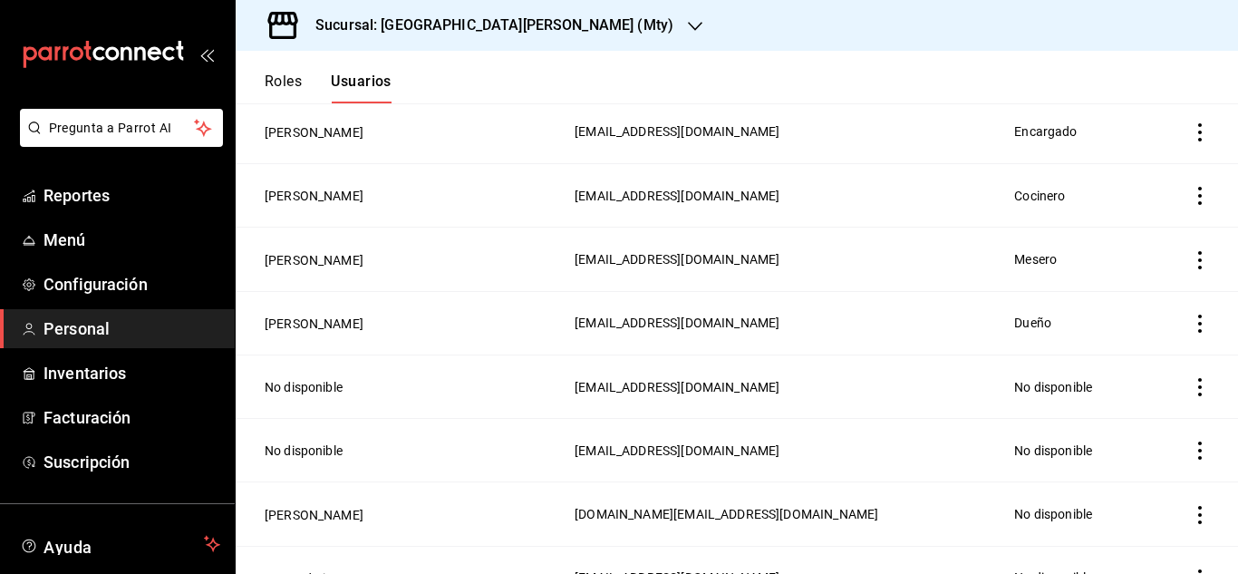
scroll to position [794, 0]
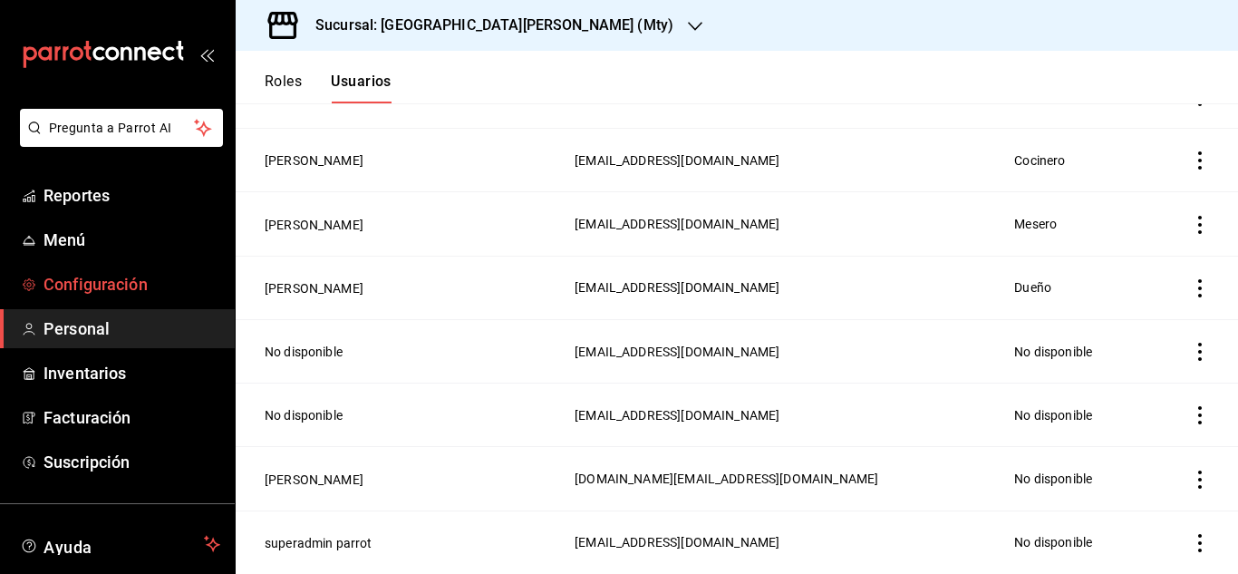
click at [122, 284] on span "Configuración" at bounding box center [131, 284] width 177 height 24
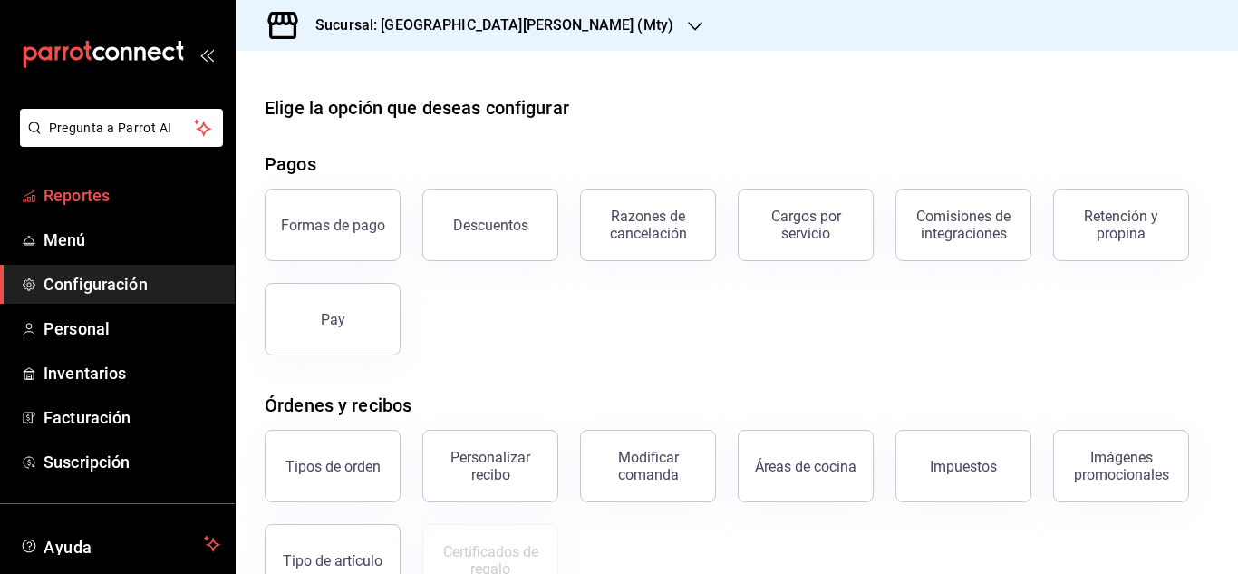
click at [120, 192] on span "Reportes" at bounding box center [131, 195] width 177 height 24
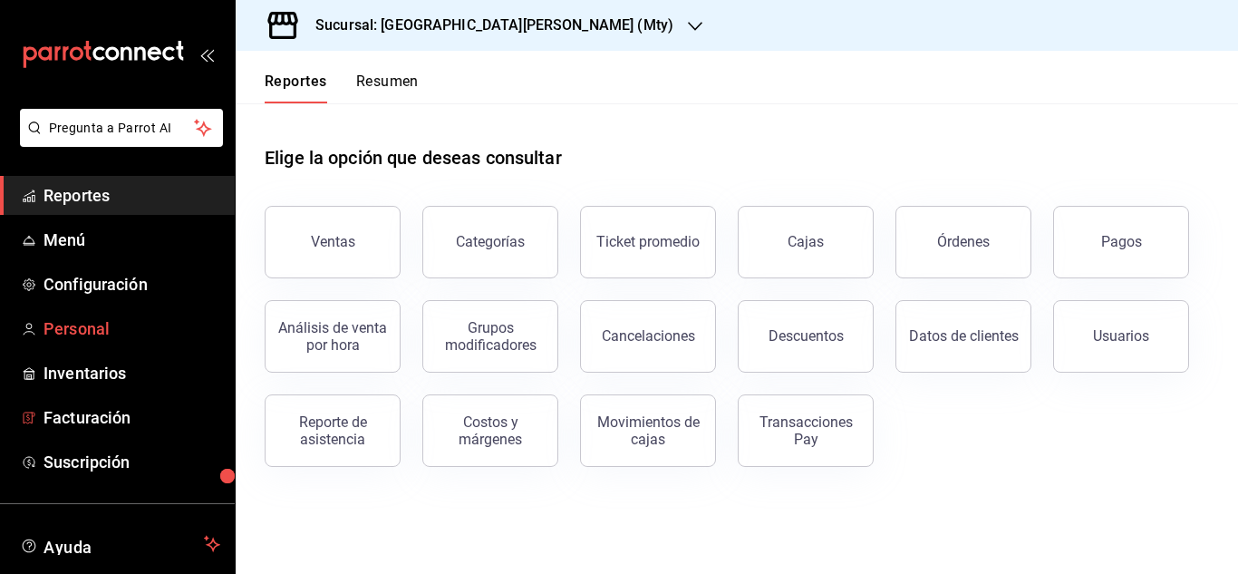
scroll to position [111, 0]
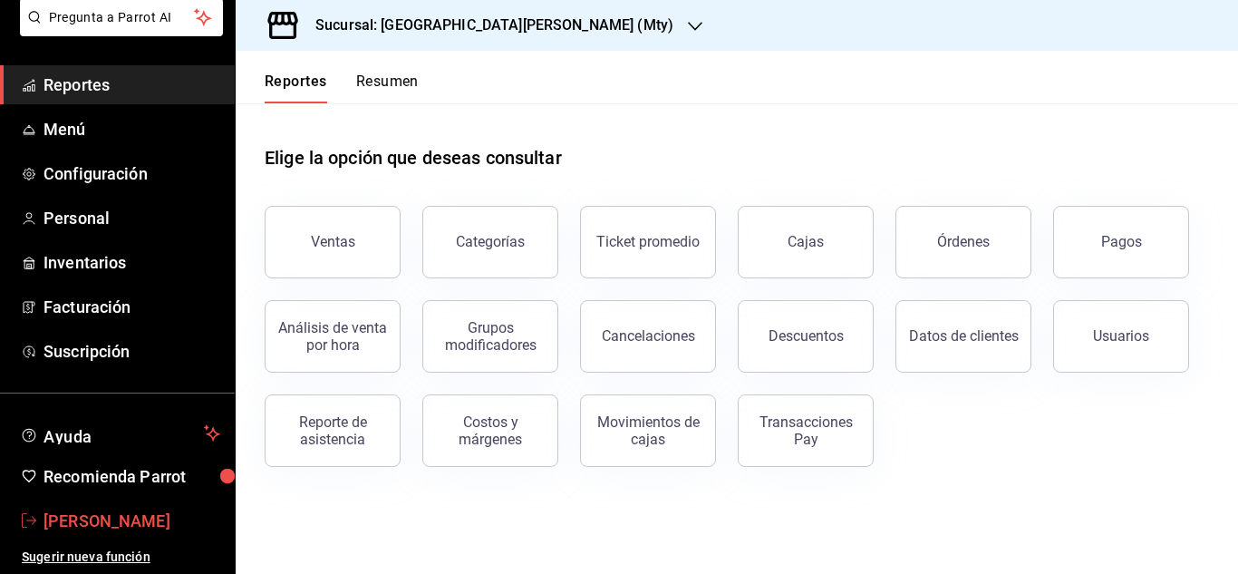
click at [127, 526] on span "[PERSON_NAME]" at bounding box center [131, 520] width 177 height 24
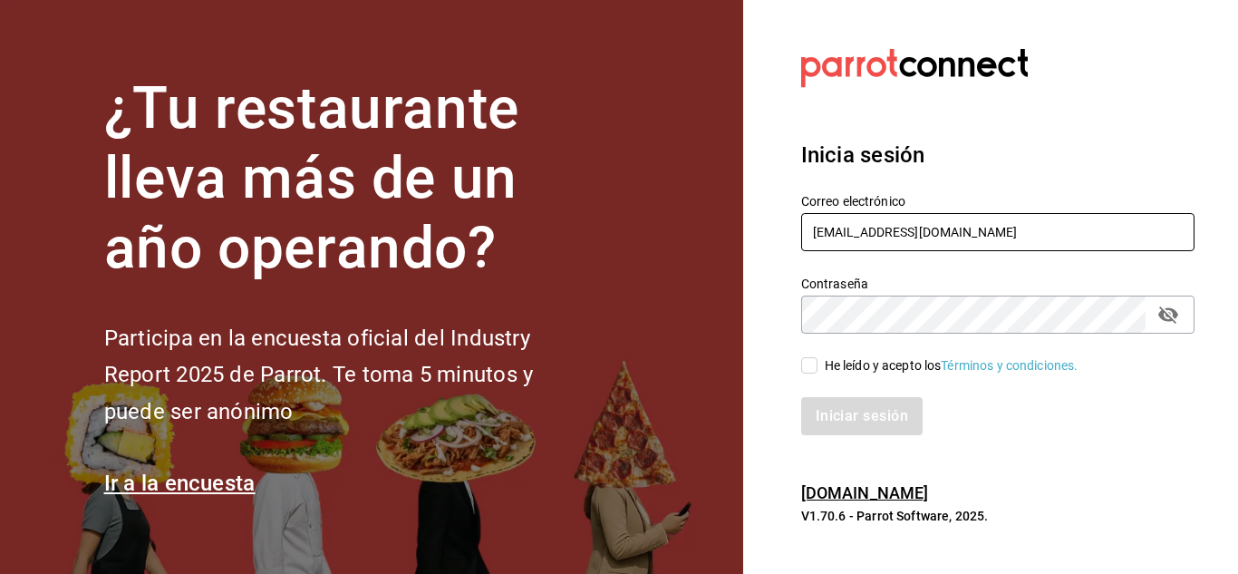
click at [970, 215] on input "[EMAIL_ADDRESS][DOMAIN_NAME]" at bounding box center [997, 232] width 393 height 38
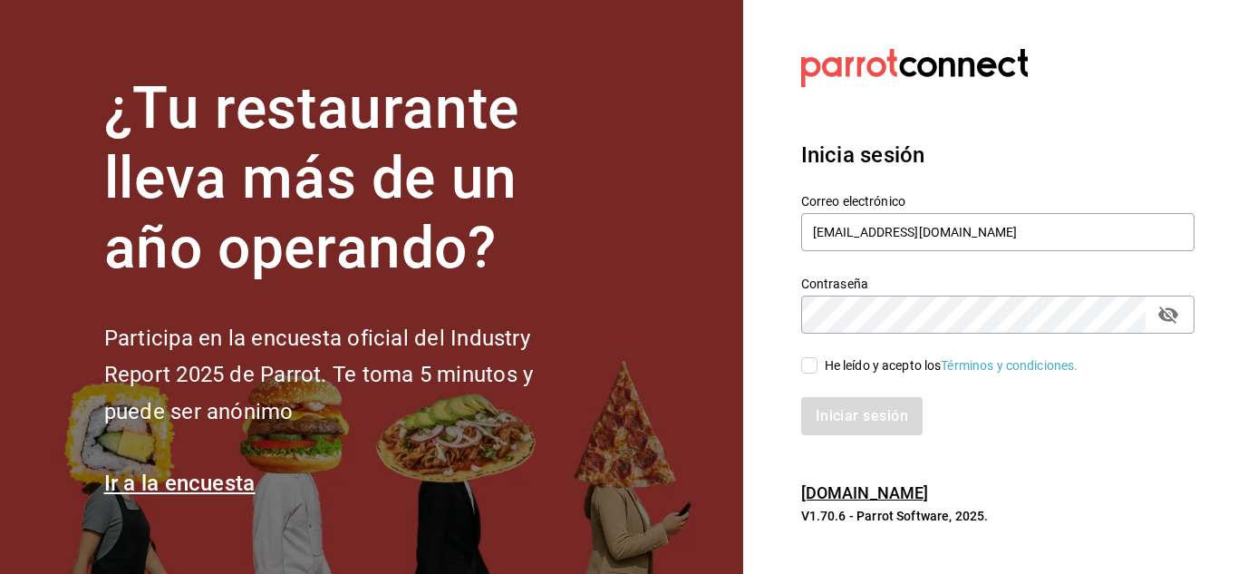
click at [809, 366] on input "He leído y acepto los Términos y condiciones." at bounding box center [809, 365] width 16 height 16
checkbox input "true"
click at [830, 417] on button "Iniciar sesión" at bounding box center [862, 416] width 123 height 38
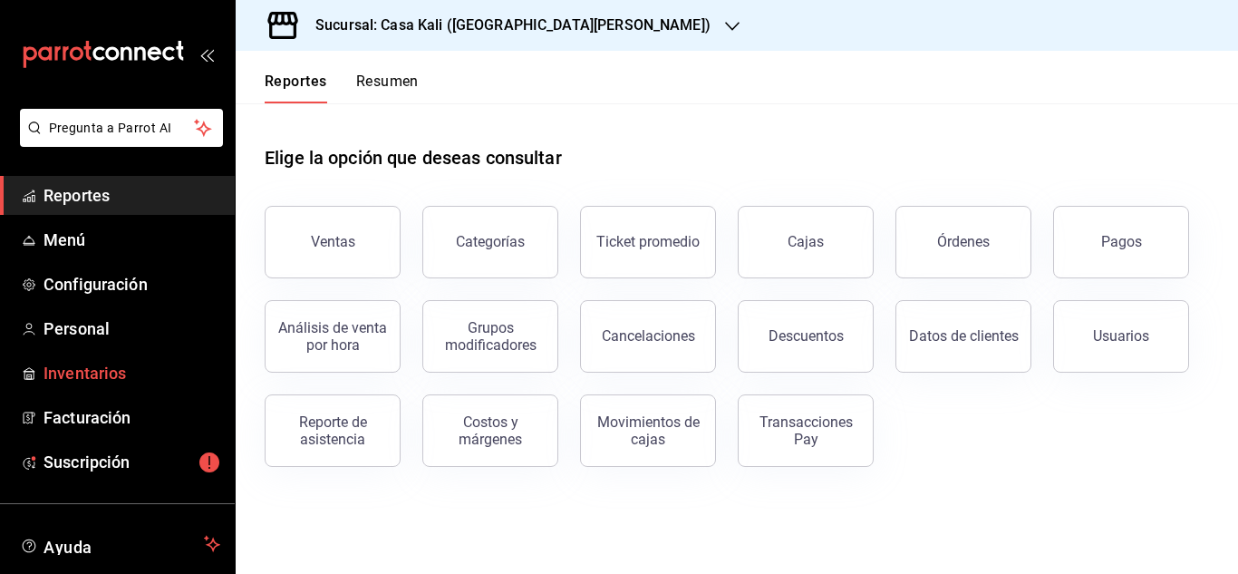
click at [83, 371] on span "Inventarios" at bounding box center [131, 373] width 177 height 24
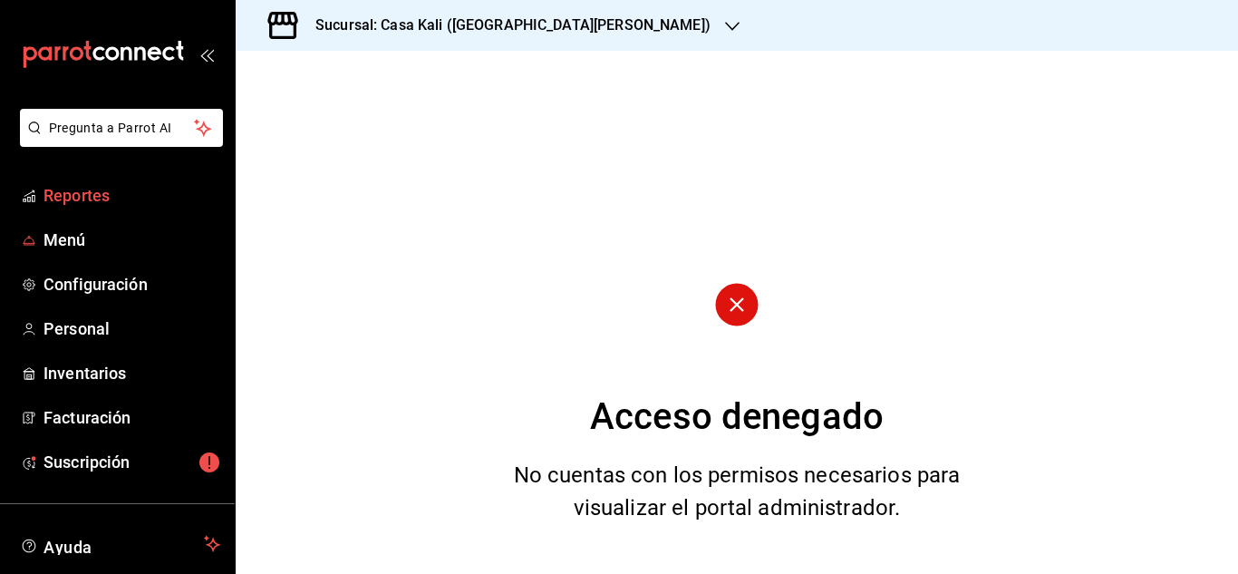
click at [79, 212] on link "Reportes" at bounding box center [117, 195] width 235 height 39
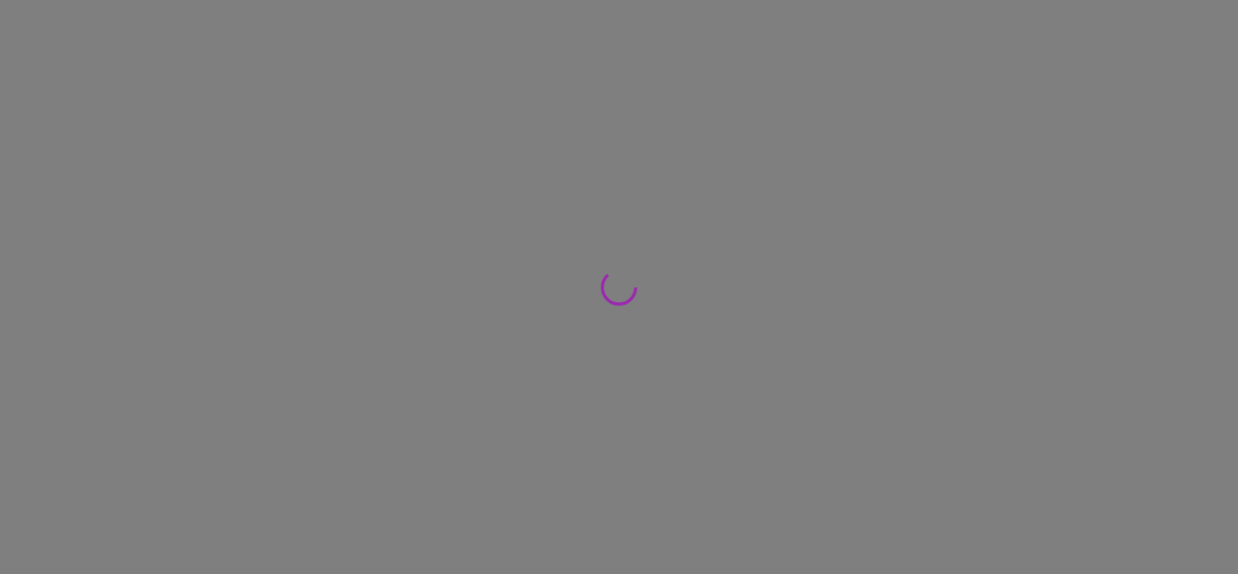
click at [79, 212] on div at bounding box center [619, 287] width 1238 height 574
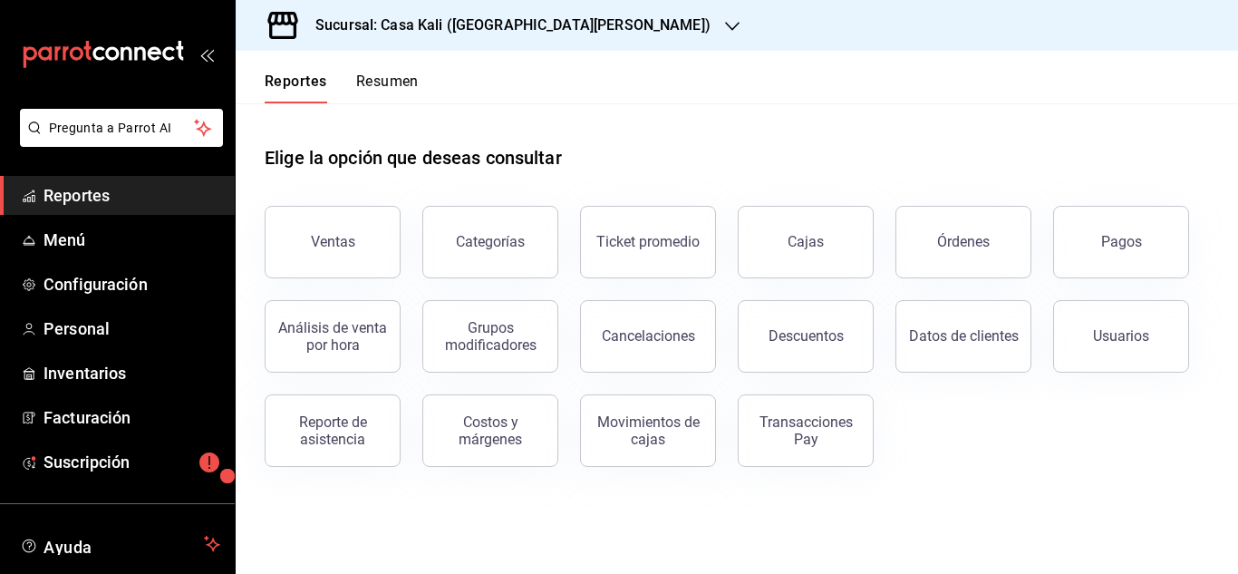
scroll to position [111, 0]
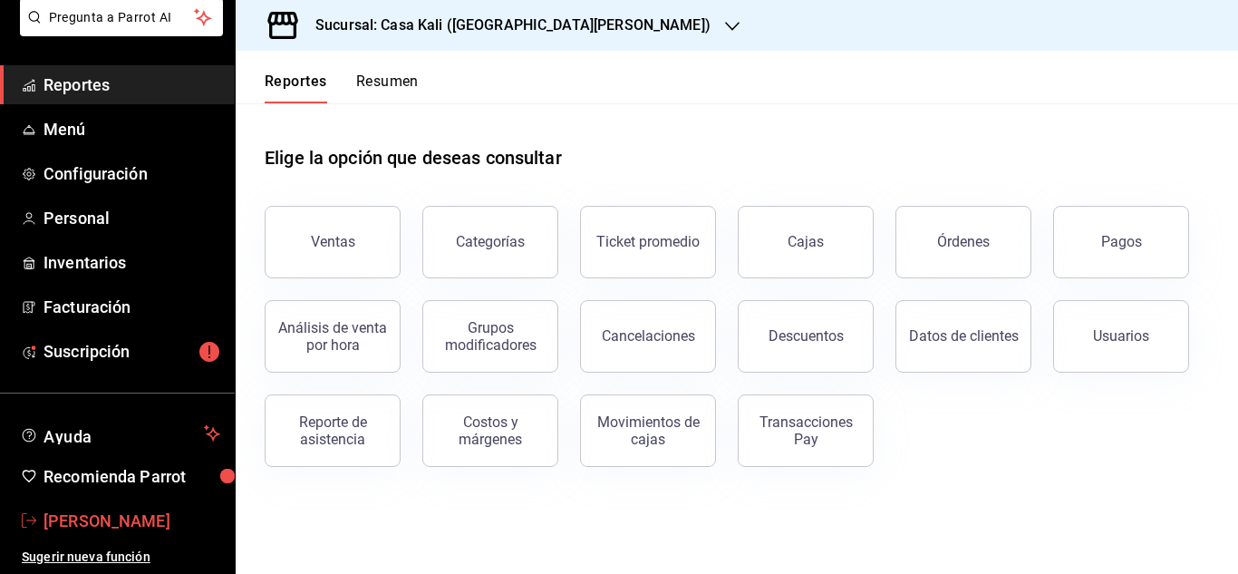
click at [106, 514] on span "Juan Pablo Delgado" at bounding box center [131, 520] width 177 height 24
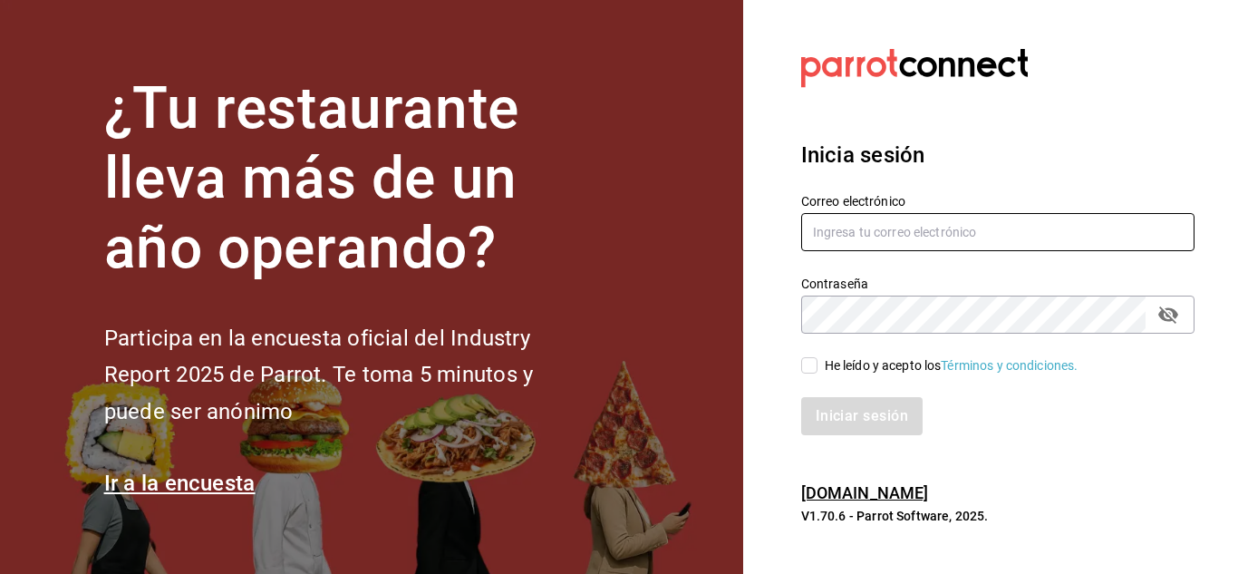
type input "[EMAIL_ADDRESS][DOMAIN_NAME]"
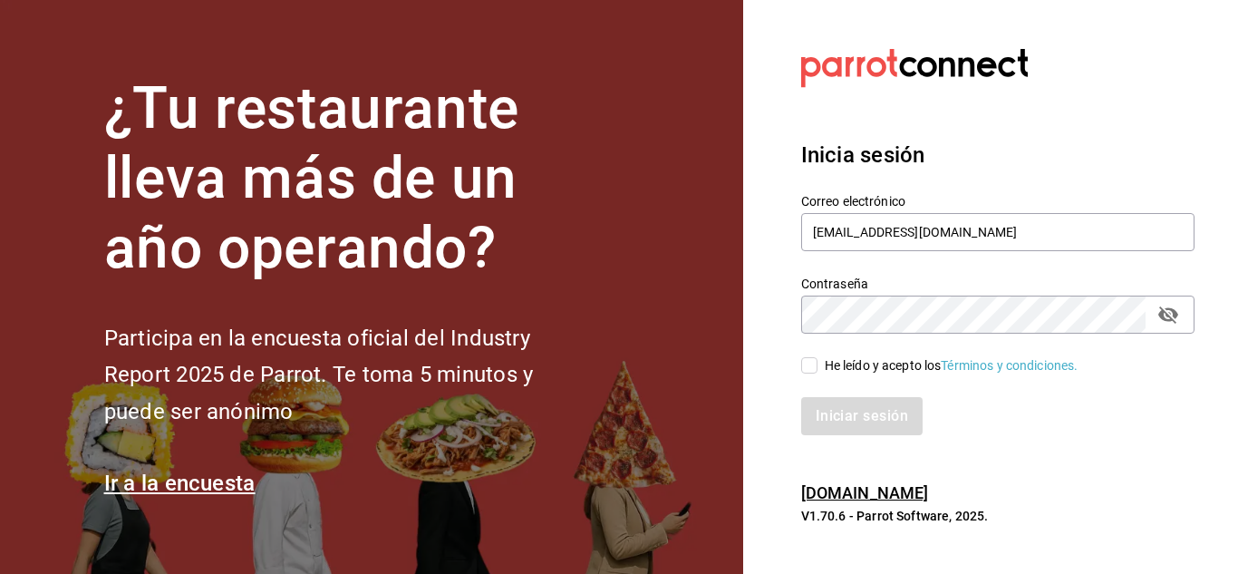
click at [796, 369] on div "He leído y acepto los Términos y condiciones." at bounding box center [986, 354] width 415 height 42
click at [806, 366] on input "He leído y acepto los Términos y condiciones." at bounding box center [809, 365] width 16 height 16
checkbox input "true"
click at [835, 413] on button "Iniciar sesión" at bounding box center [862, 416] width 123 height 38
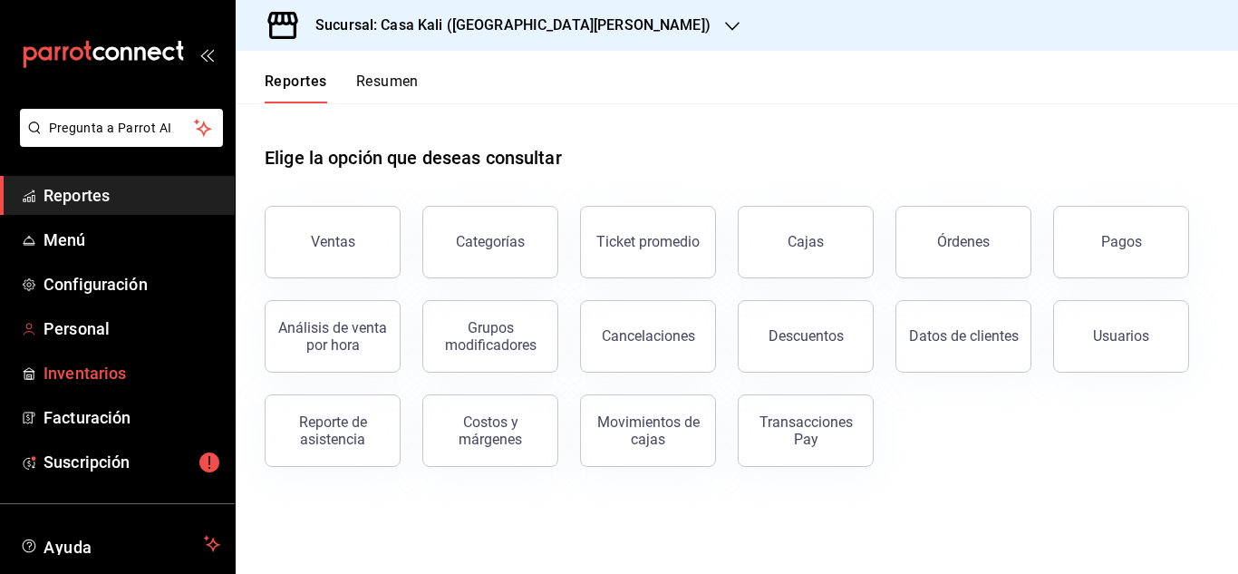
click at [81, 364] on span "Inventarios" at bounding box center [131, 373] width 177 height 24
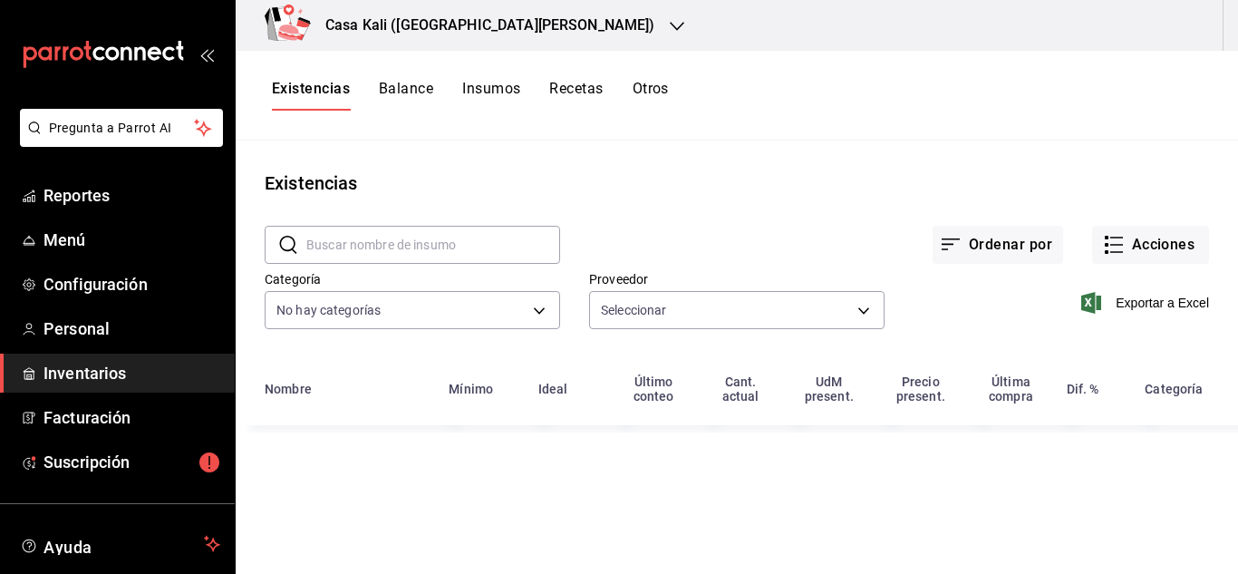
type input "aca39af1-eaf6-4632-aa5a-efe93dcd0ecd"
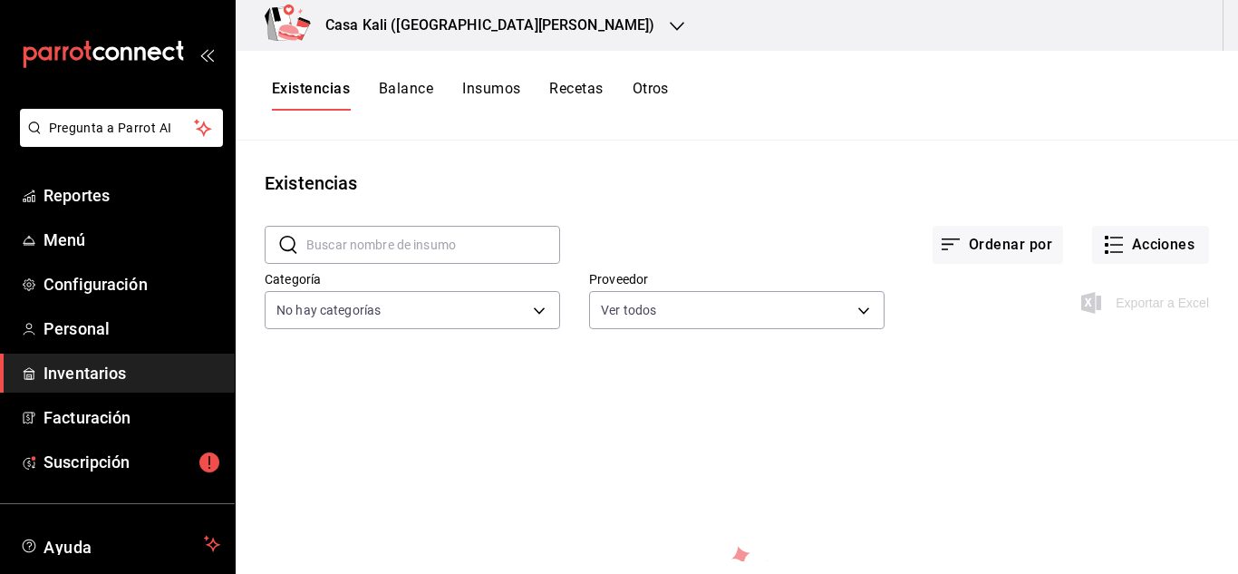
scroll to position [111, 0]
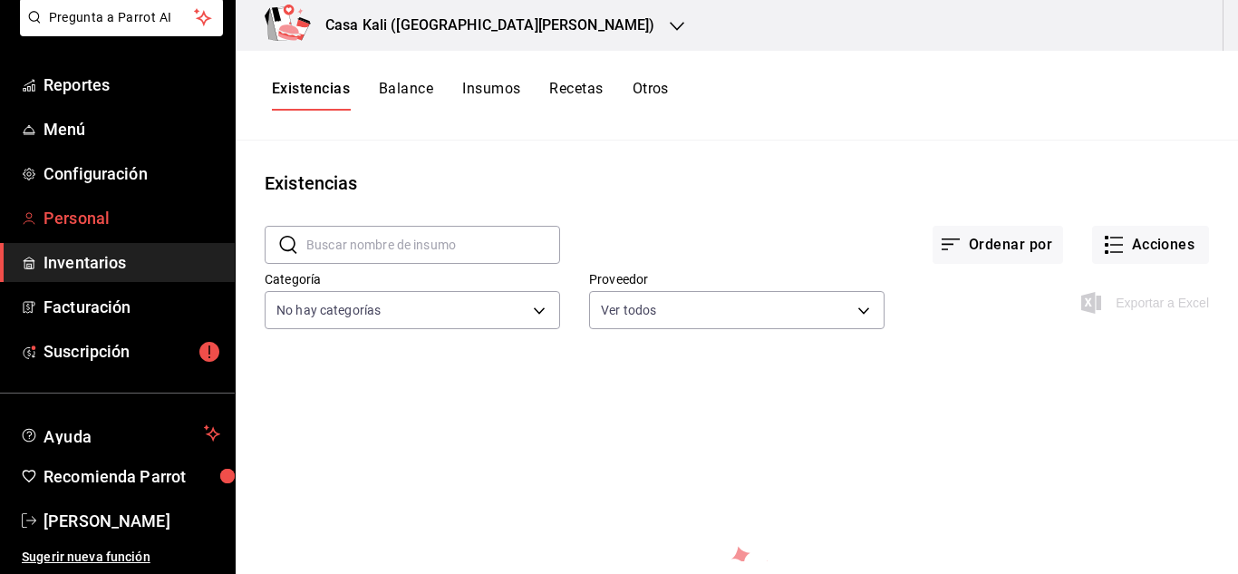
click at [72, 221] on span "Personal" at bounding box center [131, 218] width 177 height 24
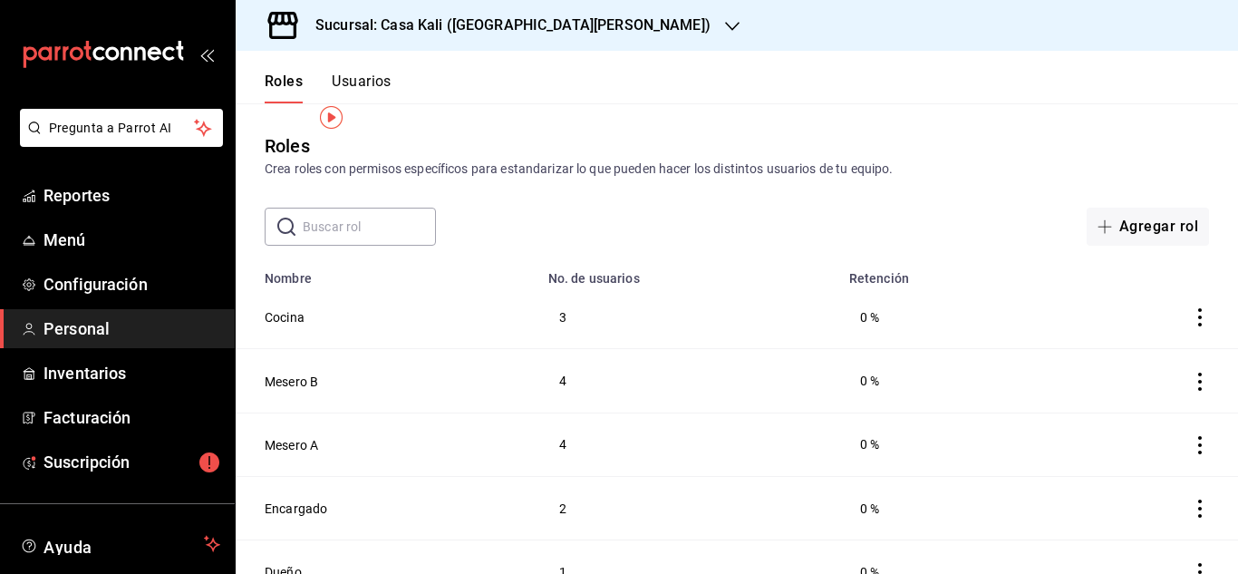
scroll to position [29, 0]
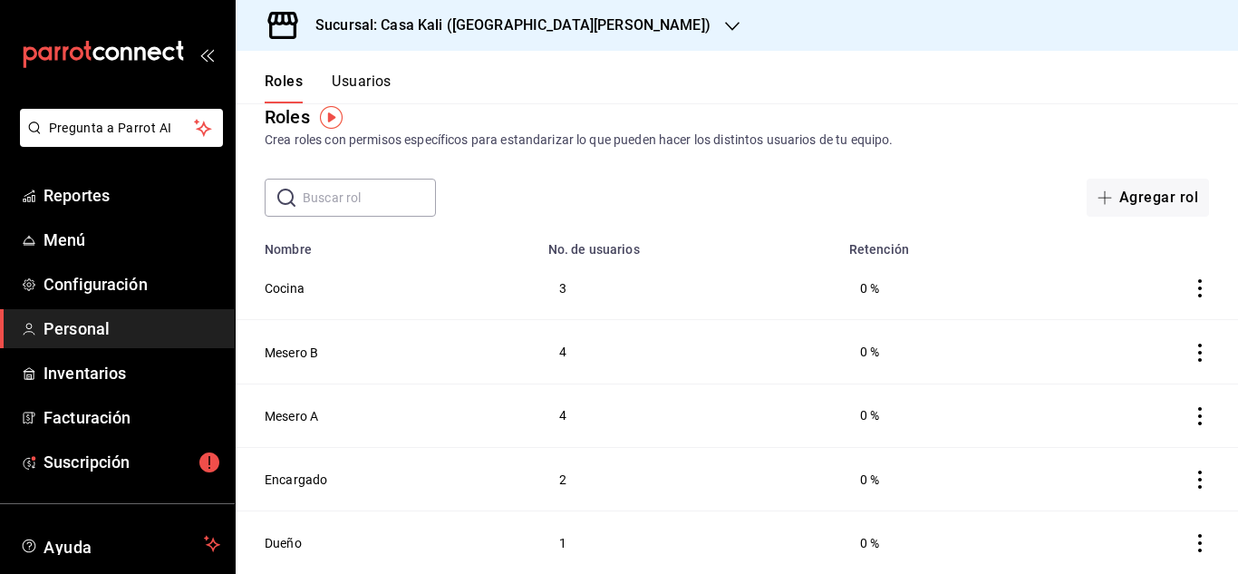
click at [378, 88] on button "Usuarios" at bounding box center [362, 87] width 60 height 31
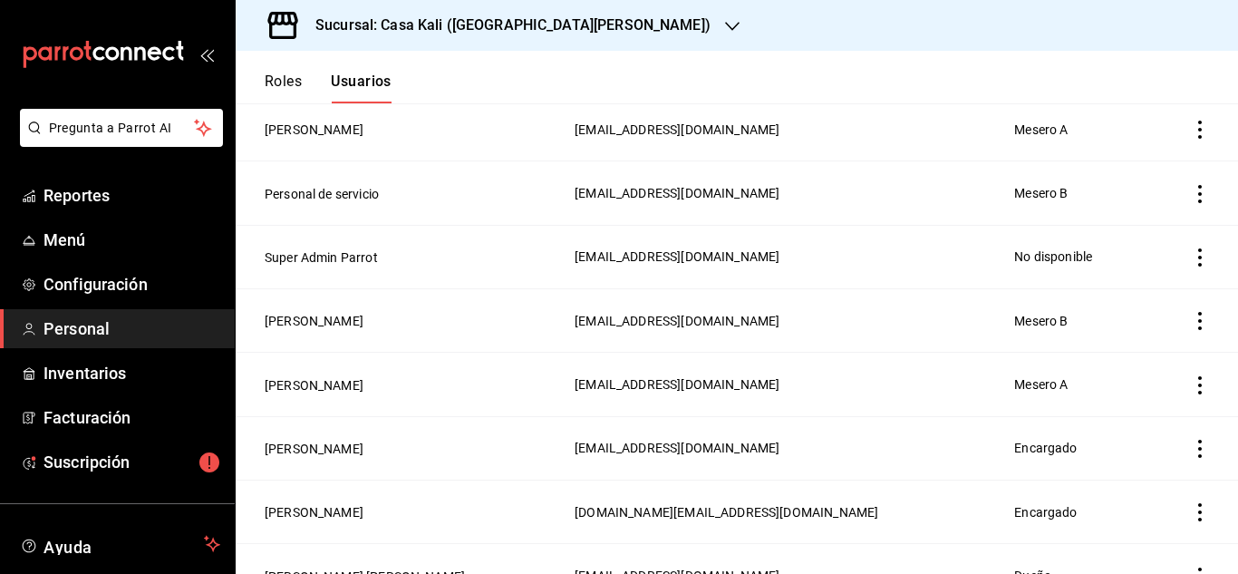
scroll to position [1176, 0]
